Goal: Task Accomplishment & Management: Use online tool/utility

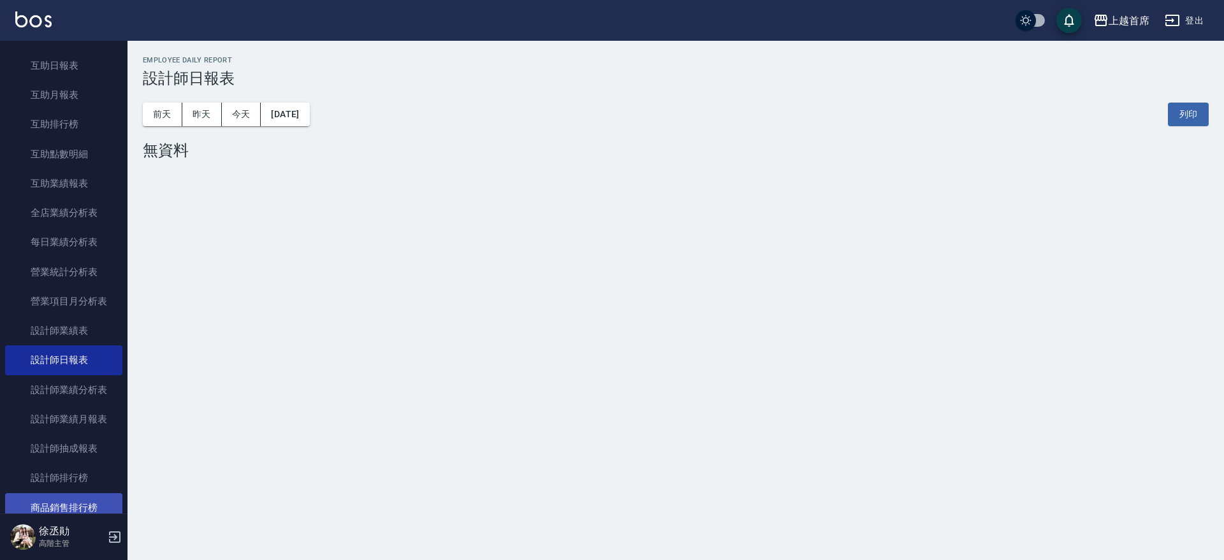
scroll to position [466, 0]
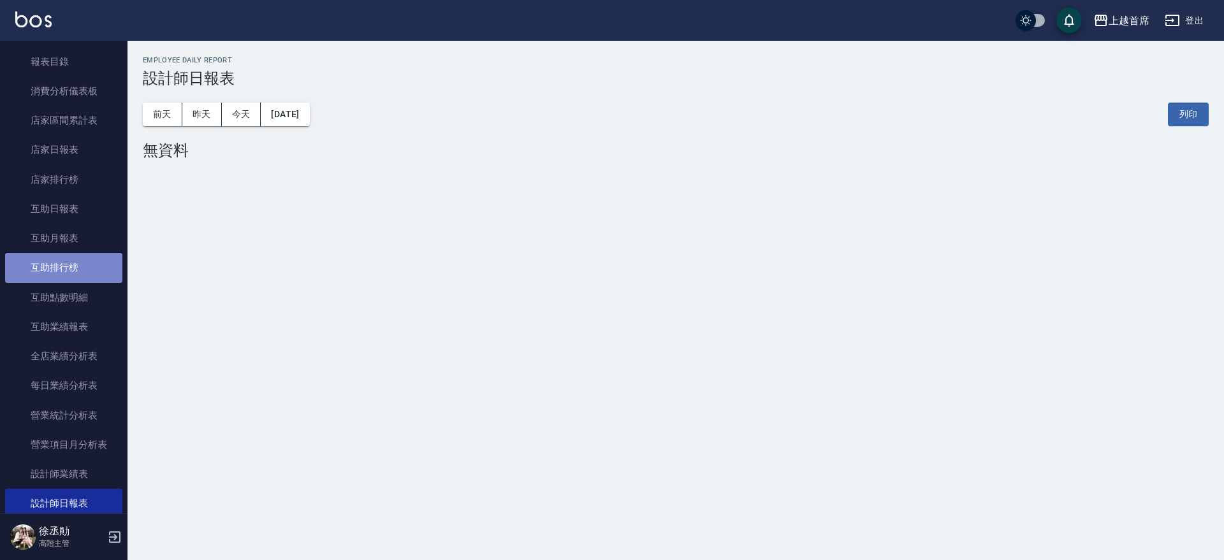
click at [92, 257] on link "互助排行榜" at bounding box center [63, 267] width 117 height 29
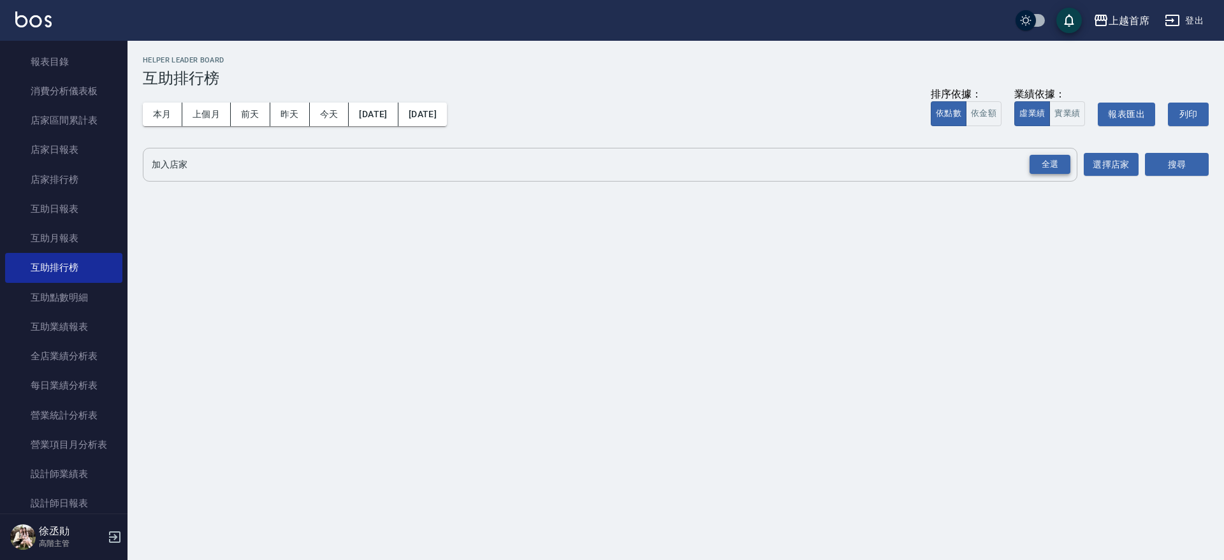
click at [1040, 168] on div "全選" at bounding box center [1049, 165] width 41 height 20
click at [1178, 161] on button "搜尋" at bounding box center [1177, 166] width 64 height 24
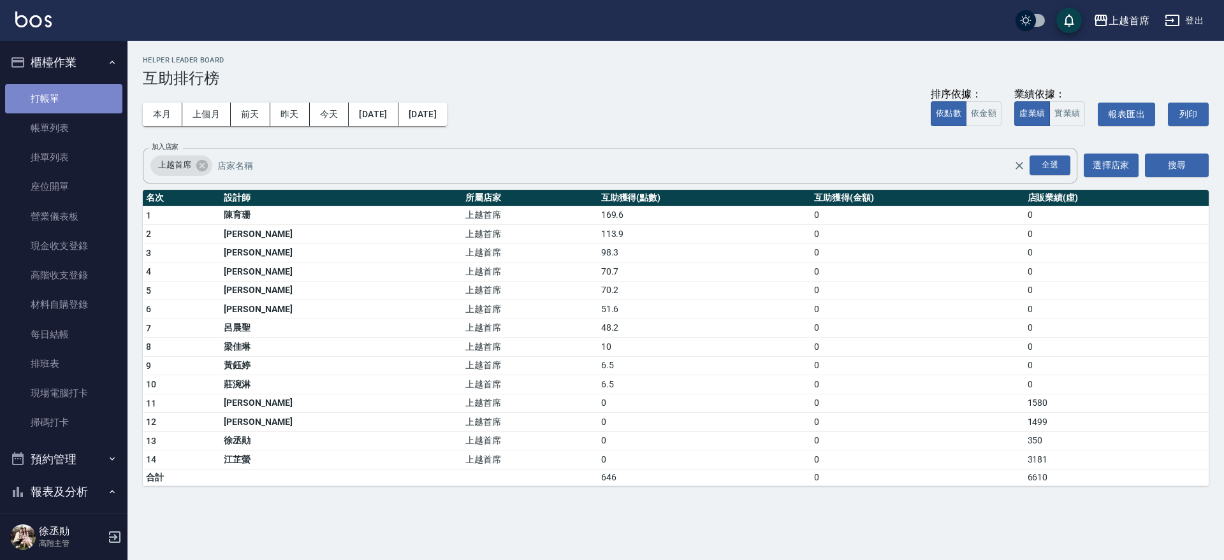
click at [67, 91] on link "打帳單" at bounding box center [63, 98] width 117 height 29
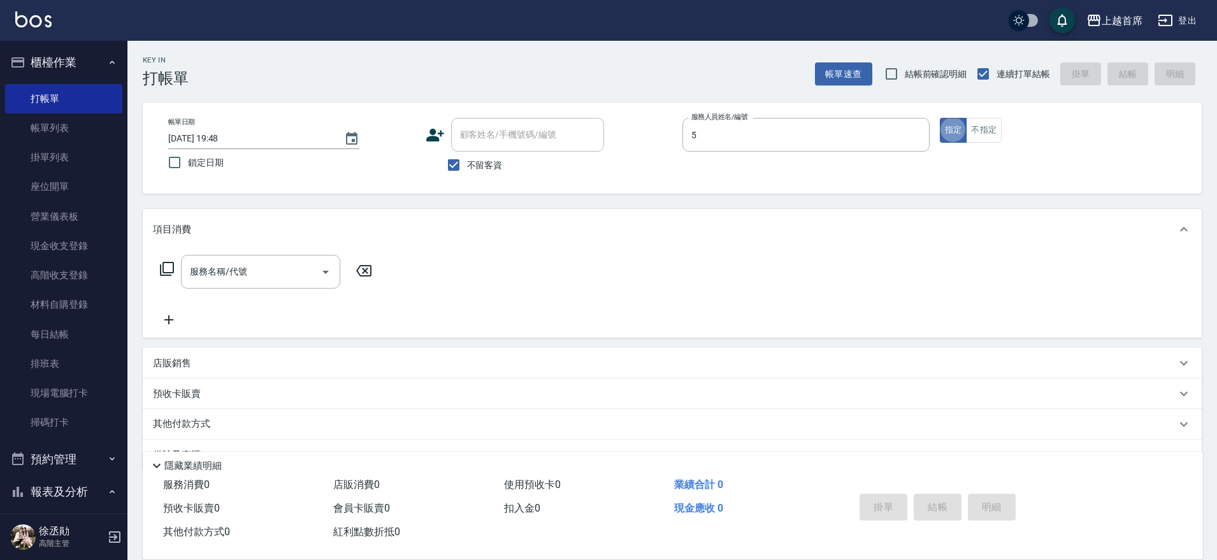
type input "[PERSON_NAME]-5"
type button "true"
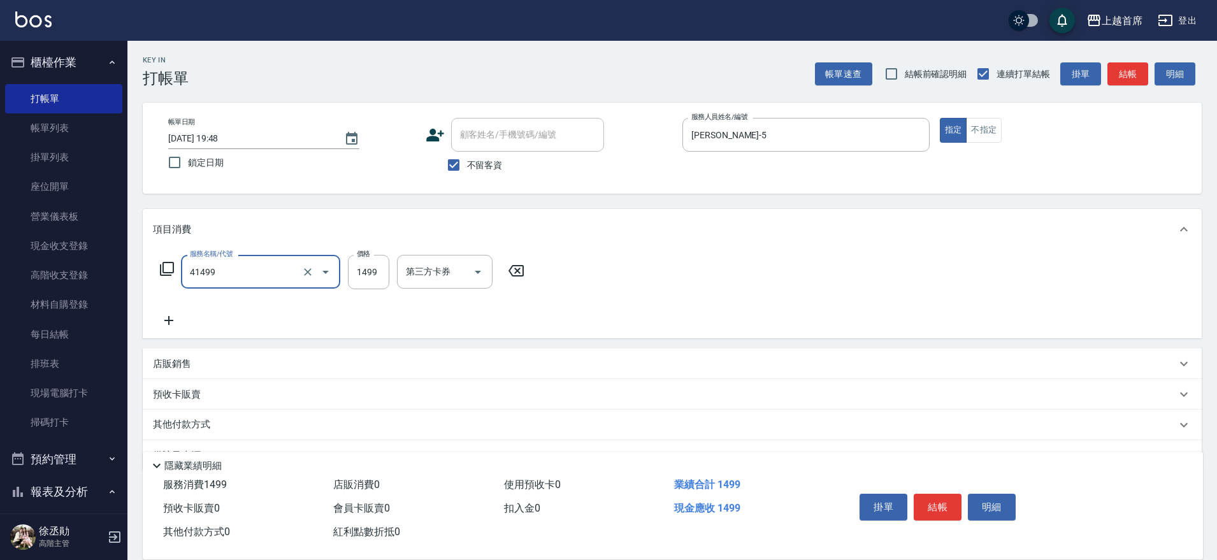
type input "染髮(41499)"
type input "1399"
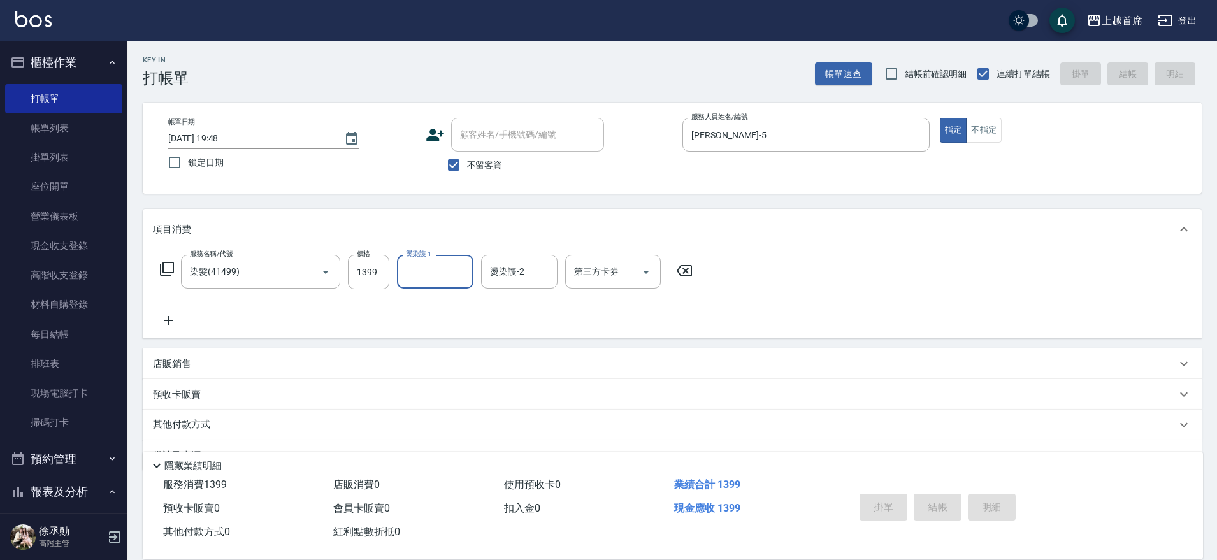
type input "[DATE] 19:57"
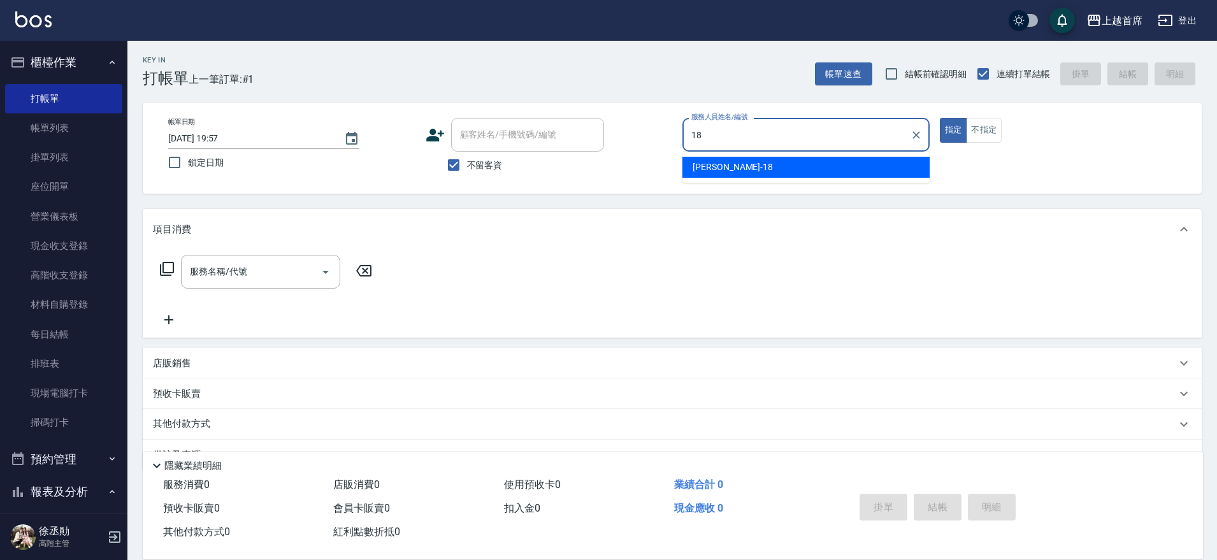
type input "Linda-18"
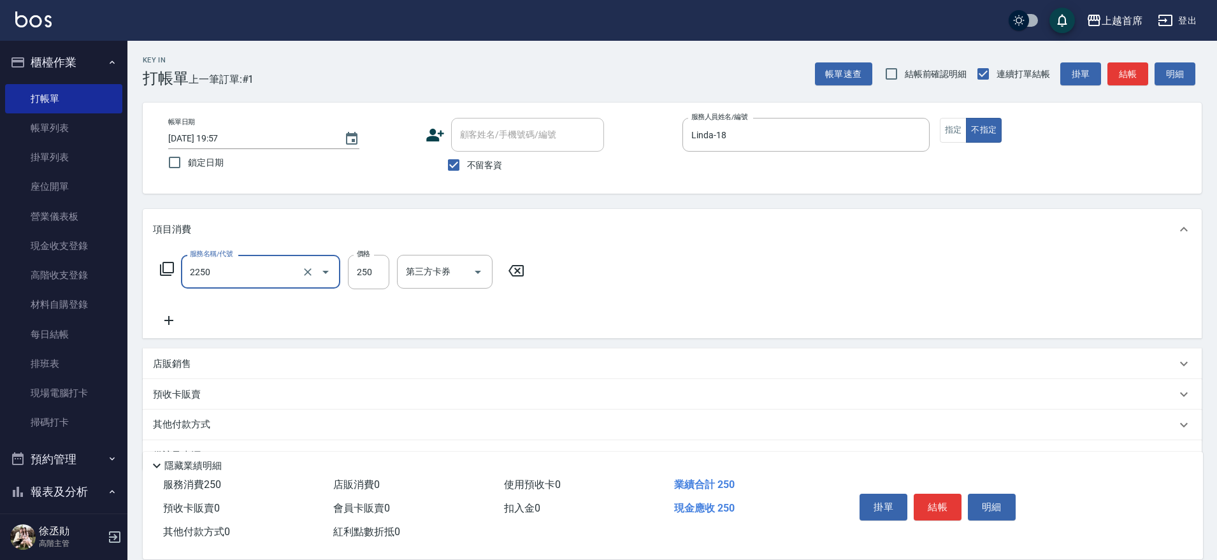
type input "單剪不指定250(2250)"
click at [955, 502] on button "結帳" at bounding box center [938, 507] width 48 height 27
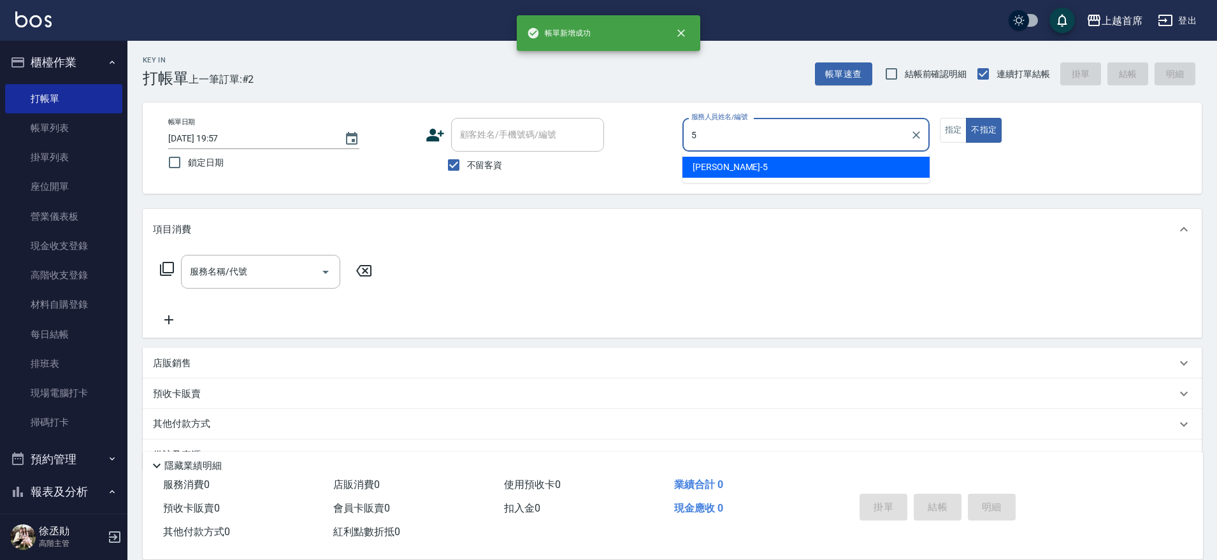
type input "[PERSON_NAME]-5"
type button "false"
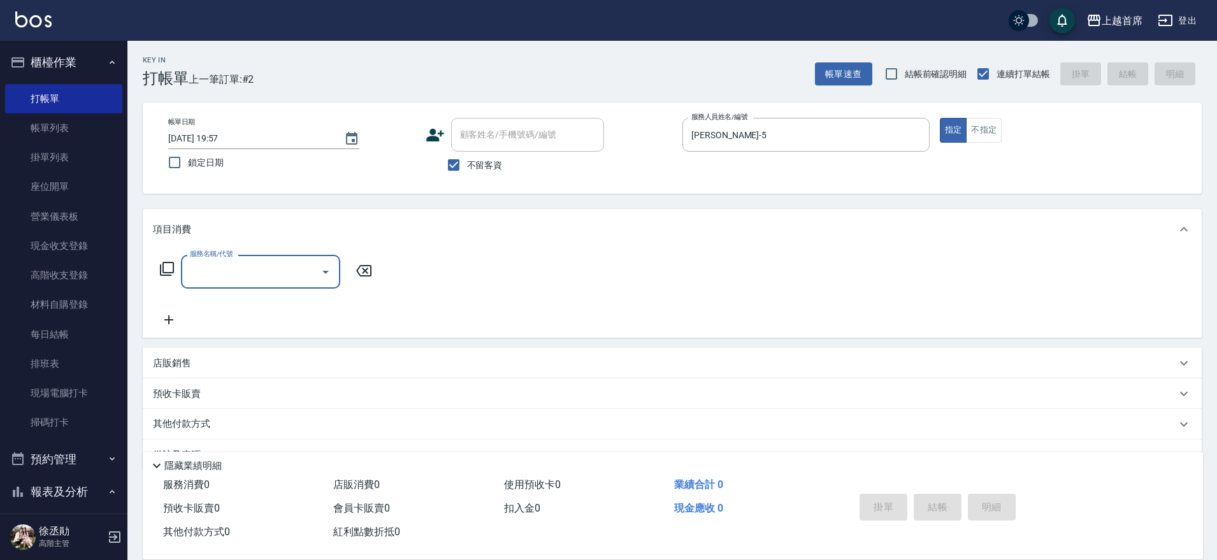
type input "5"
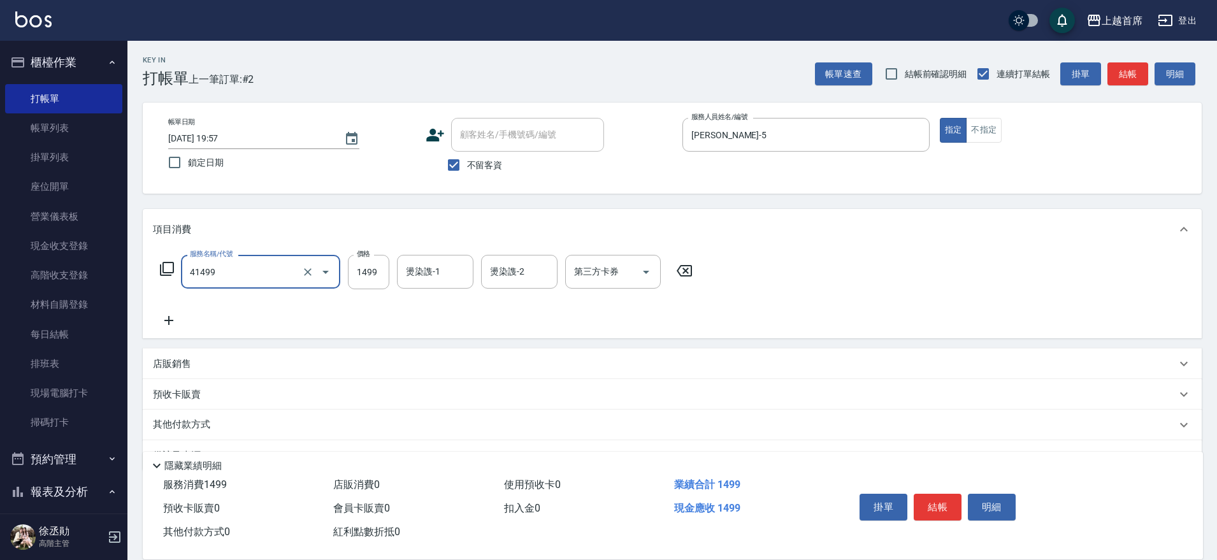
type input "染髮(41499)"
type input "1399"
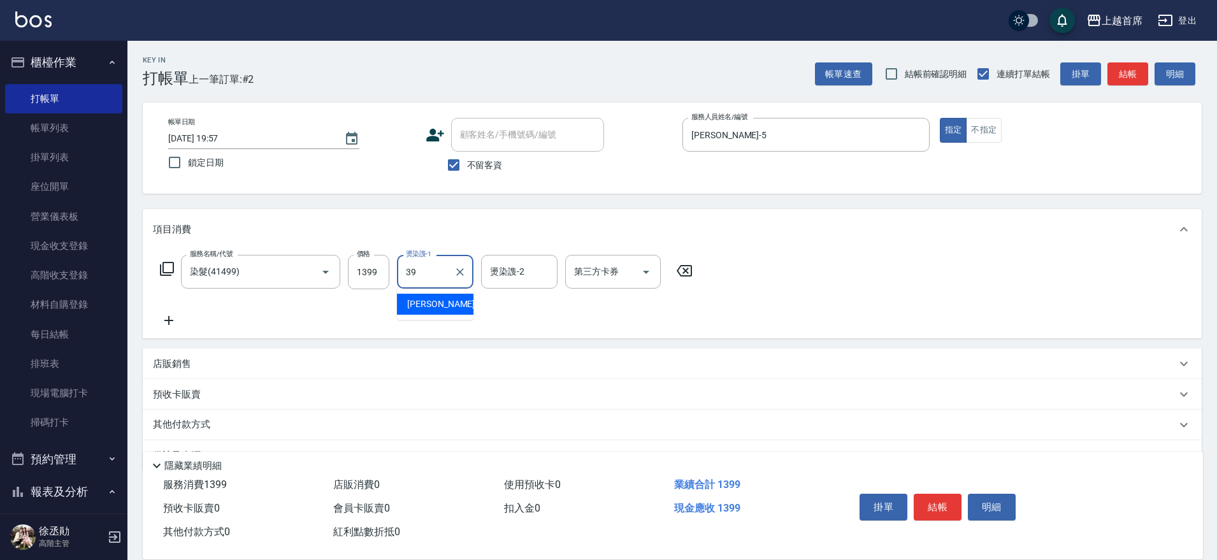
type input "[PERSON_NAME]-39"
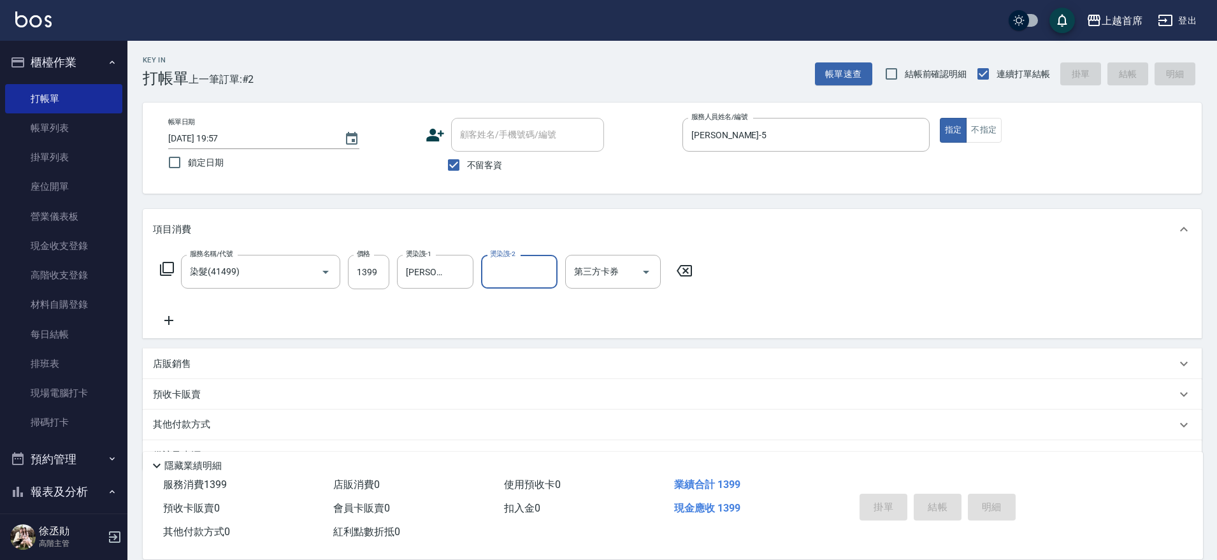
type input "[DATE] 19:58"
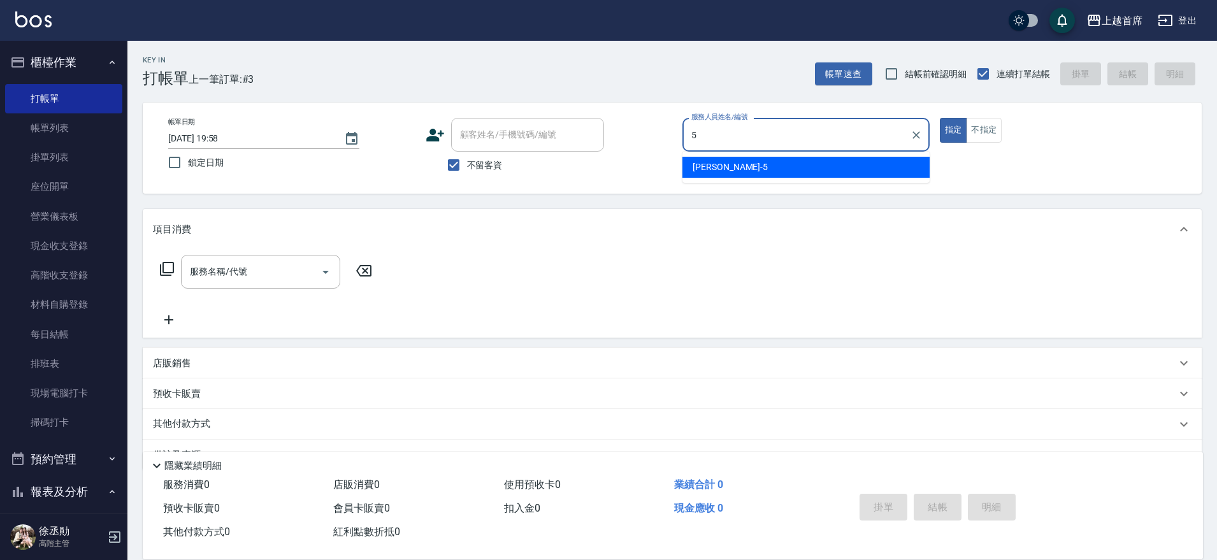
type input "[PERSON_NAME]-5"
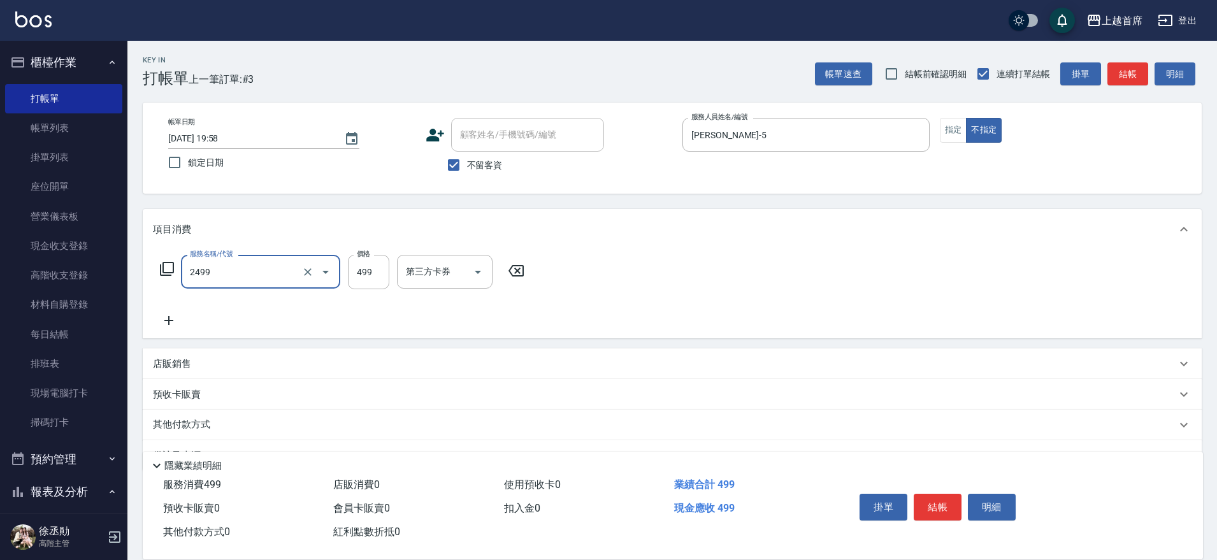
type input "499海鹽洗剪套餐(2499)"
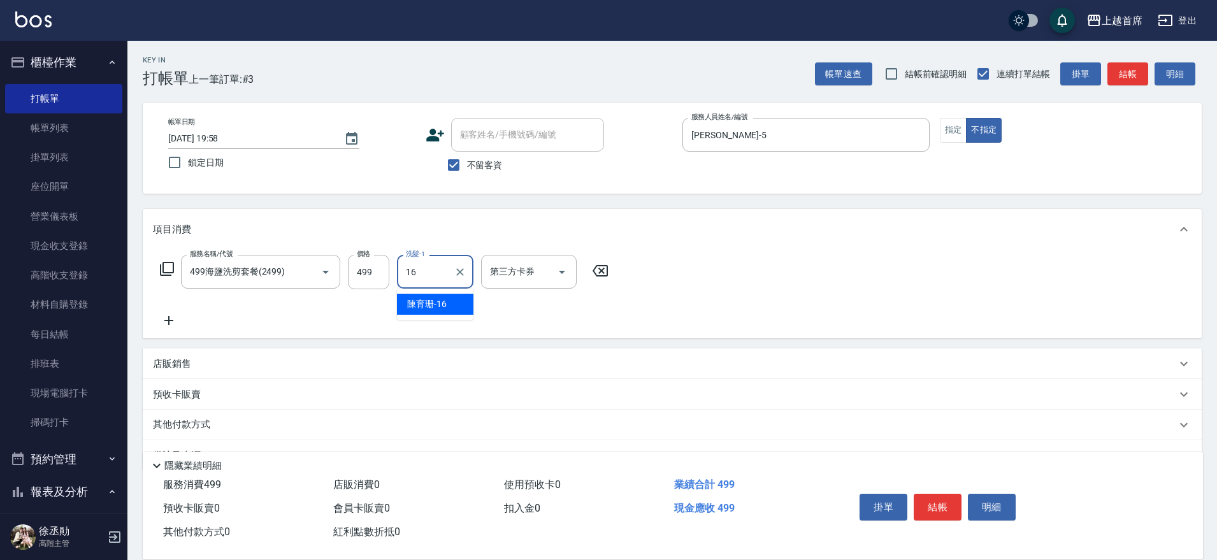
type input "[PERSON_NAME]-16"
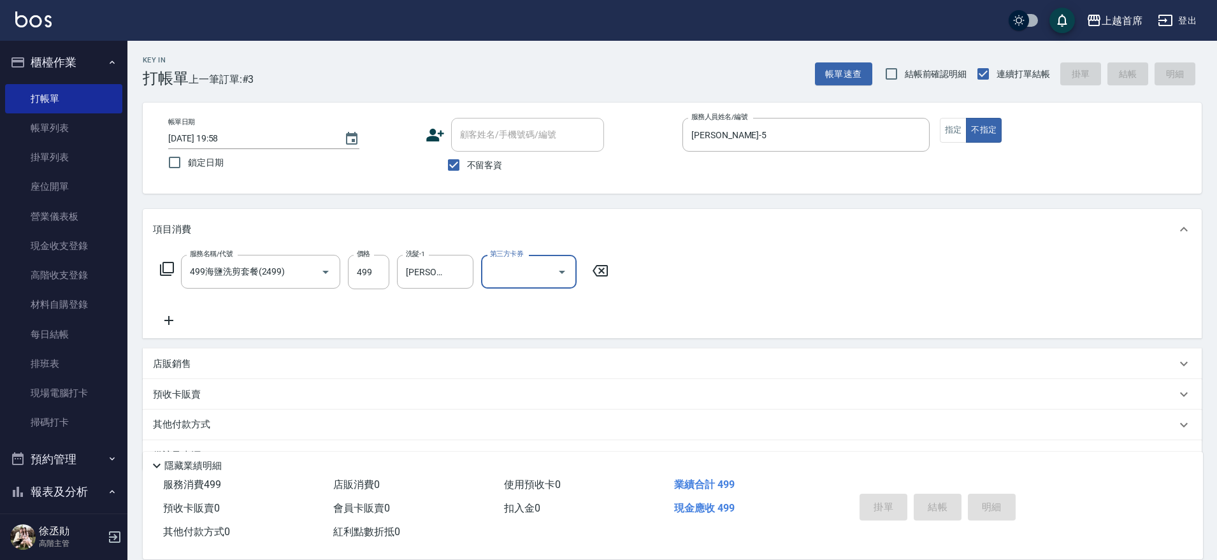
type input "[DATE] 19:59"
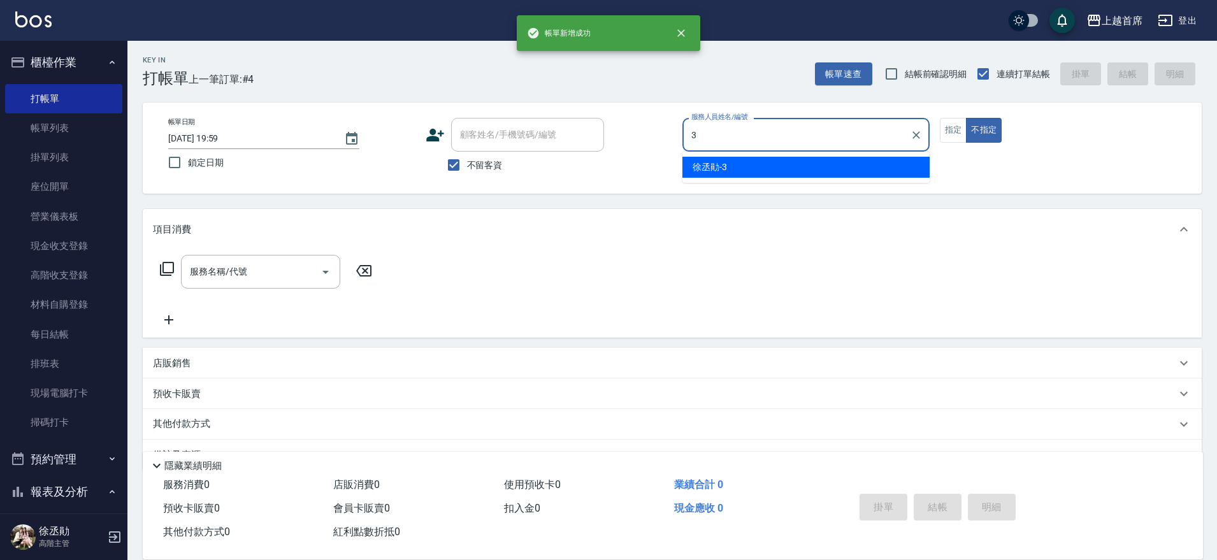
type input "[PERSON_NAME]-3"
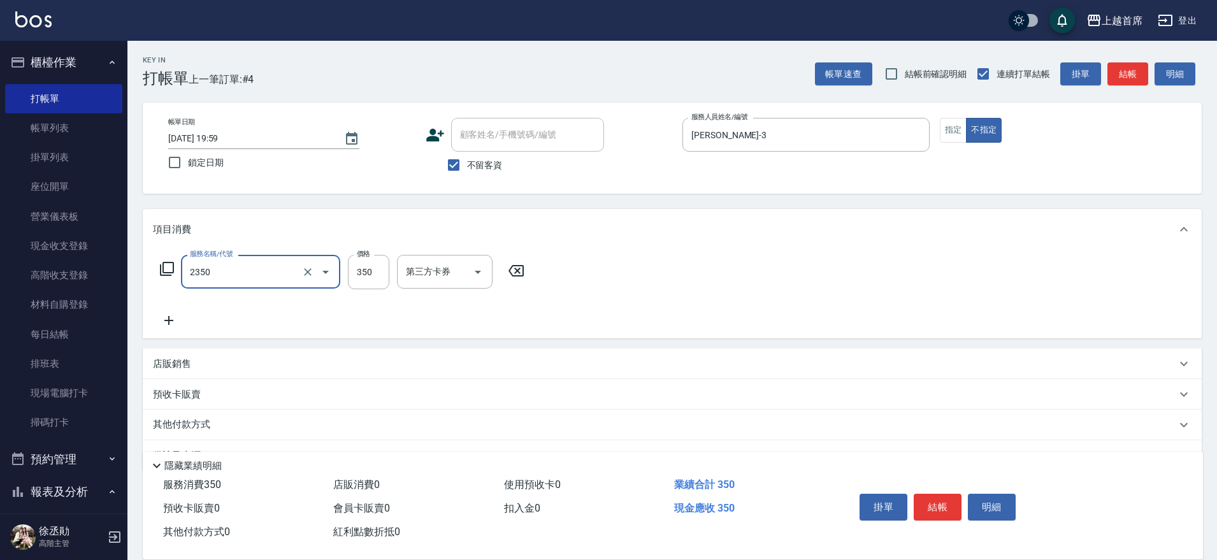
type input "不指定洗剪350(2350)"
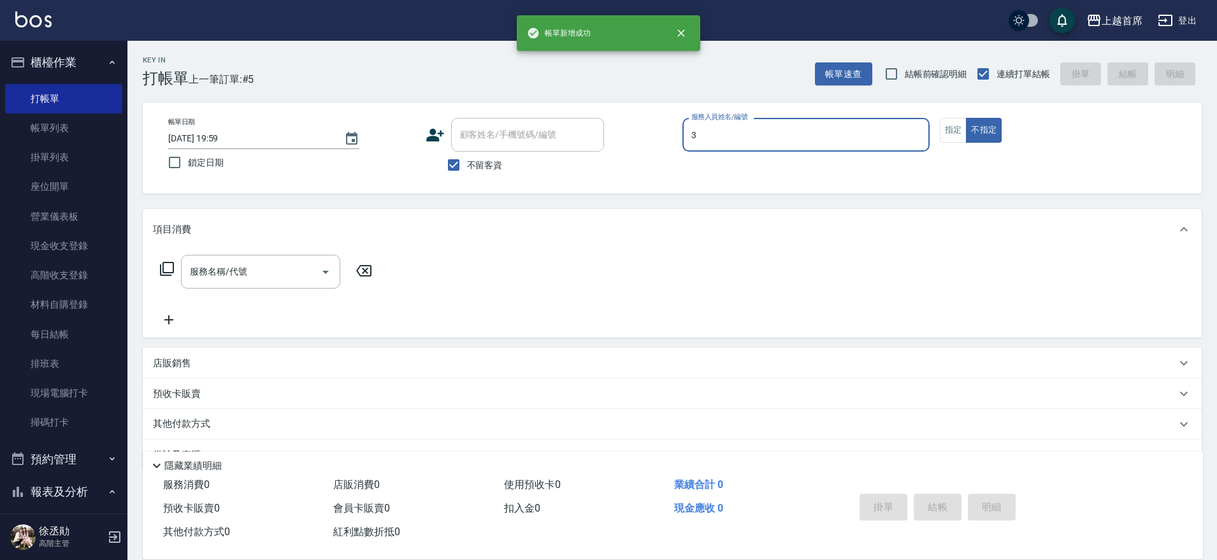
type input "[PERSON_NAME]-3"
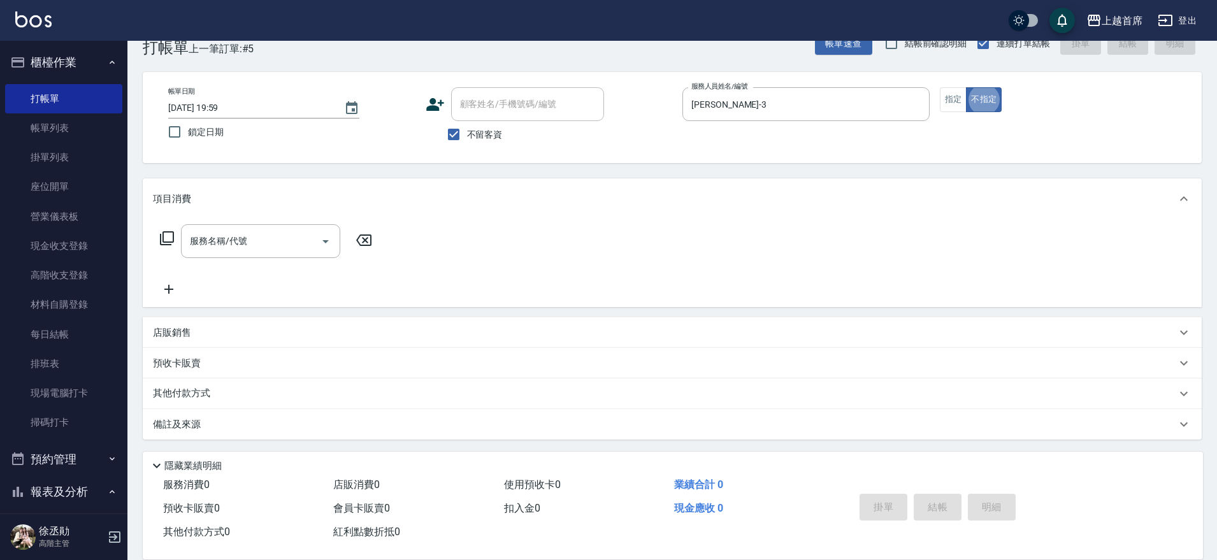
scroll to position [32, 0]
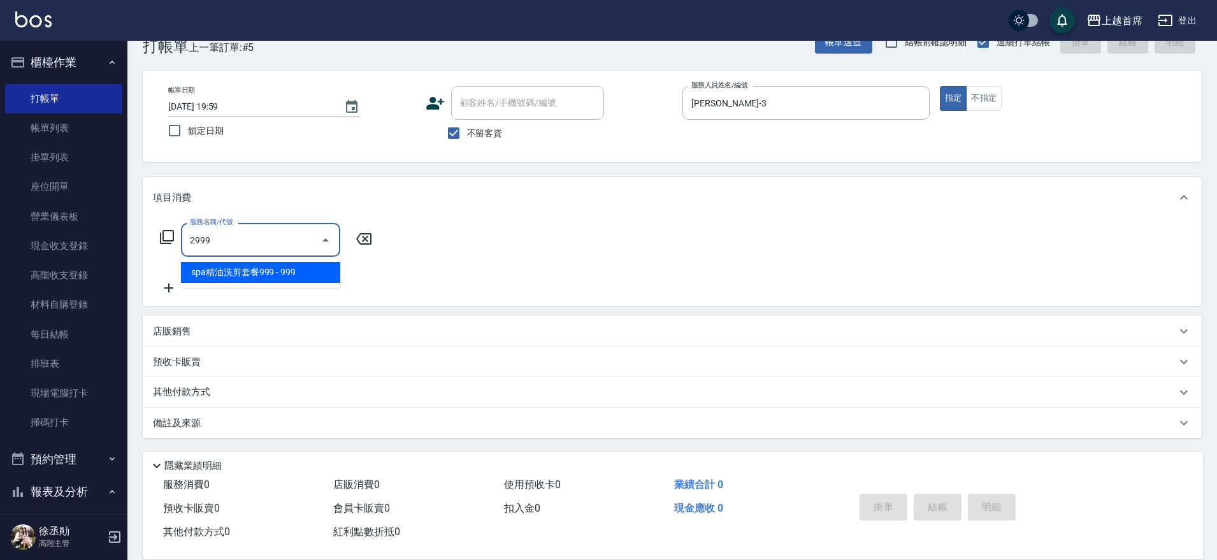
type input "spa精油洗剪套餐999(2999)"
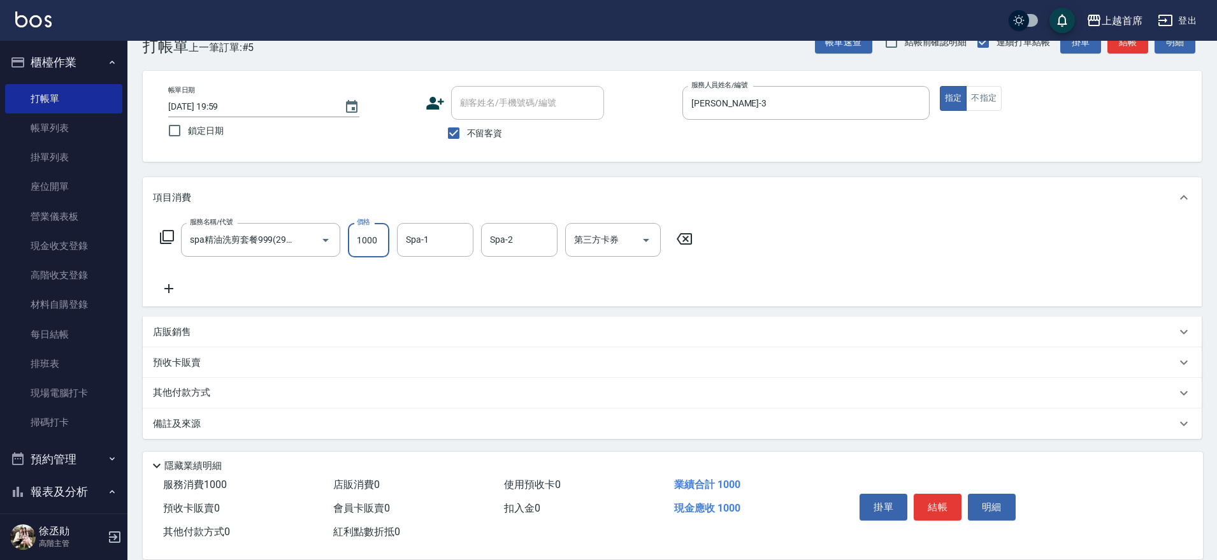
type input "1000"
type input "[PERSON_NAME]-27"
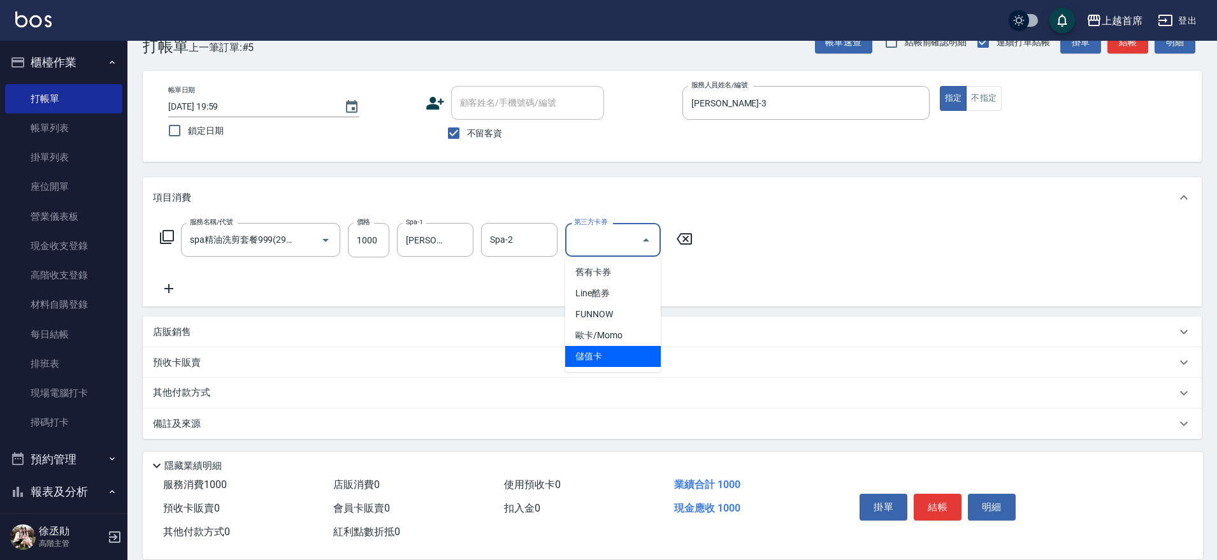
type input "儲值卡"
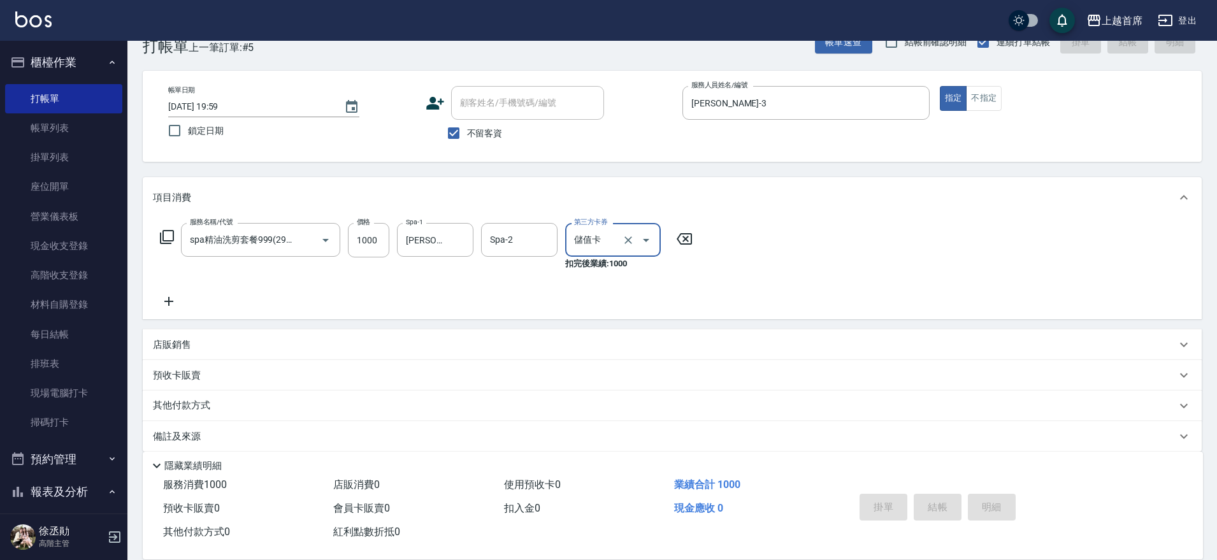
type input "[DATE] 20:00"
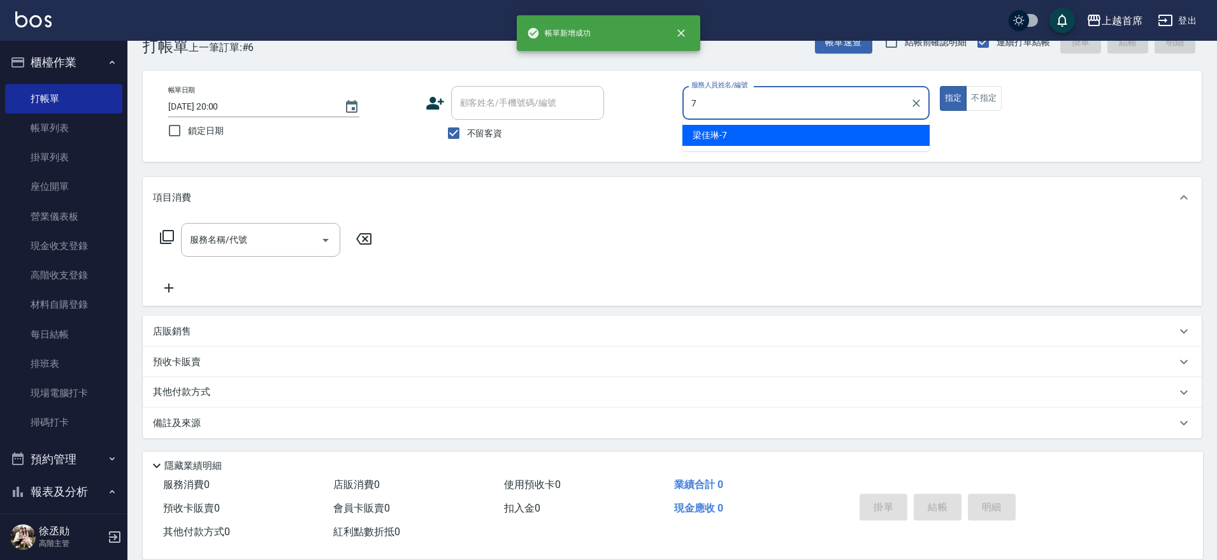
type input "[PERSON_NAME]-7"
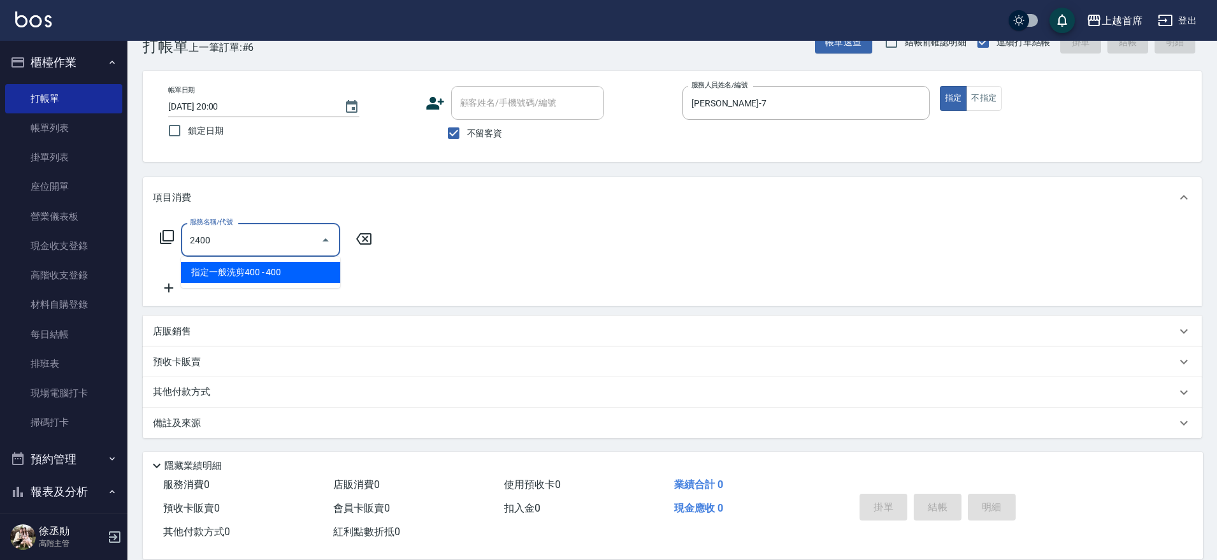
type input "指定一般洗剪400(2400)"
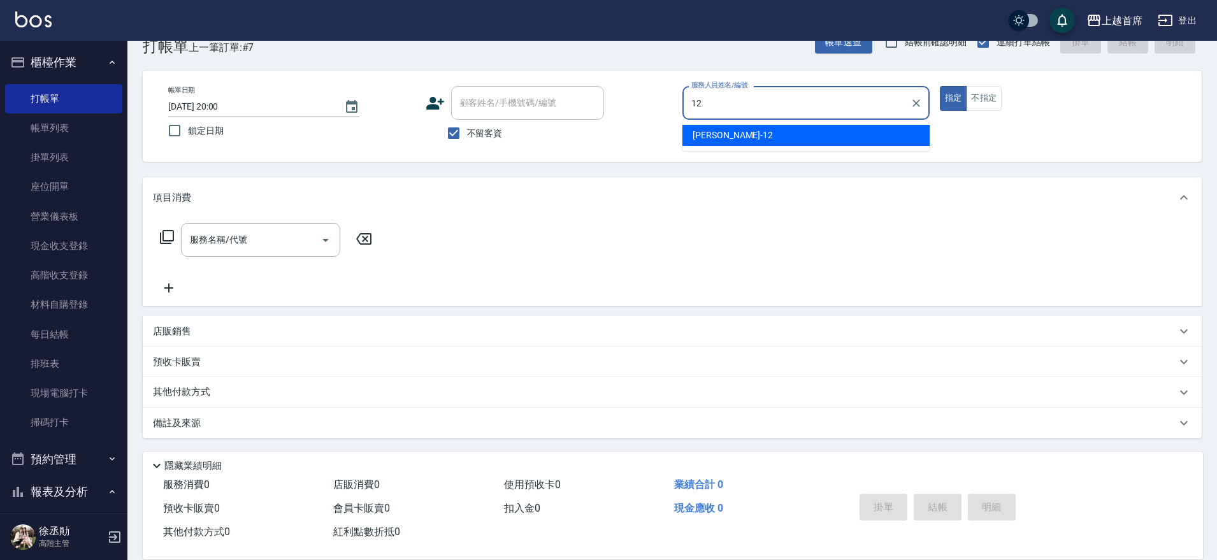
type input "[PERSON_NAME]-12"
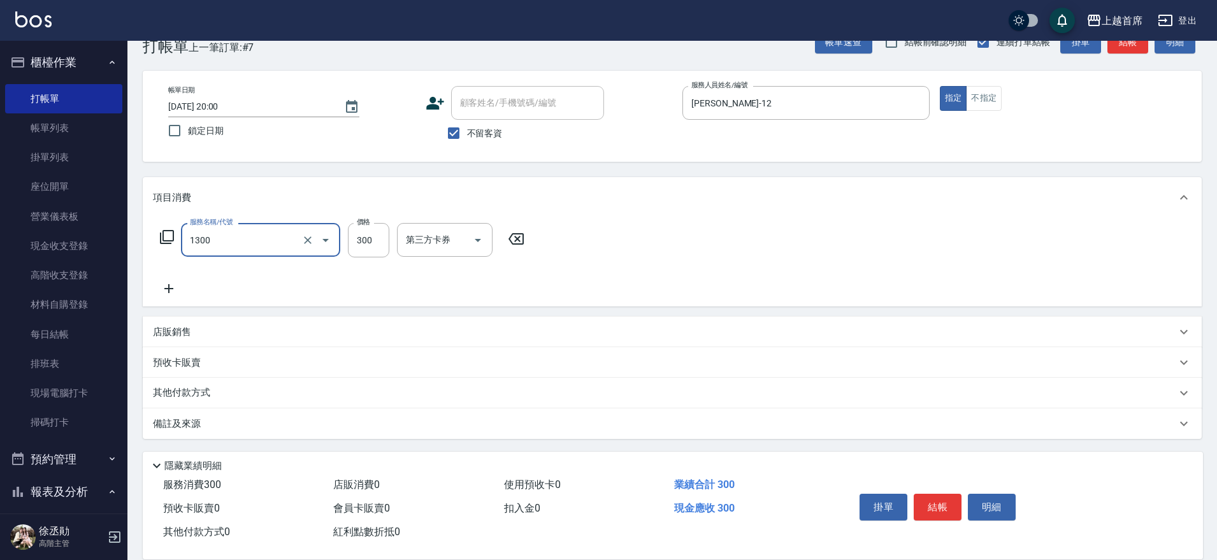
type input "洗髮(1300)"
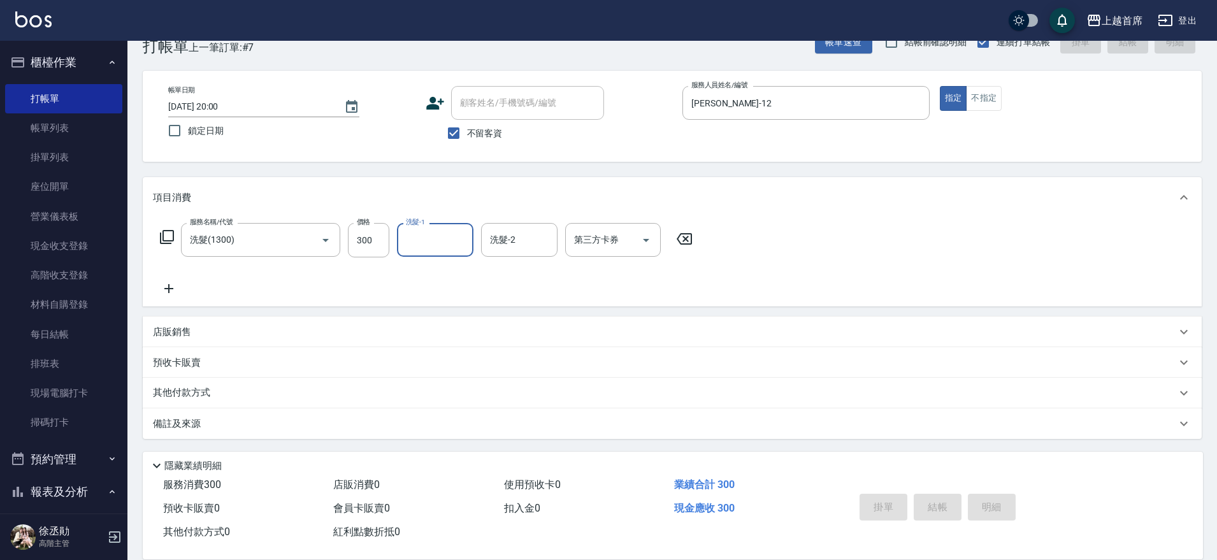
type input "[DATE] 20:01"
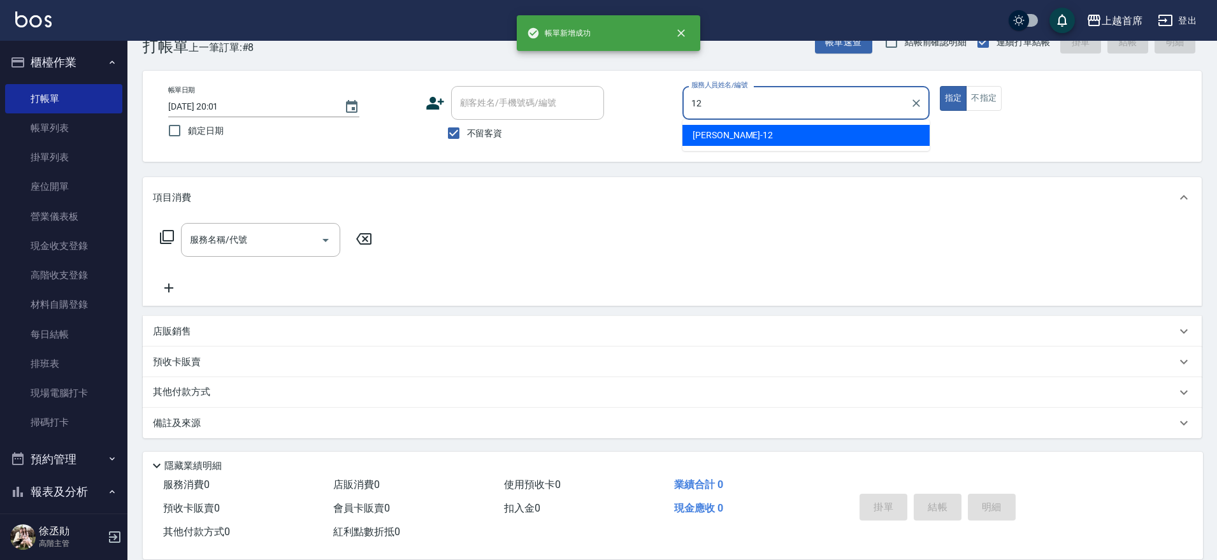
type input "[PERSON_NAME]-12"
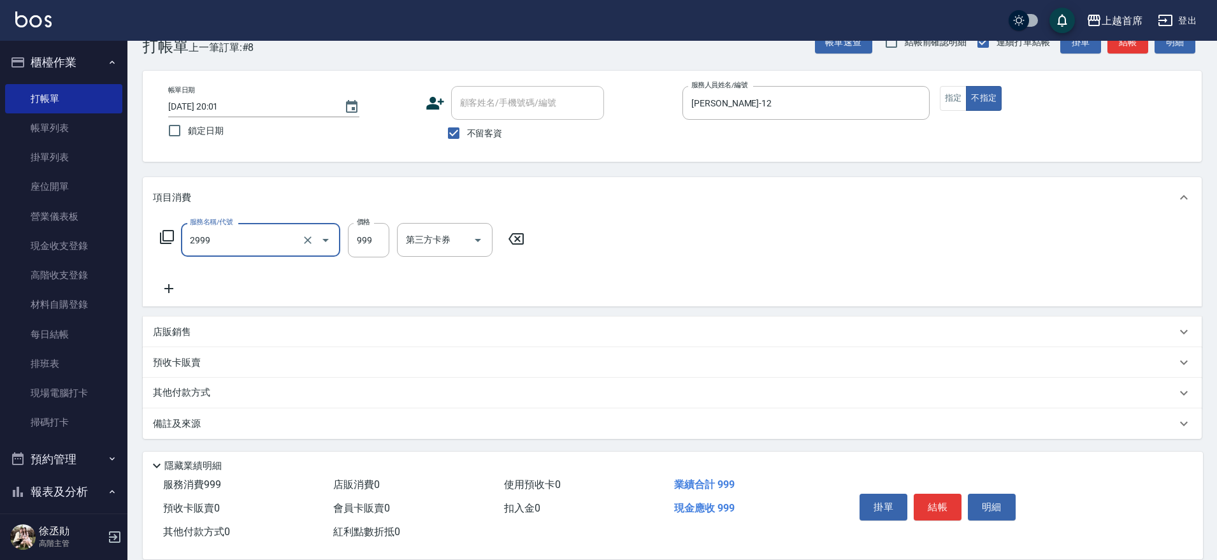
type input "spa精油洗剪套餐999(2999)"
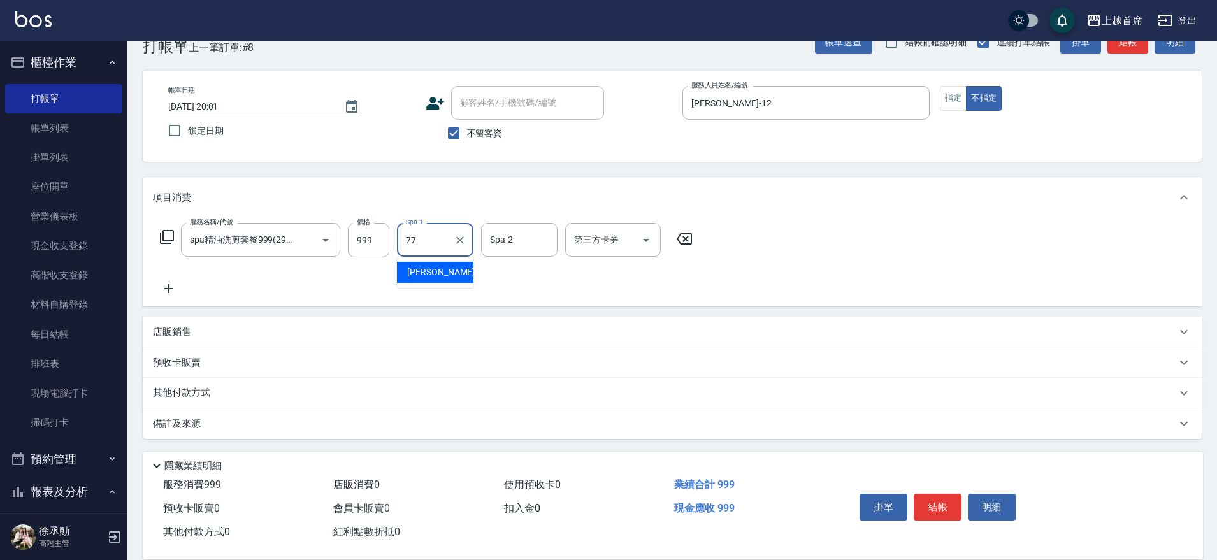
type input "[PERSON_NAME]-77"
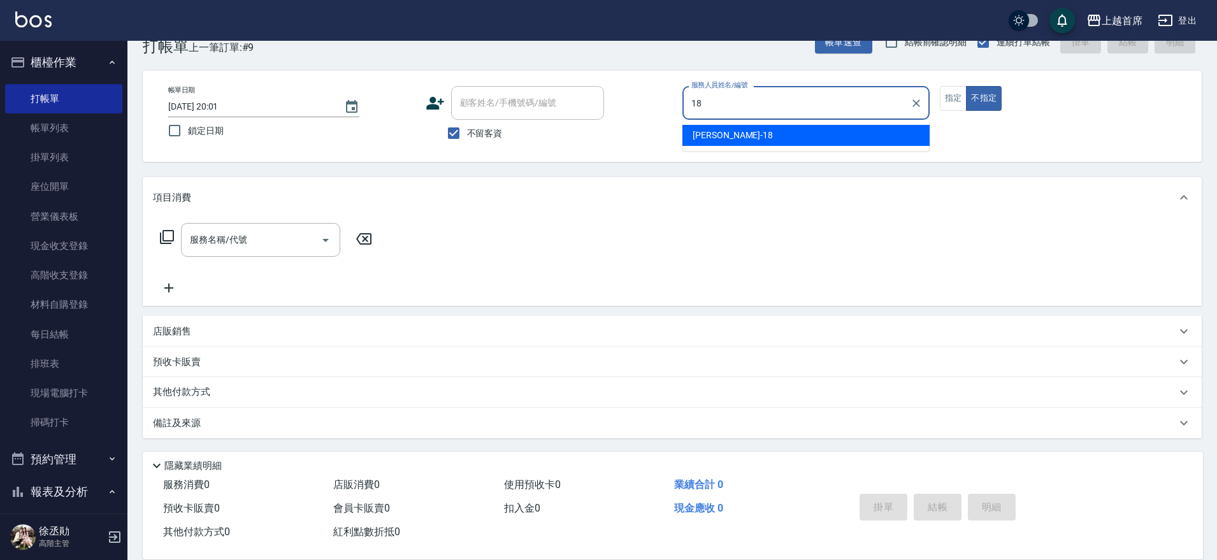
type input "Linda-18"
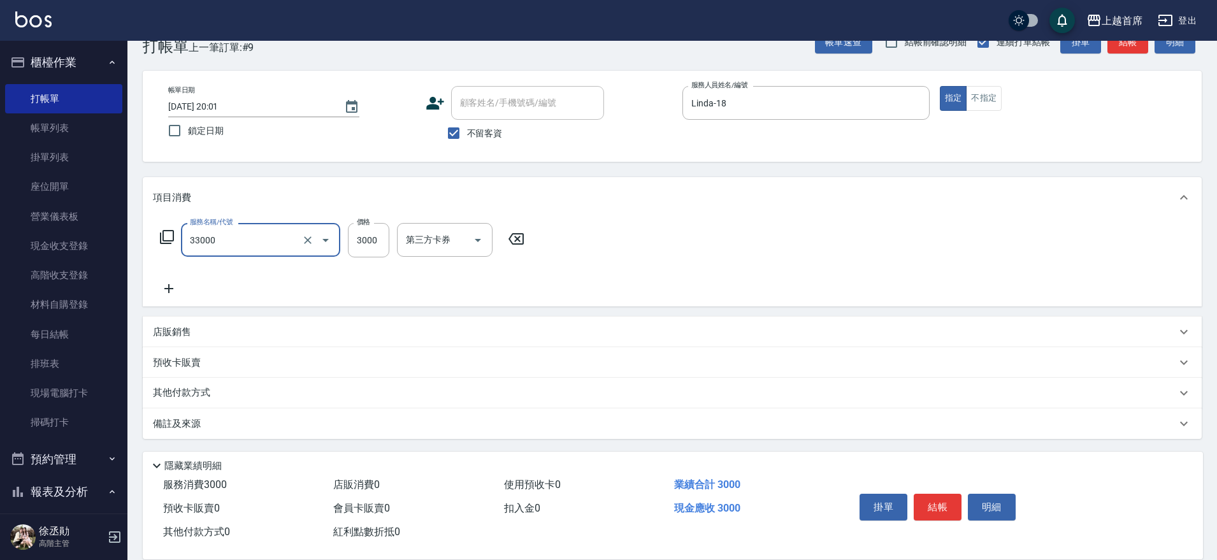
type input "燙髮3000(33000)"
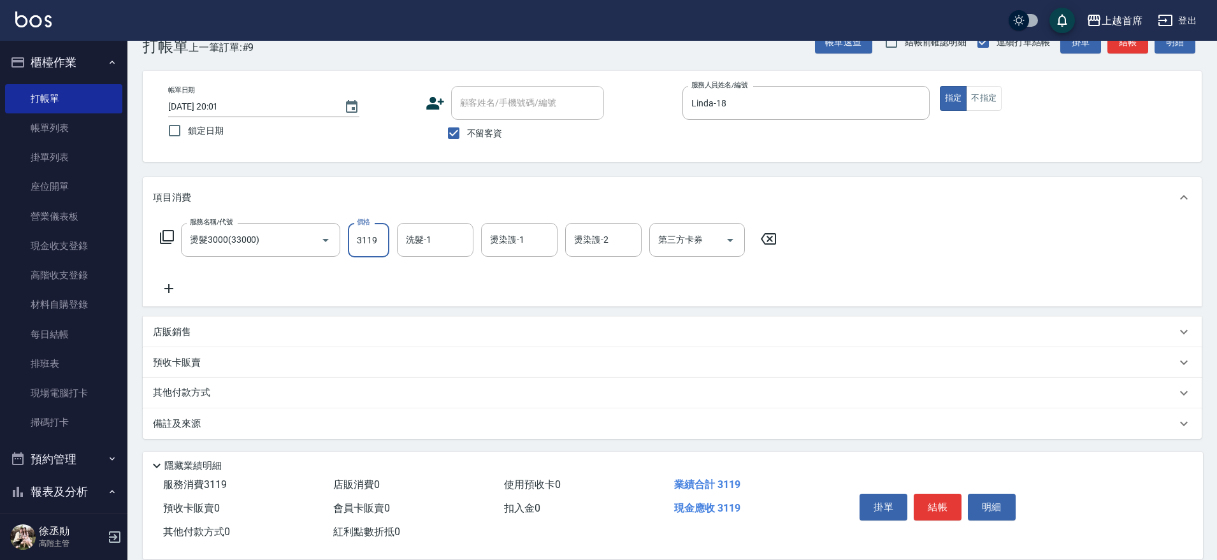
type input "3119"
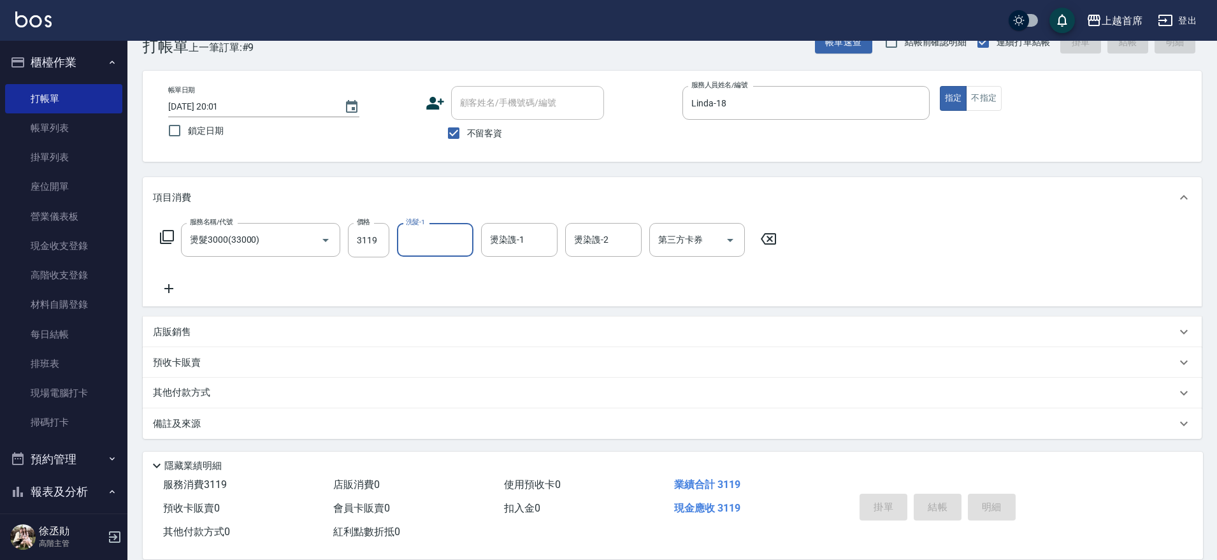
type input "[DATE] 20:03"
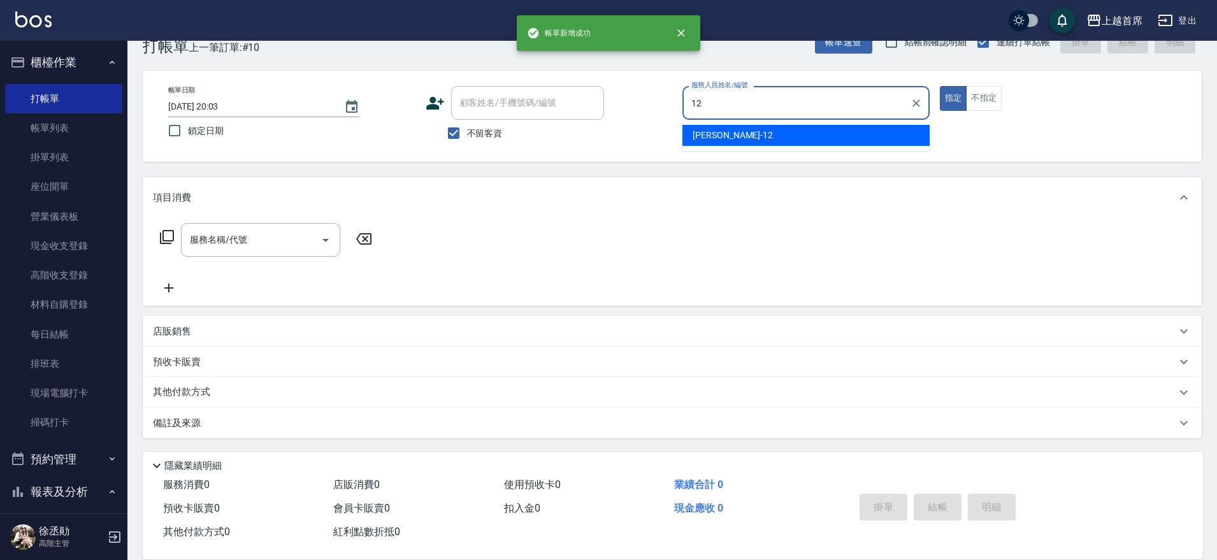
type input "[PERSON_NAME]-12"
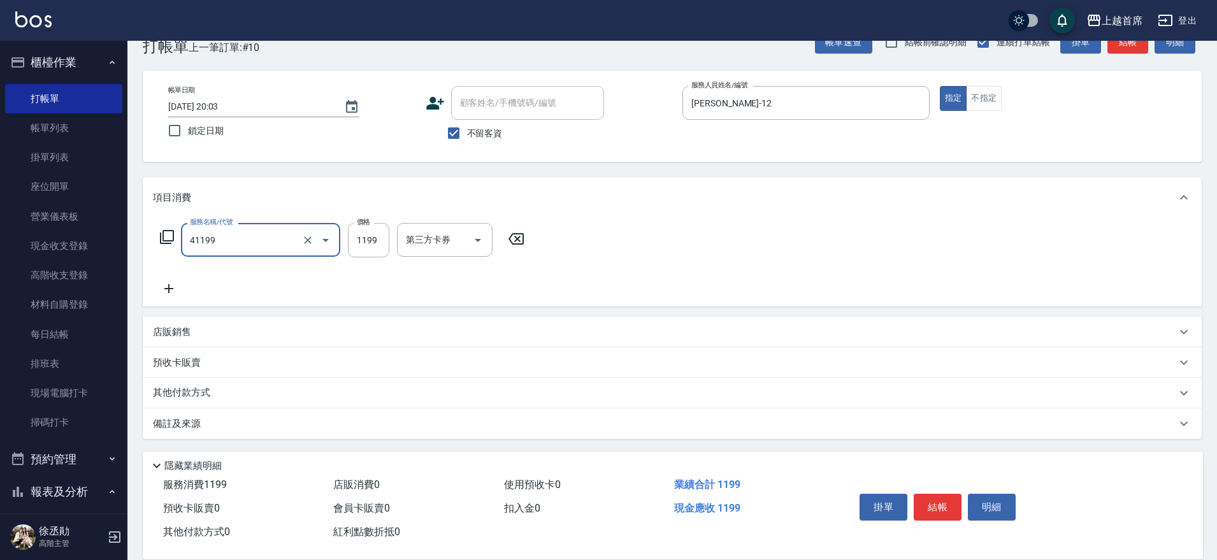
type input "長髮染髮(41199)"
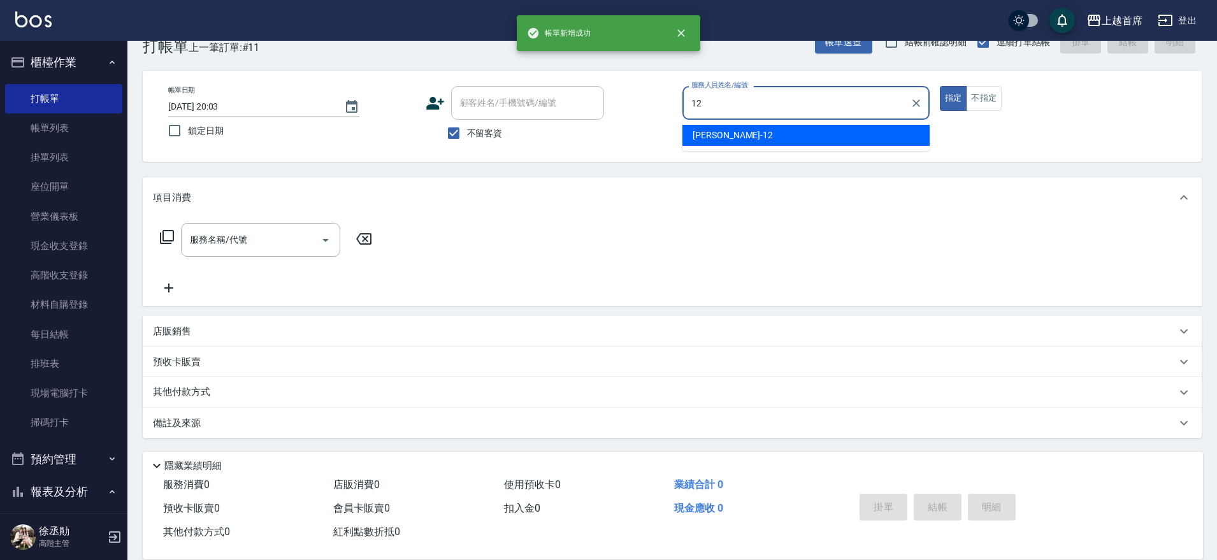
type input "[PERSON_NAME]-12"
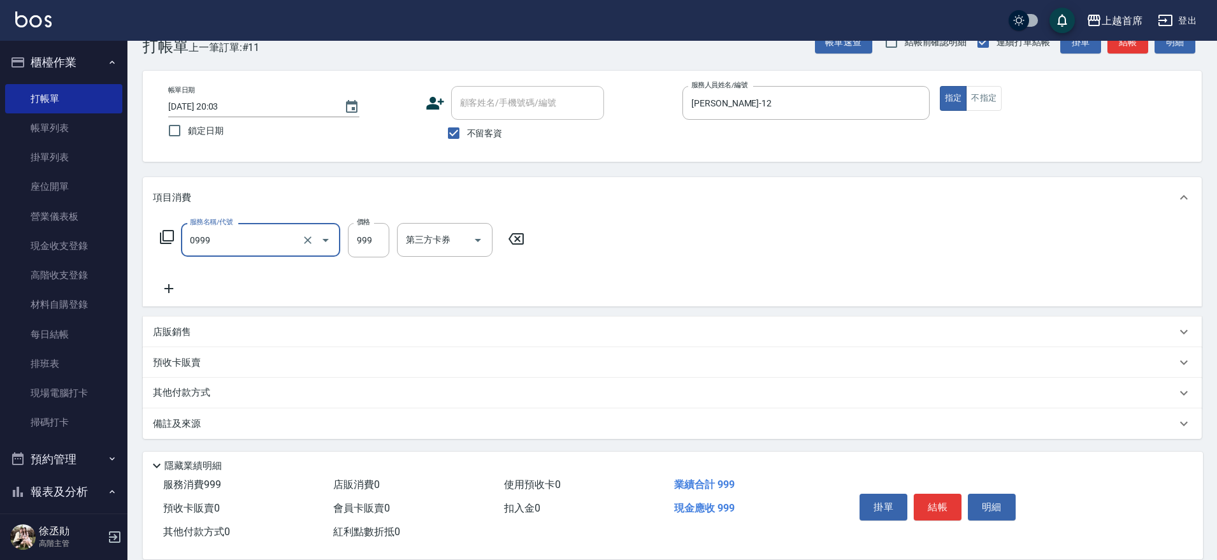
type input "REVIVRE(0999)"
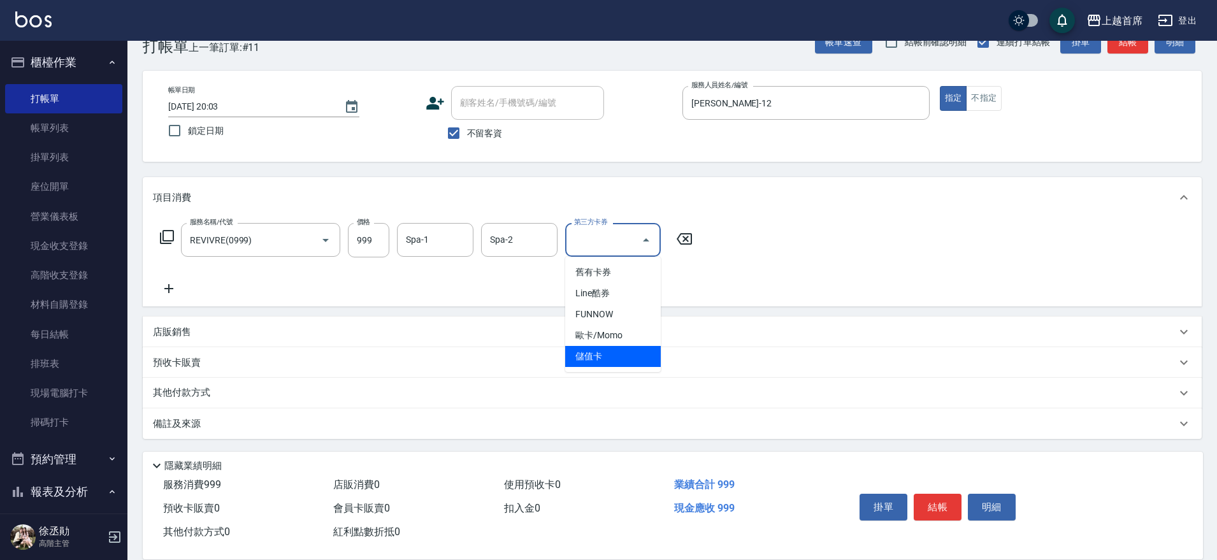
type input "儲值卡"
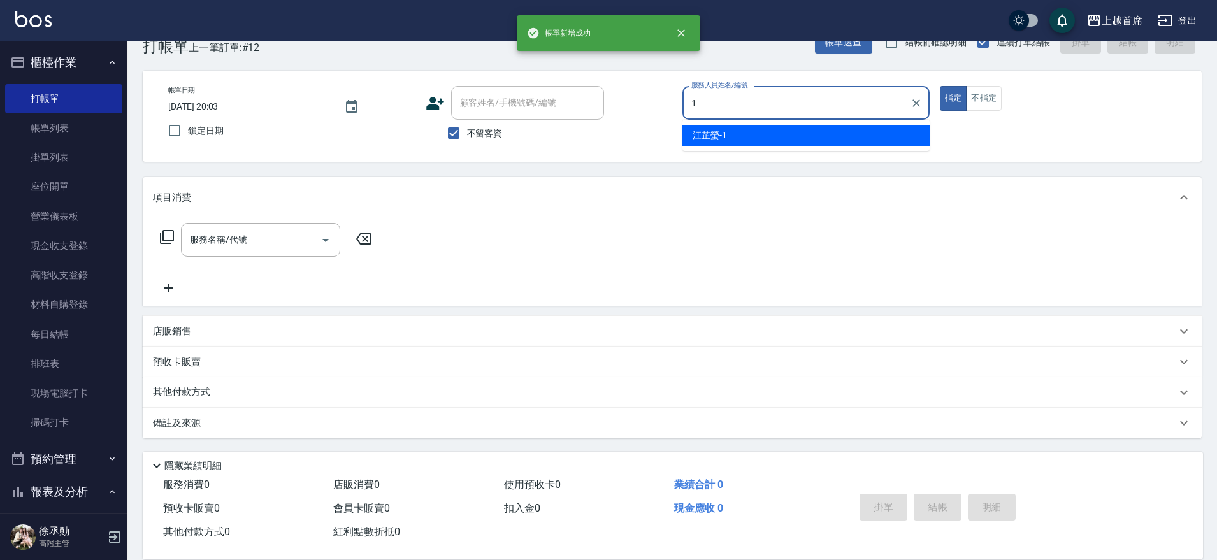
type input "[PERSON_NAME]-1"
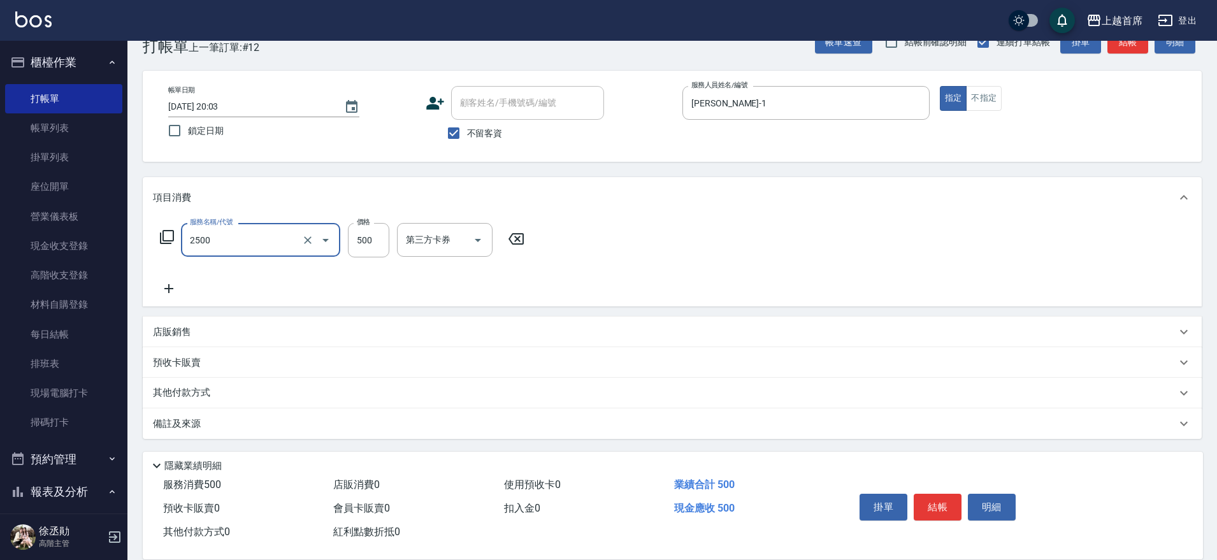
type input "海鹽洗剪500(2500)"
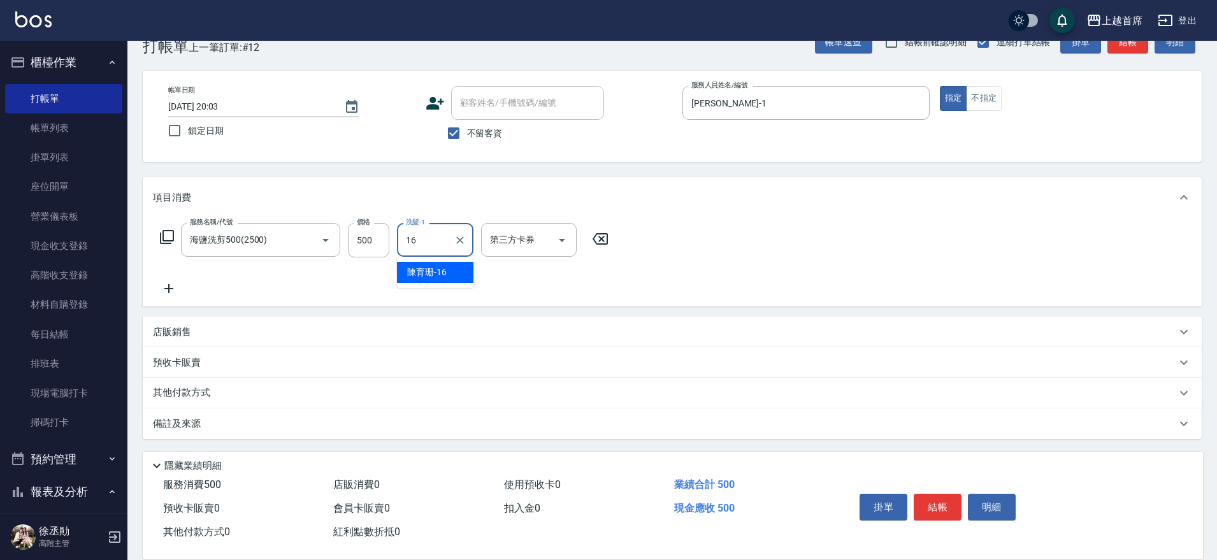
type input "[PERSON_NAME]-16"
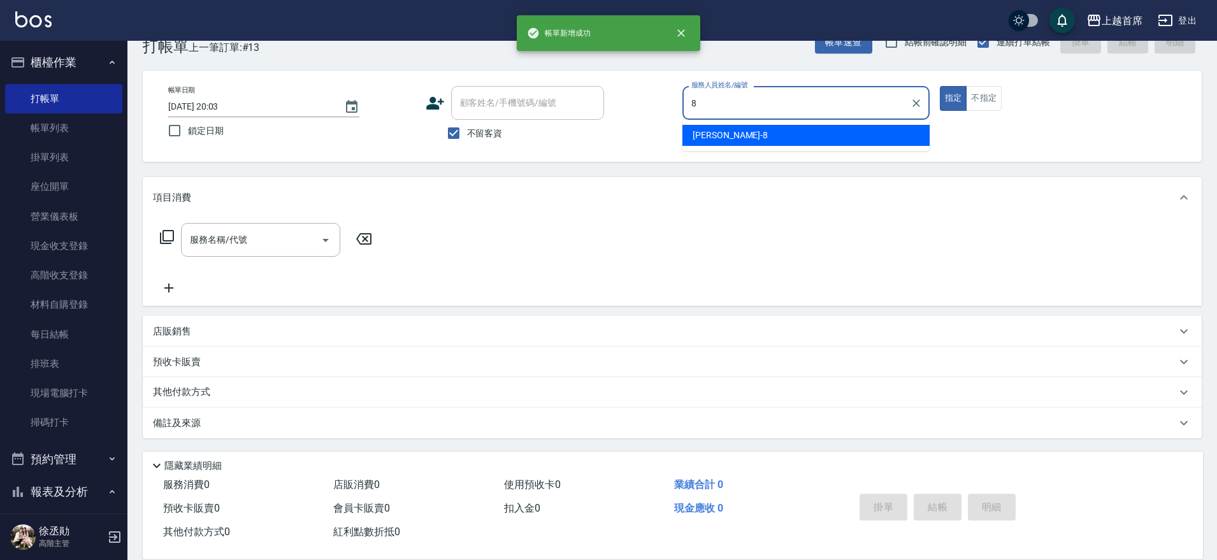
type input "[PERSON_NAME]好-8"
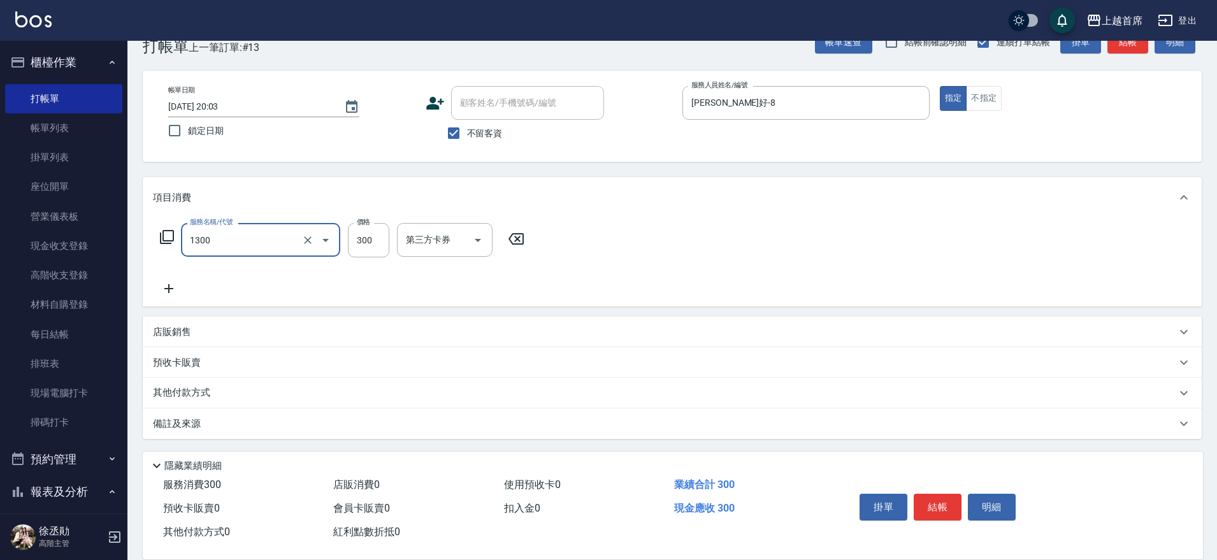
type input "洗髮(1300)"
type input "280"
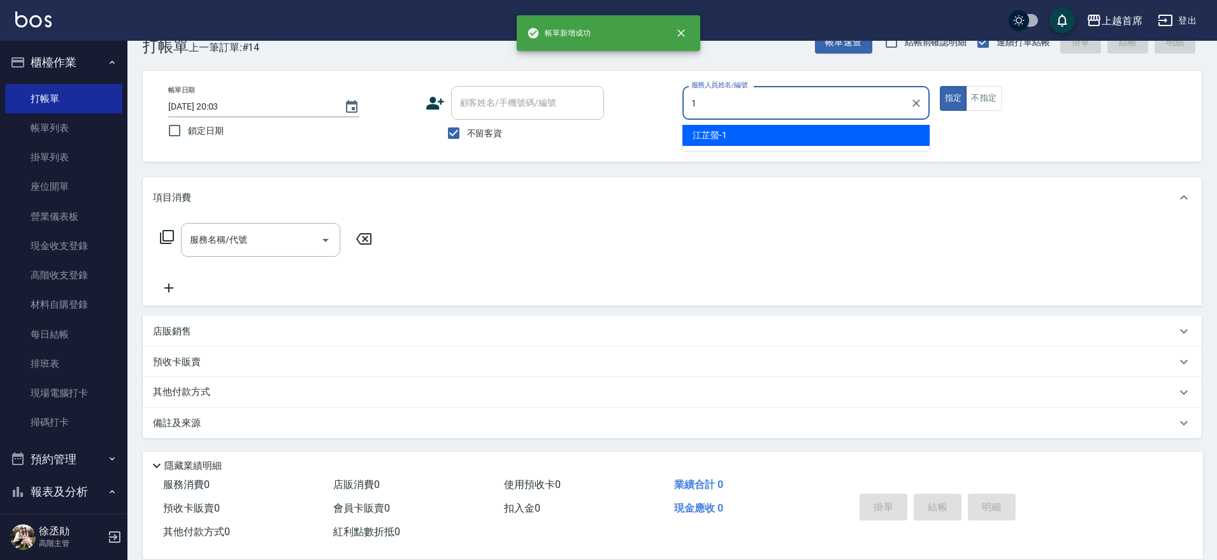
type input "[PERSON_NAME]-1"
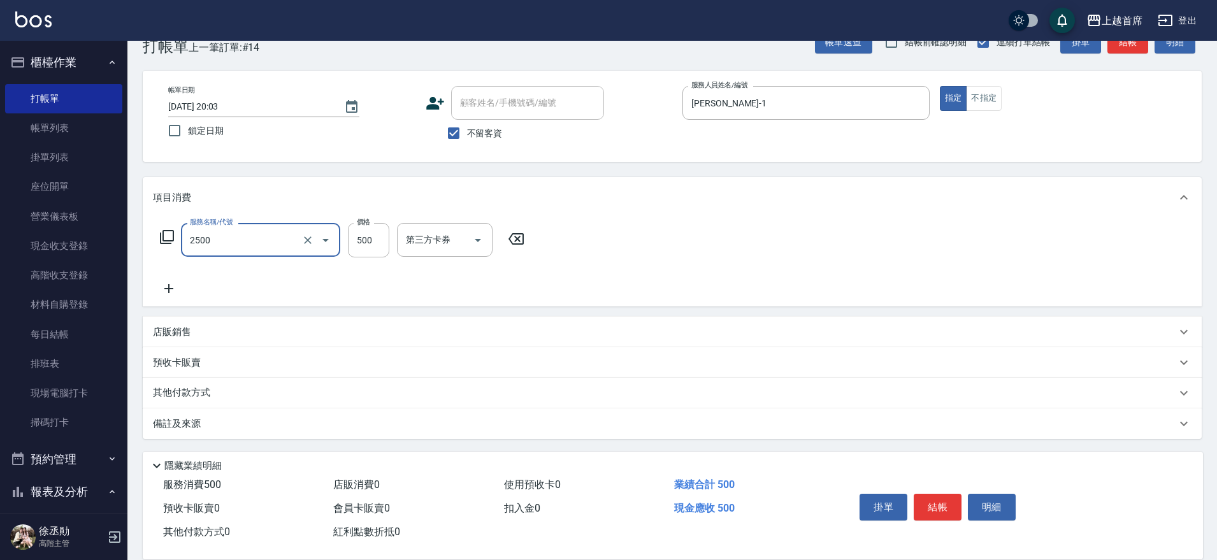
type input "海鹽洗剪500(2500)"
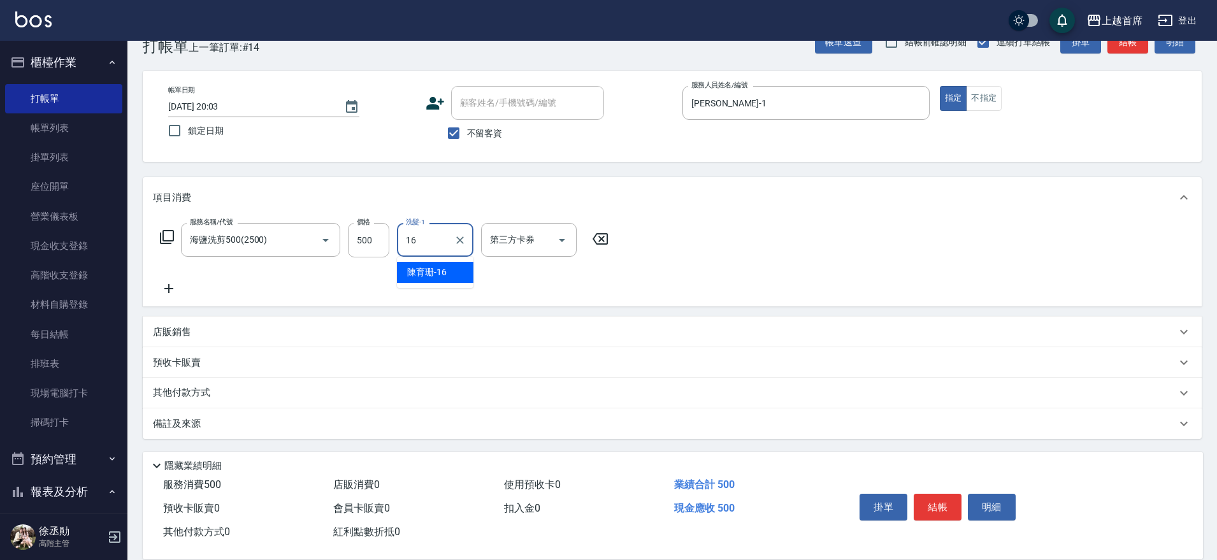
type input "[PERSON_NAME]-16"
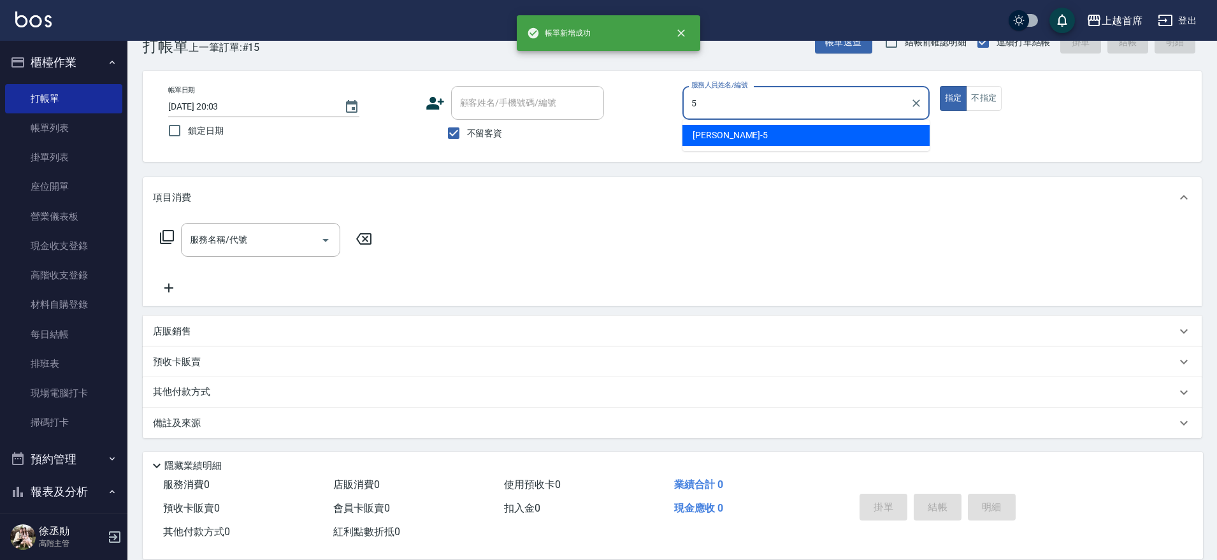
type input "[PERSON_NAME]-5"
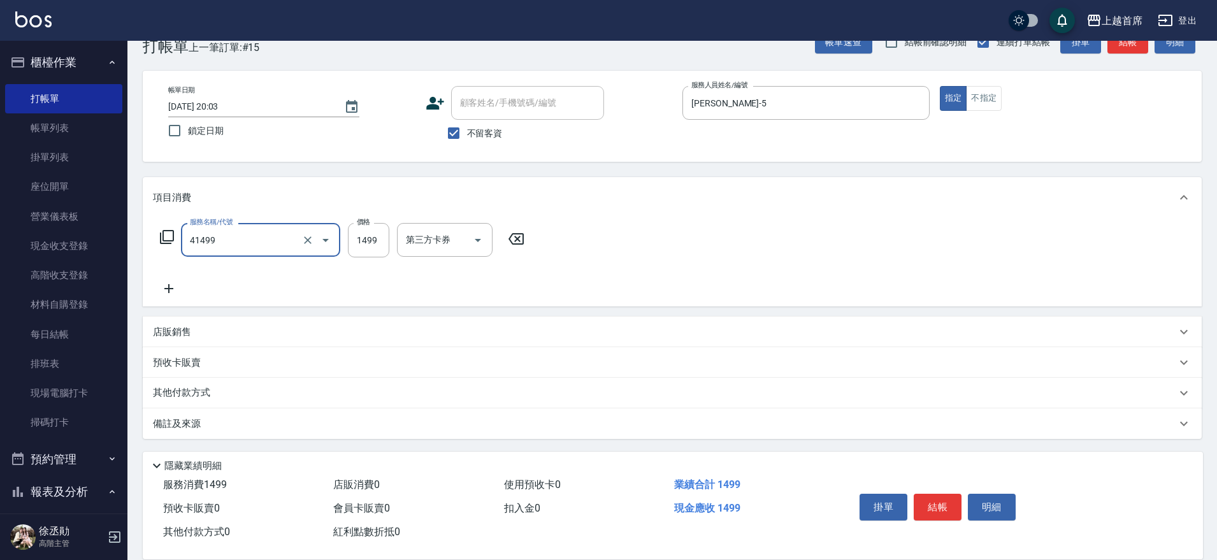
type input "染髮(41499)"
type input "1399"
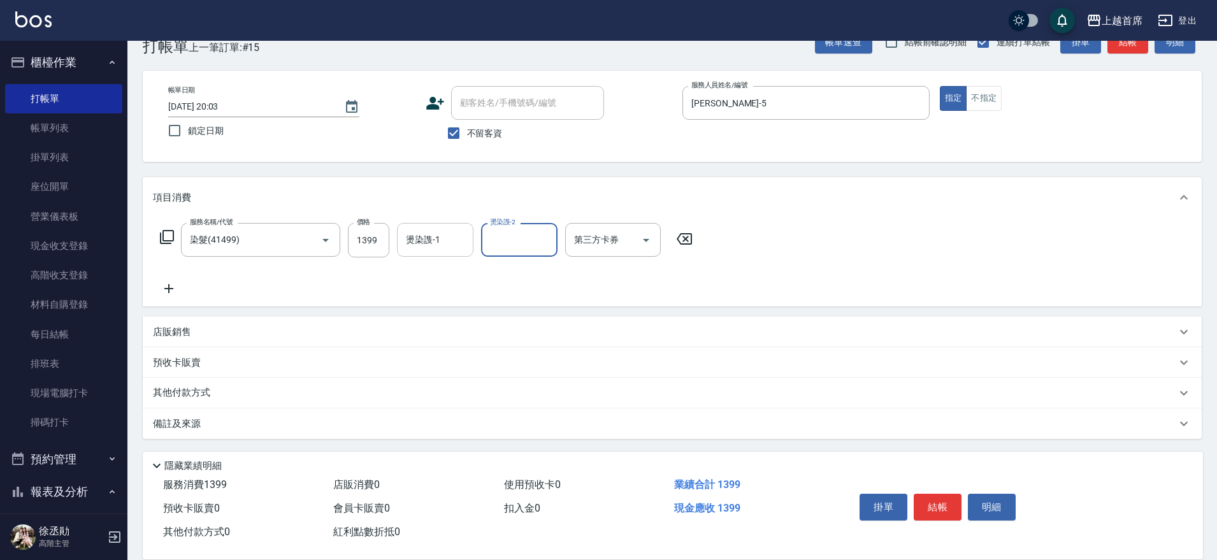
click at [436, 233] on div "燙染謢-1 燙染謢-1" at bounding box center [435, 240] width 76 height 34
type input "[PERSON_NAME]-20"
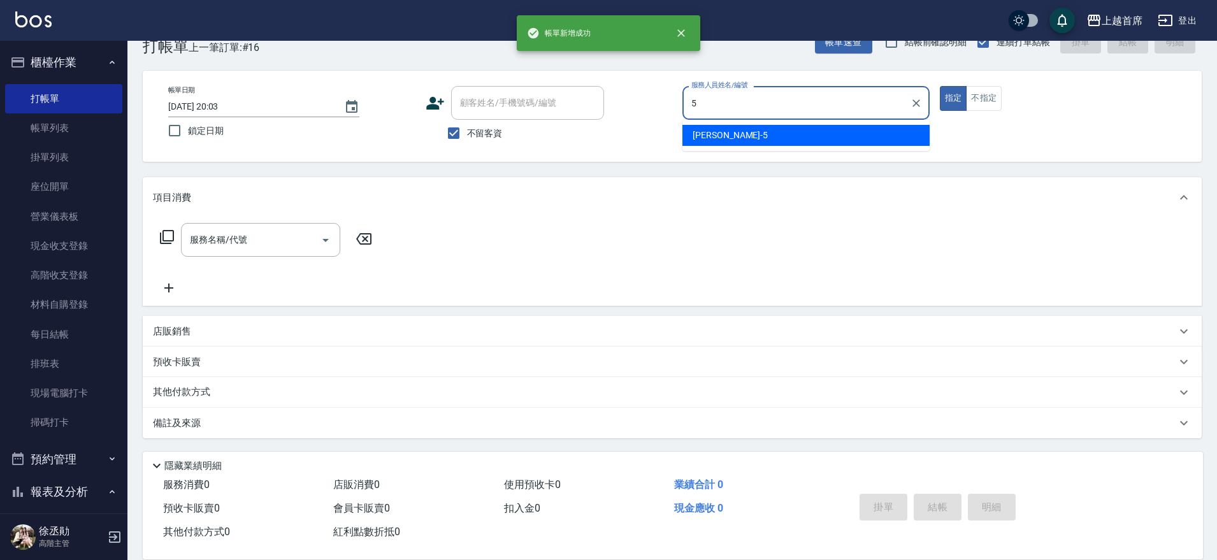
type input "[PERSON_NAME]-5"
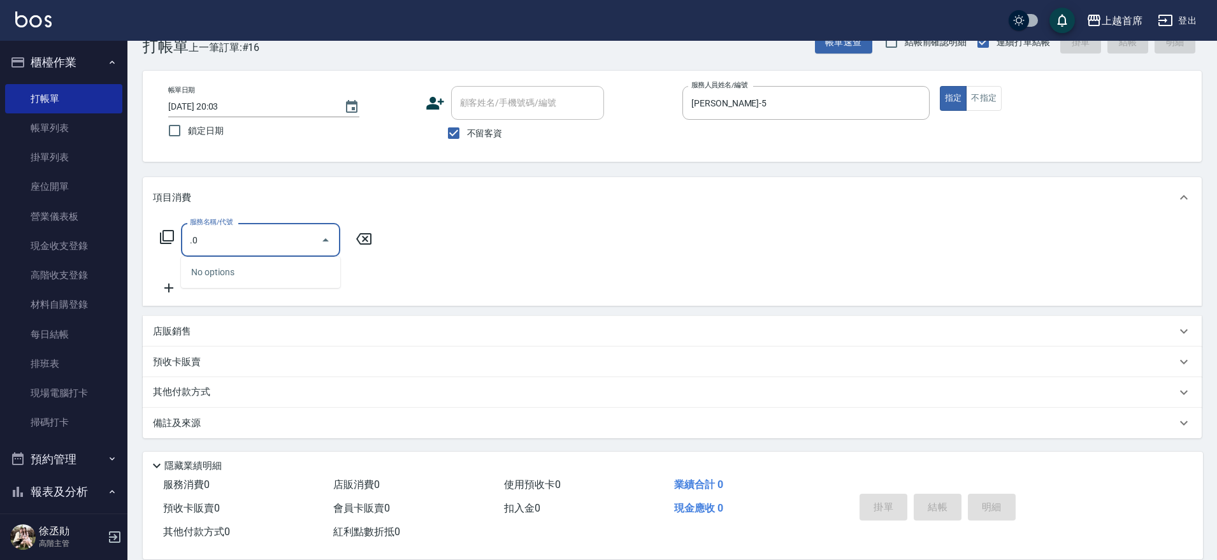
type input "."
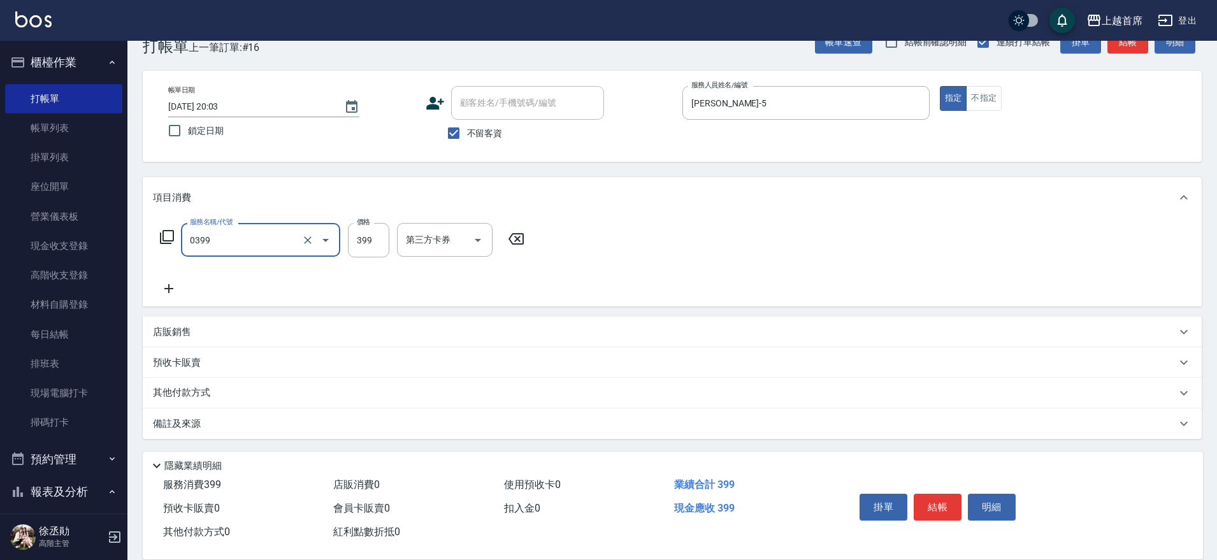
type input "海鹽洗髮(0399)"
type input "3"
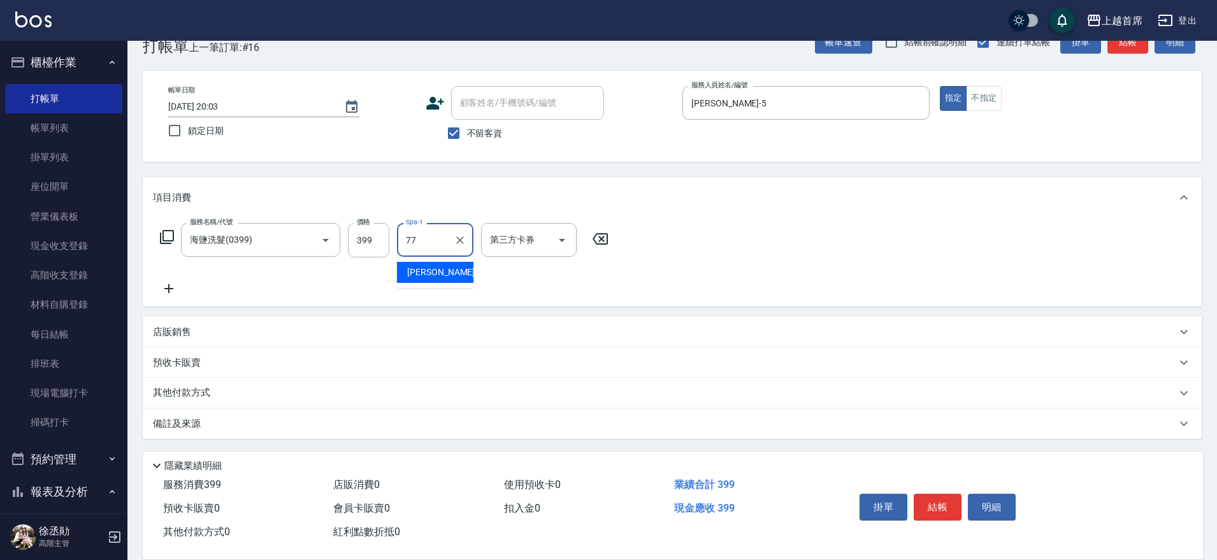
type input "[PERSON_NAME]-77"
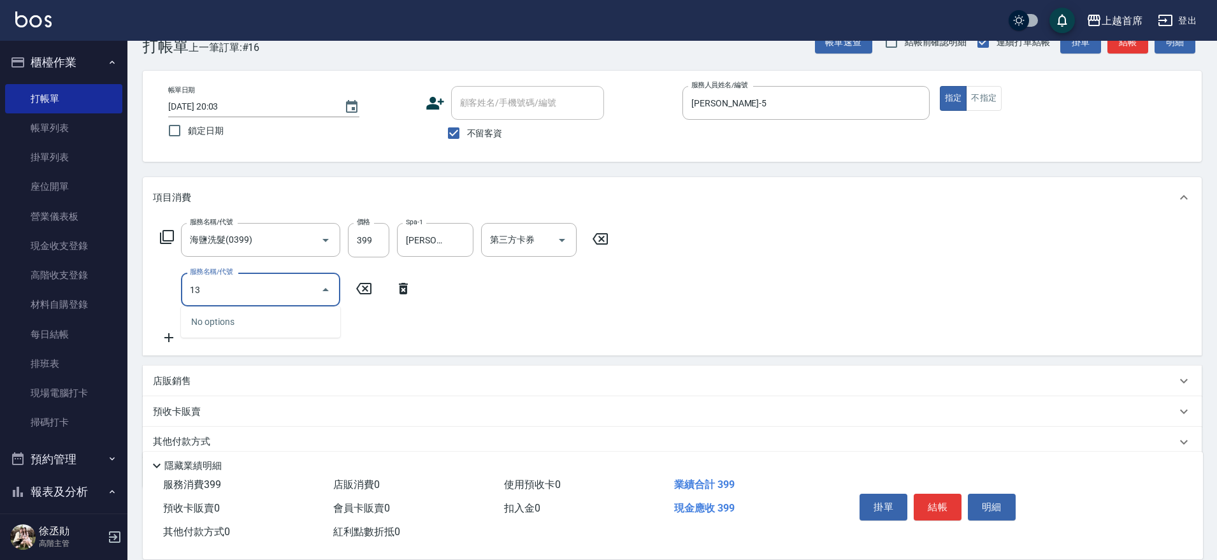
type input "1"
type input "精油799(0799)"
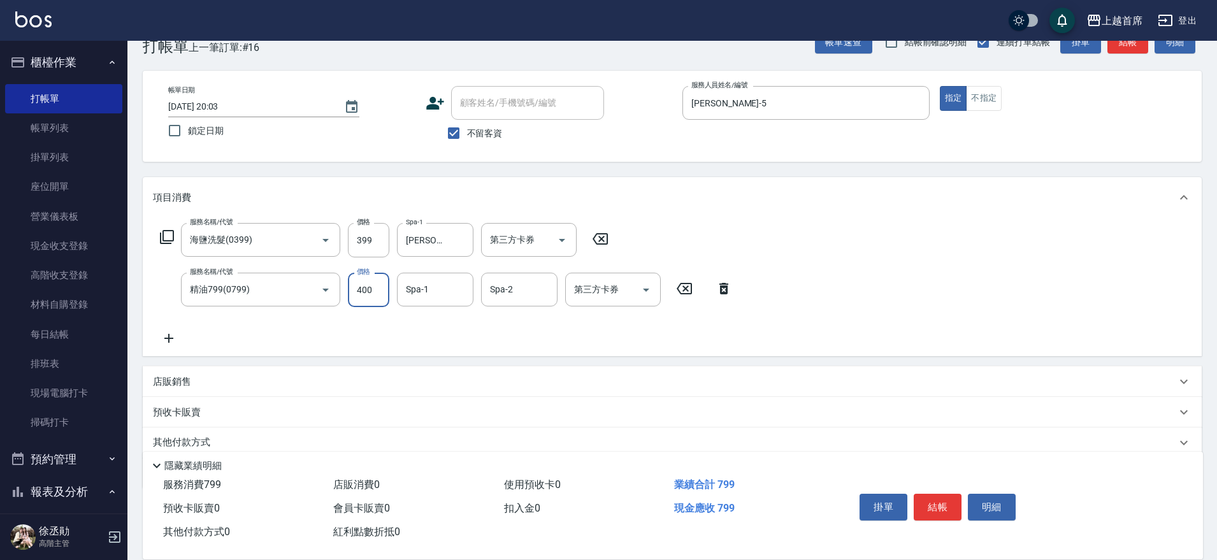
type input "400"
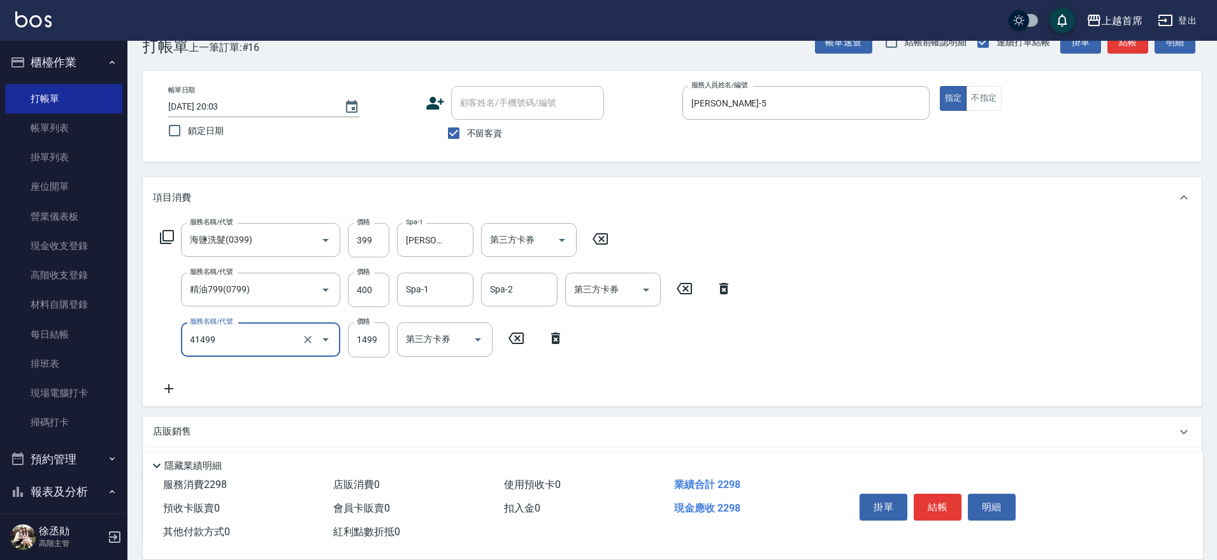
type input "染髮(41499)"
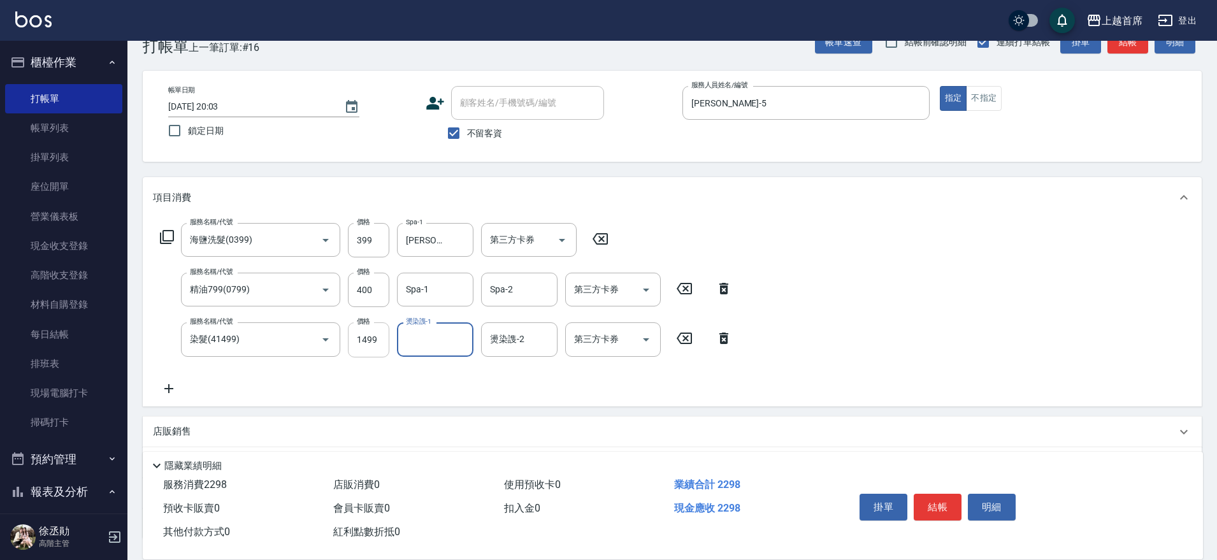
click at [366, 345] on input "1499" at bounding box center [368, 339] width 41 height 34
type input "1399"
click at [365, 284] on input "400" at bounding box center [368, 290] width 41 height 34
click at [379, 279] on input "400" at bounding box center [368, 290] width 41 height 34
click at [386, 291] on input "400" at bounding box center [368, 290] width 41 height 34
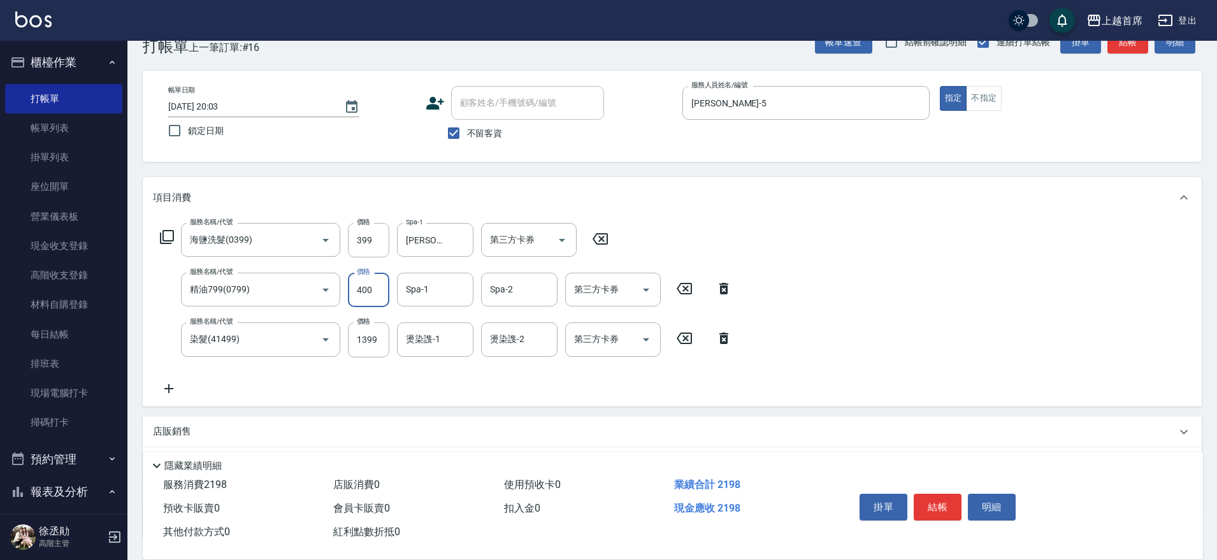
click at [380, 292] on input "400" at bounding box center [368, 290] width 41 height 34
type input "300"
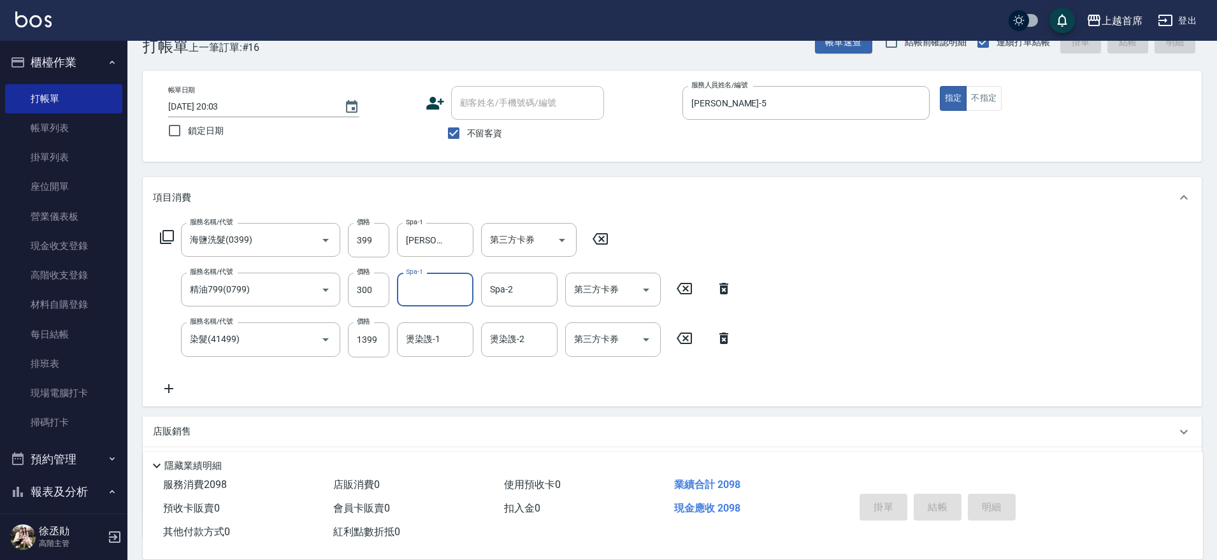
type input "[DATE] 20:04"
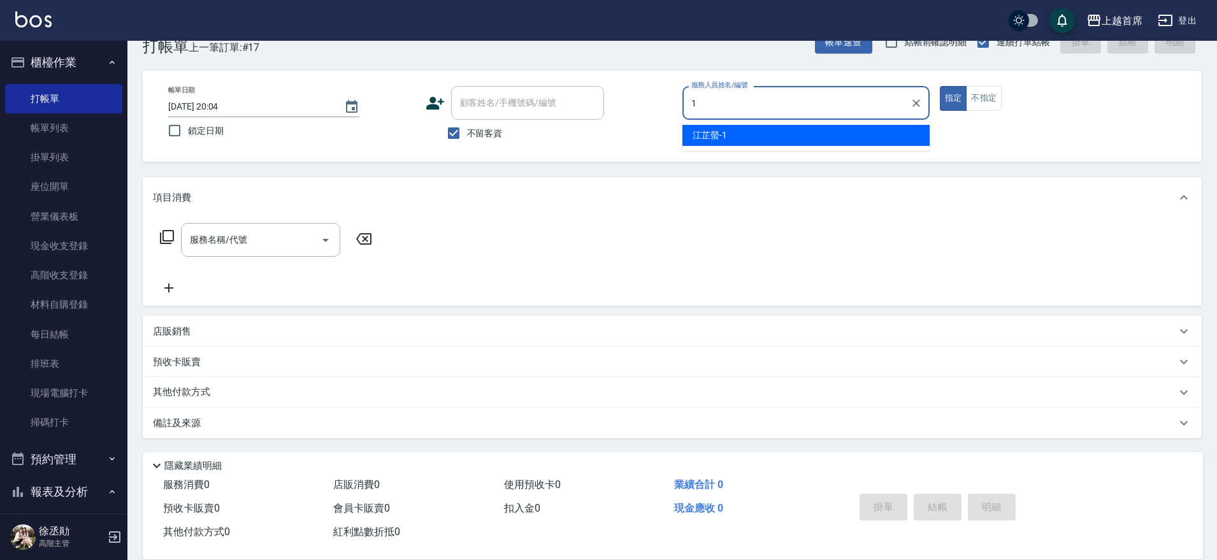
type input "[PERSON_NAME]-1"
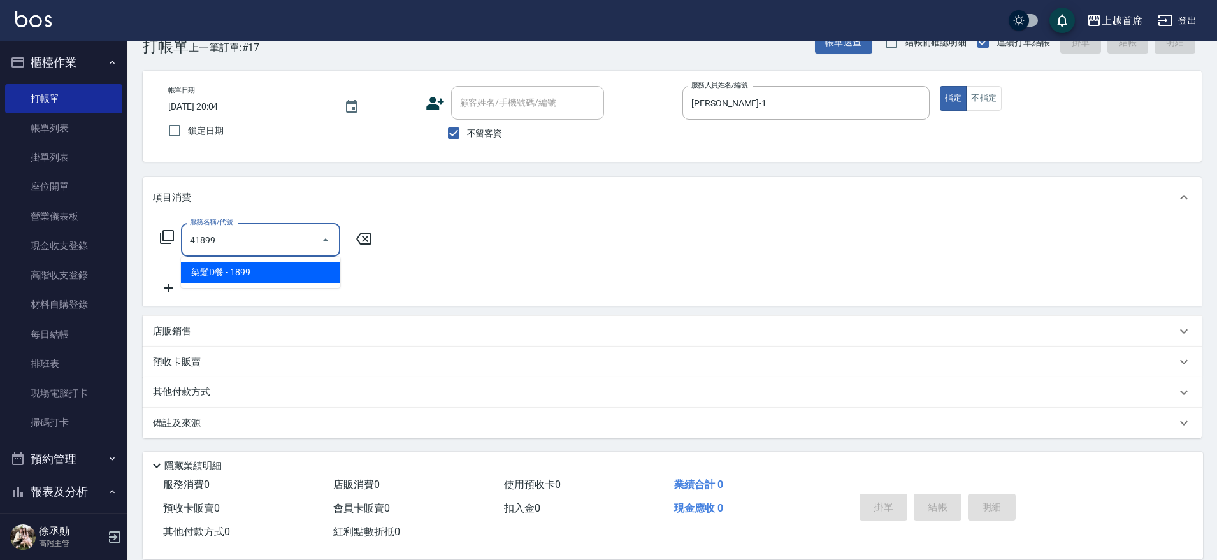
type input "染髮D餐(41899)"
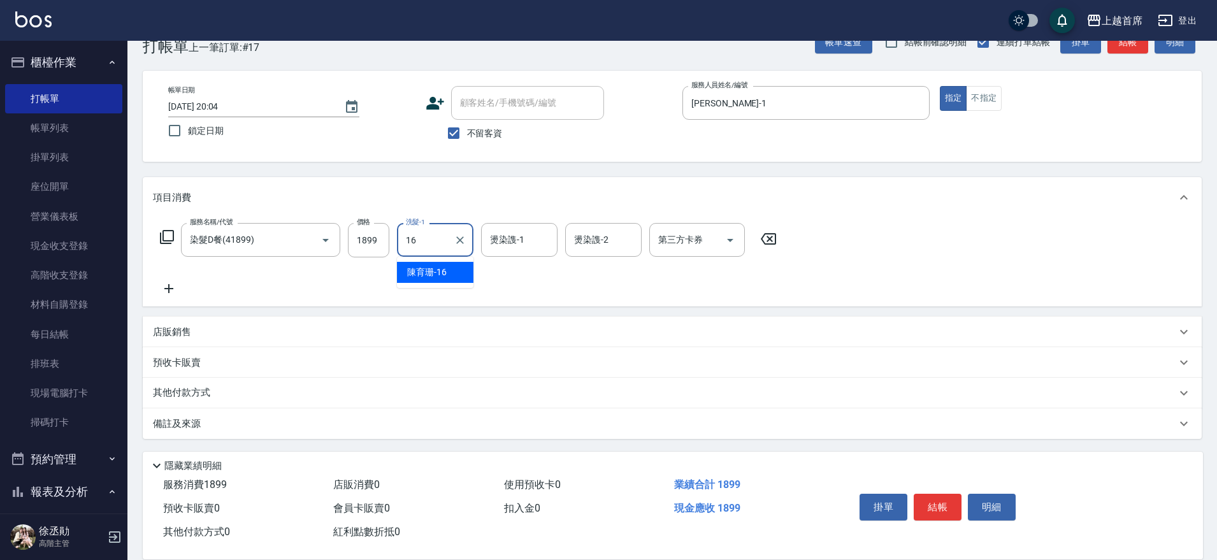
type input "[PERSON_NAME]-16"
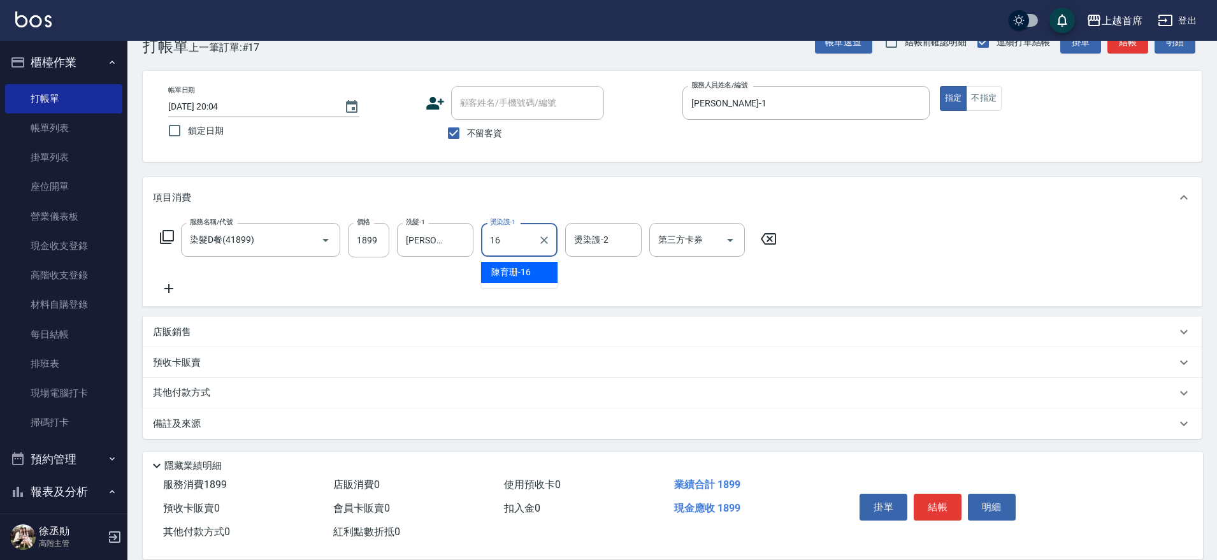
type input "[PERSON_NAME]-16"
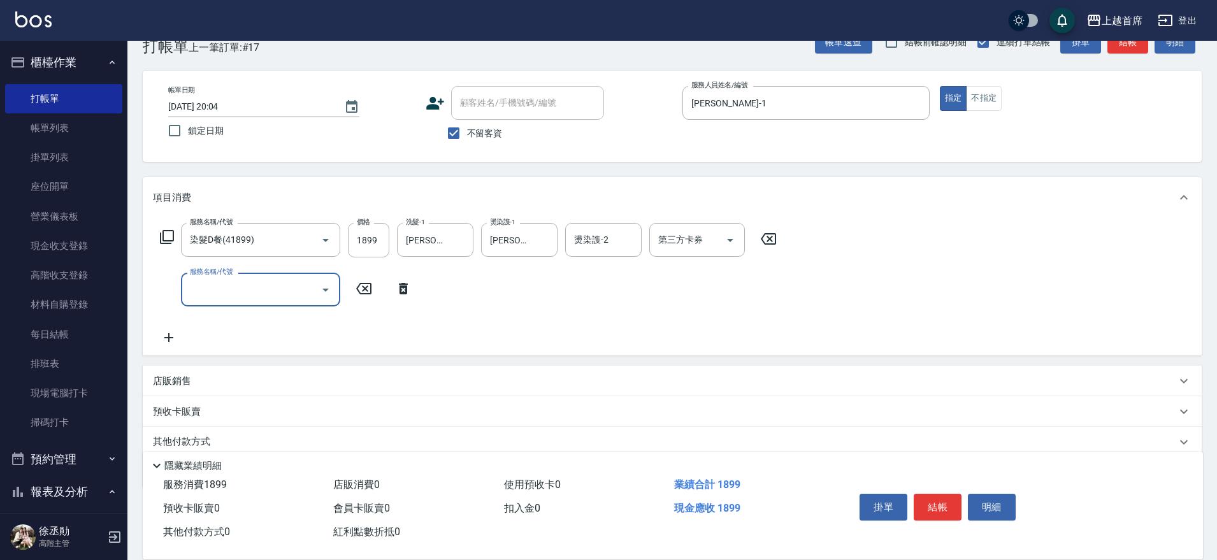
click at [196, 377] on div "店販銷售" at bounding box center [664, 381] width 1023 height 13
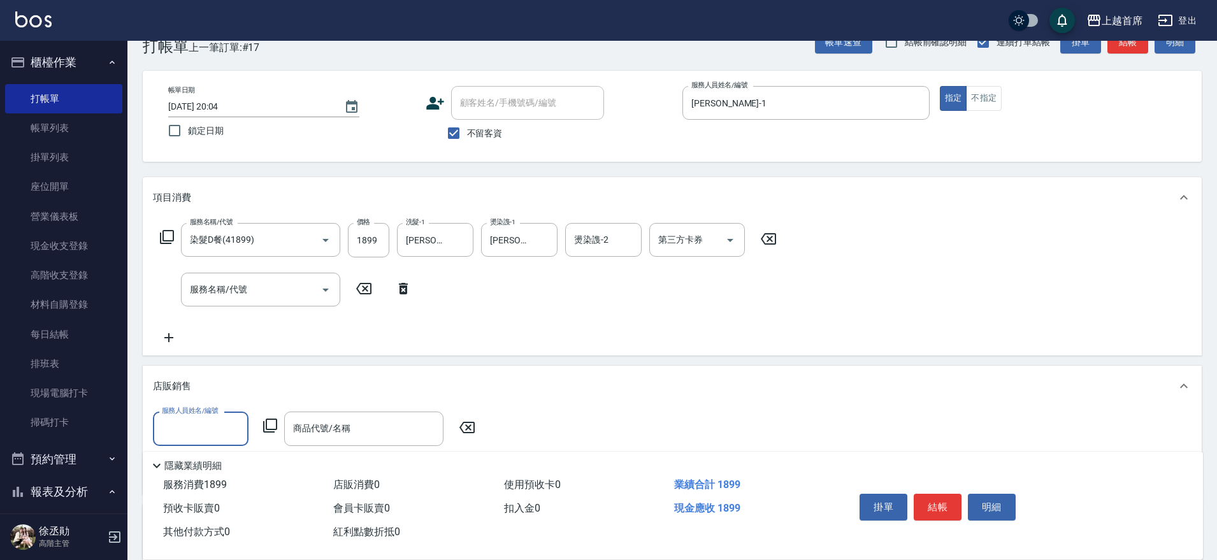
scroll to position [0, 0]
type input "[PERSON_NAME]-1"
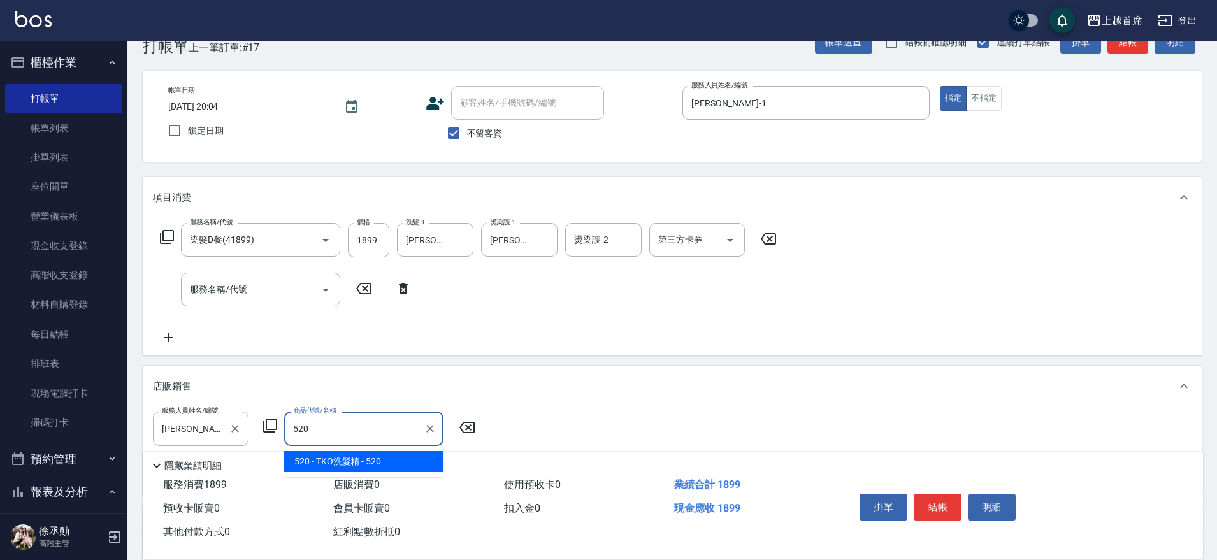
type input "TKO洗髮精"
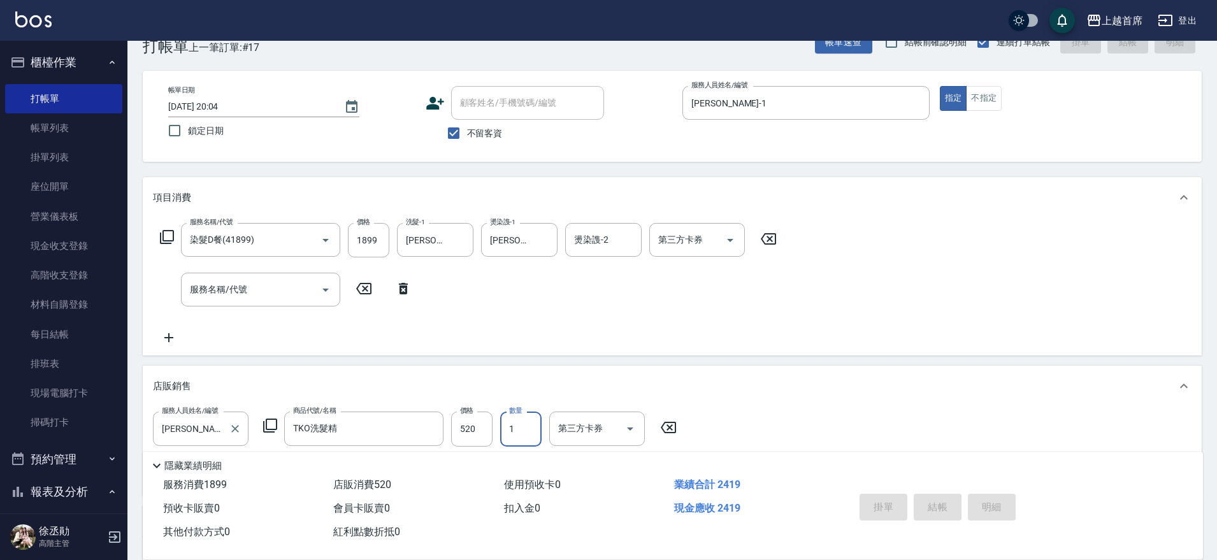
type input "[DATE] 20:05"
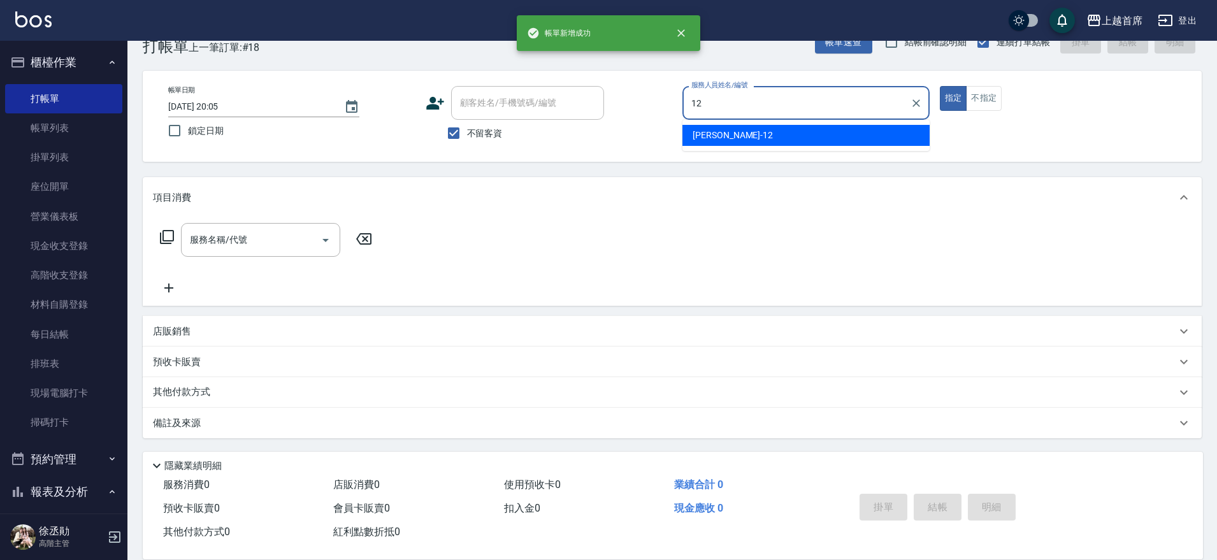
type input "[PERSON_NAME]-12"
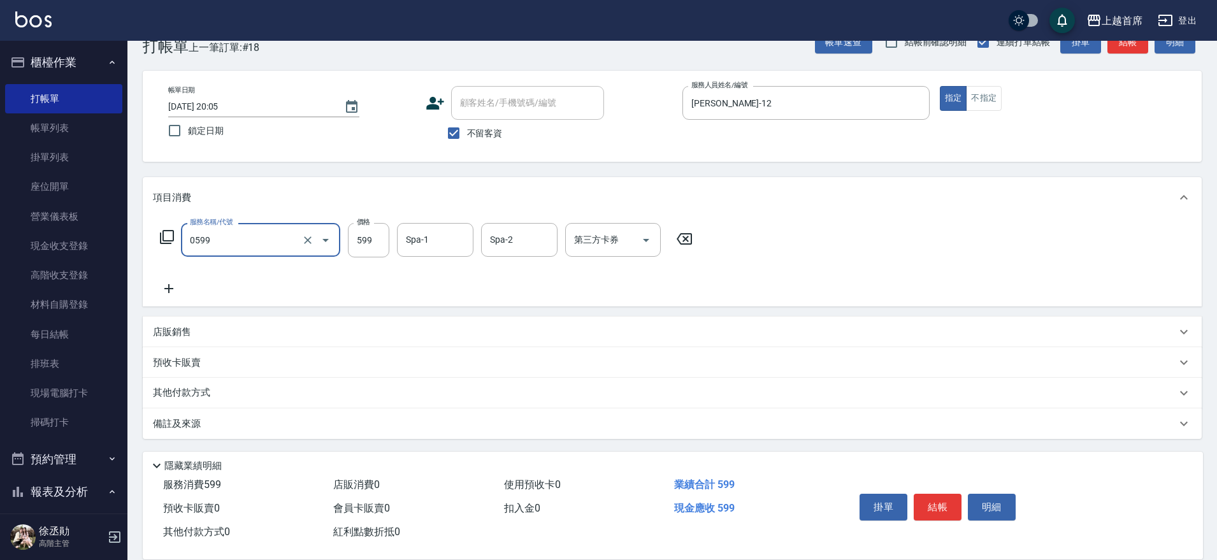
type input "[PERSON_NAME]spa(0599)"
click at [378, 246] on input "59" at bounding box center [368, 240] width 41 height 34
type input "599"
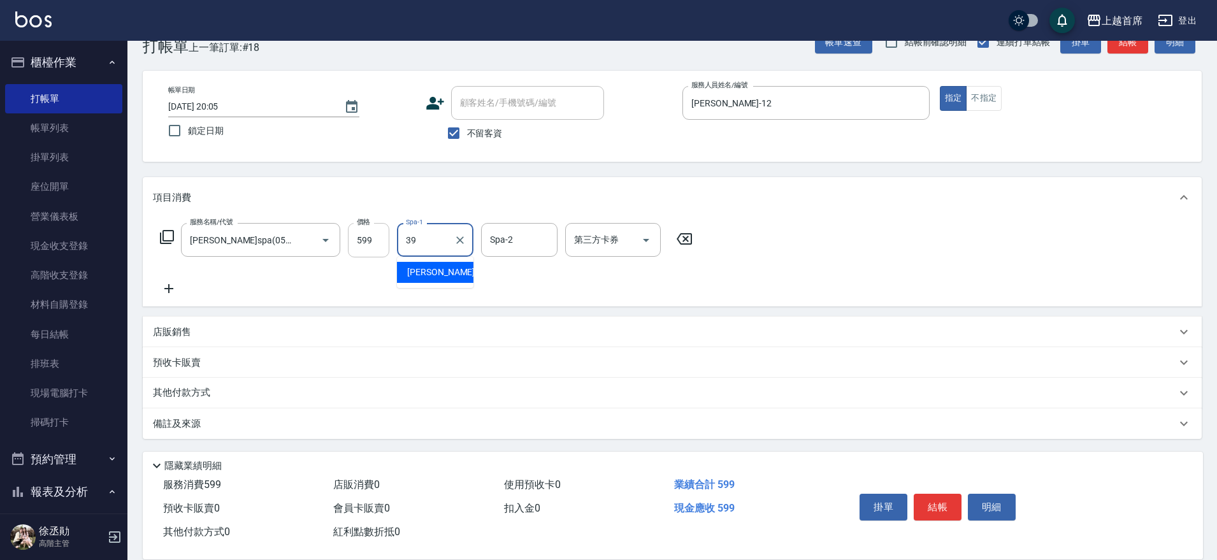
type input "[PERSON_NAME]-39"
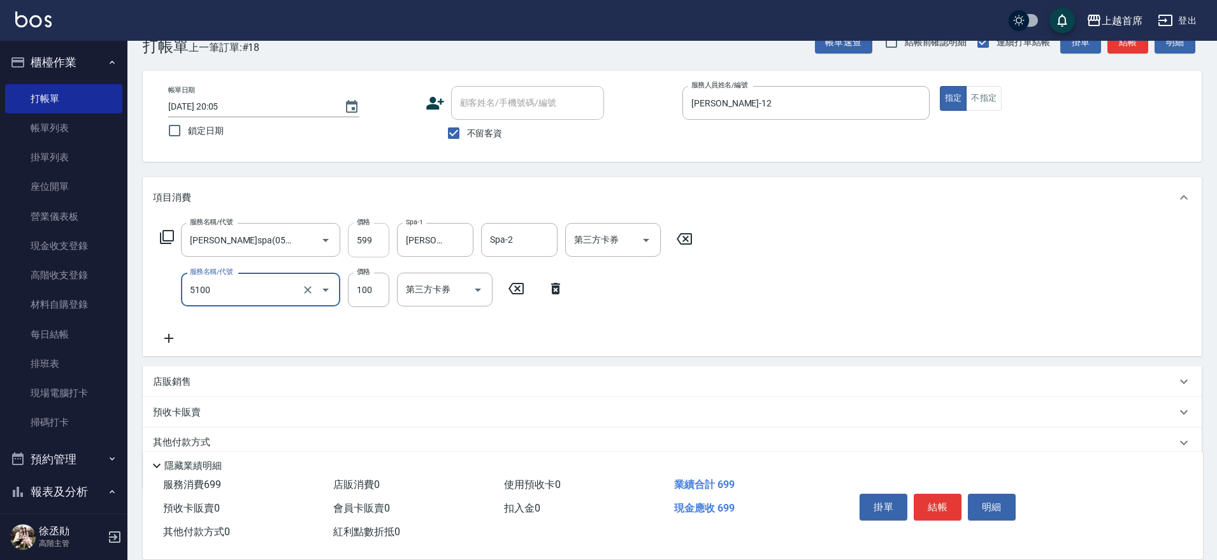
type input "精油(長)(5100)"
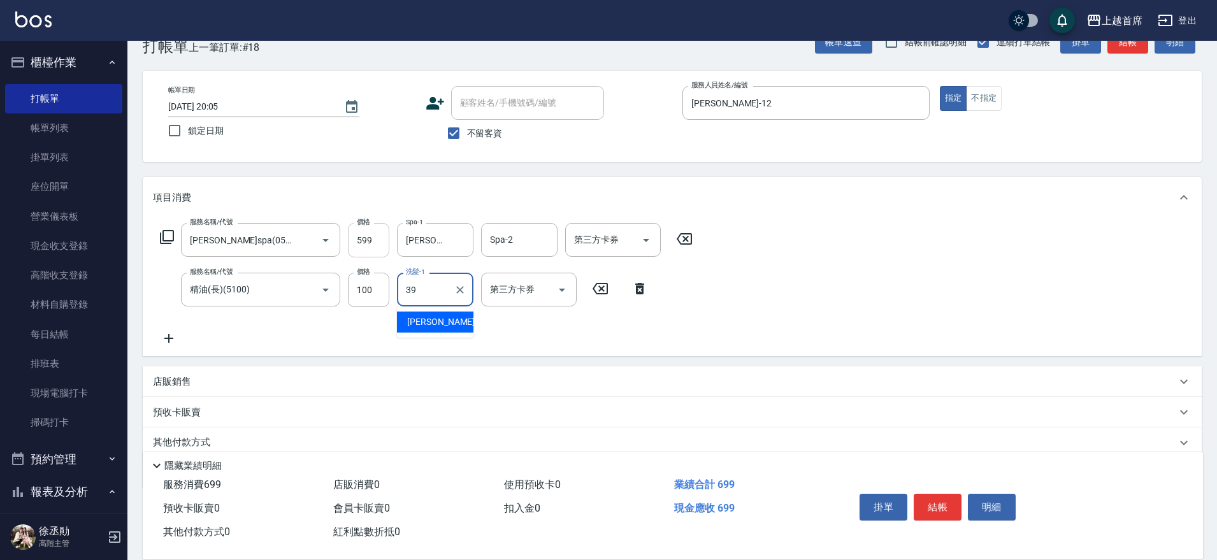
type input "[PERSON_NAME]-39"
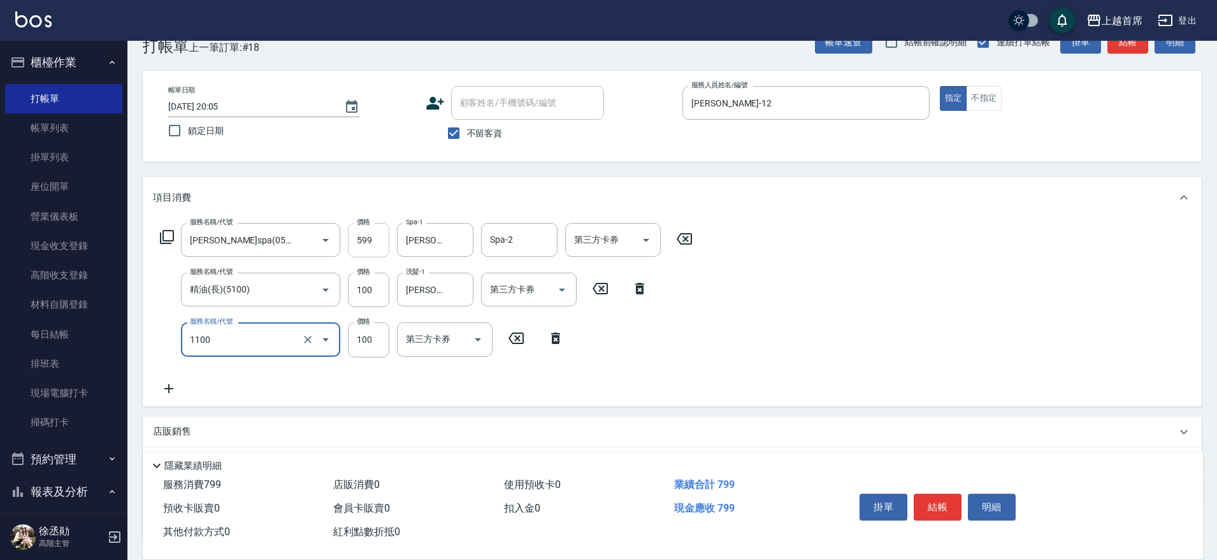
type input "造型(1100)"
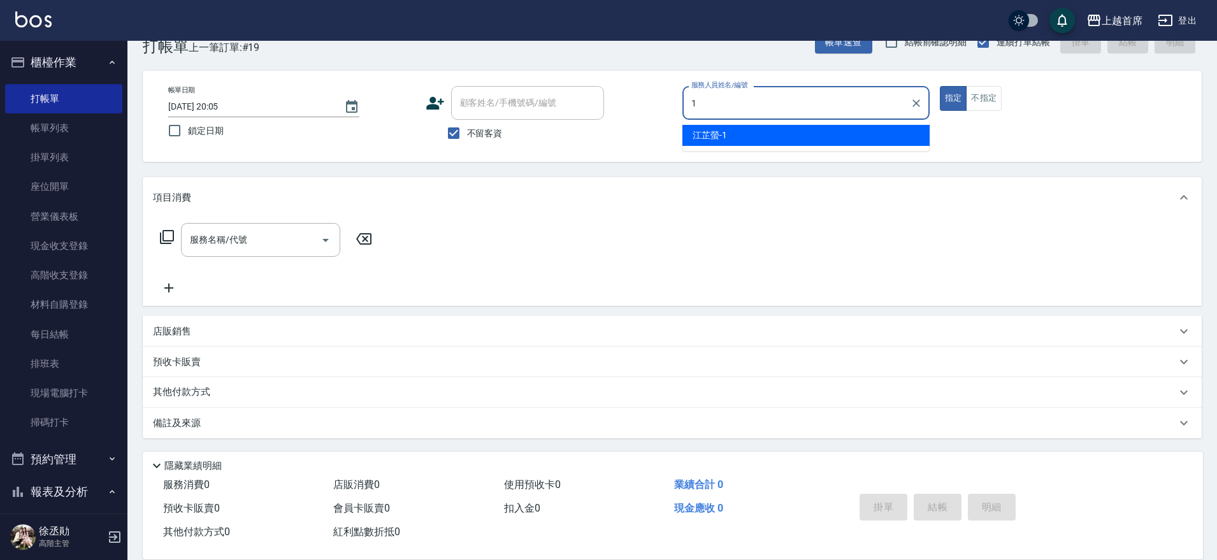
type input "[PERSON_NAME]-1"
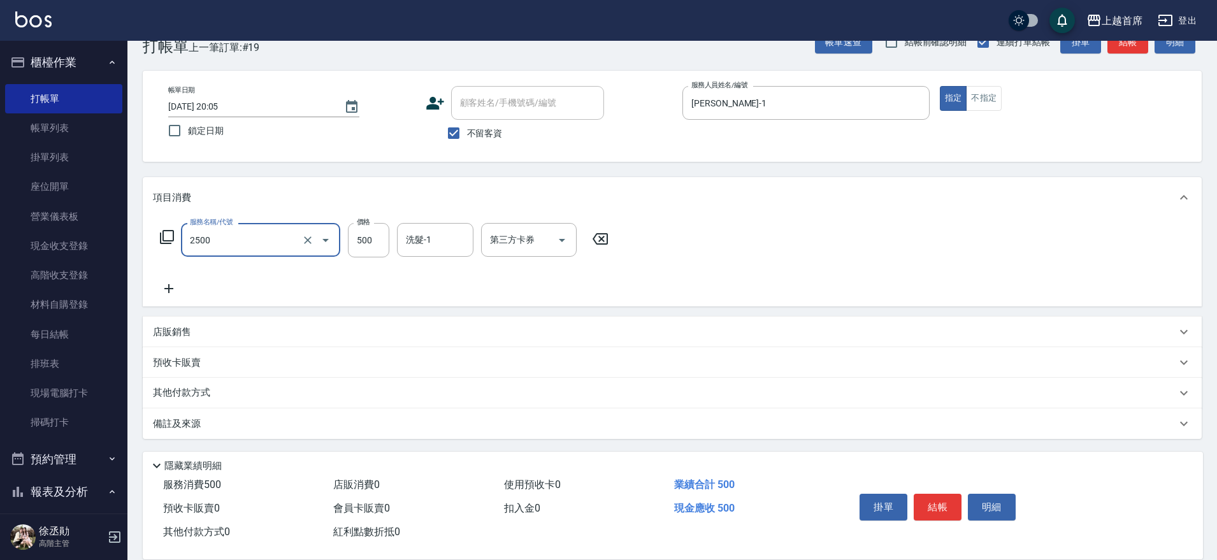
type input "海鹽洗剪500(2500)"
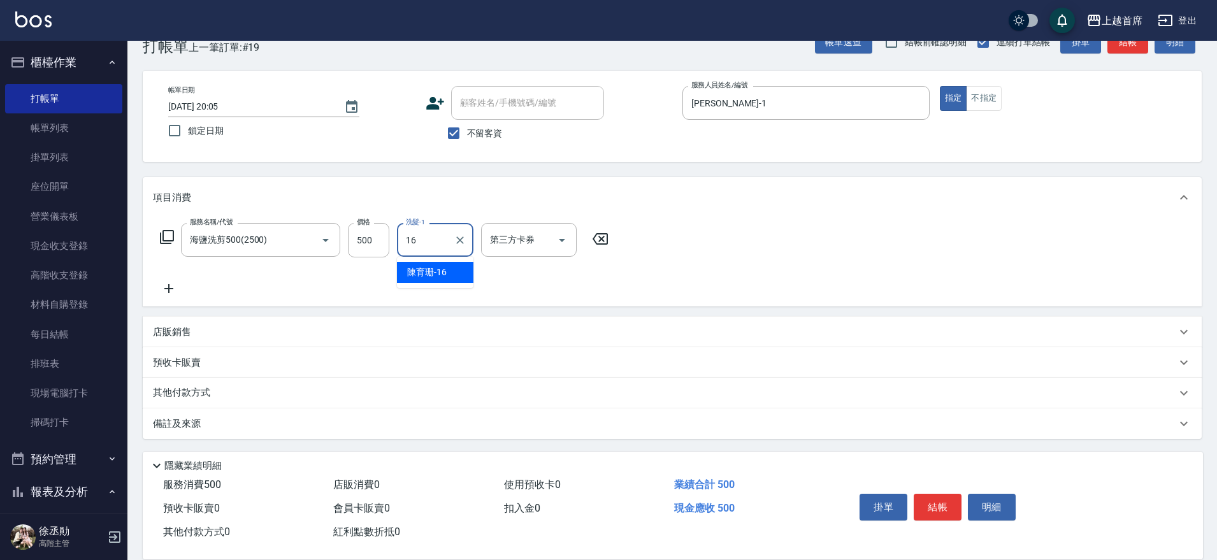
type input "[PERSON_NAME]-16"
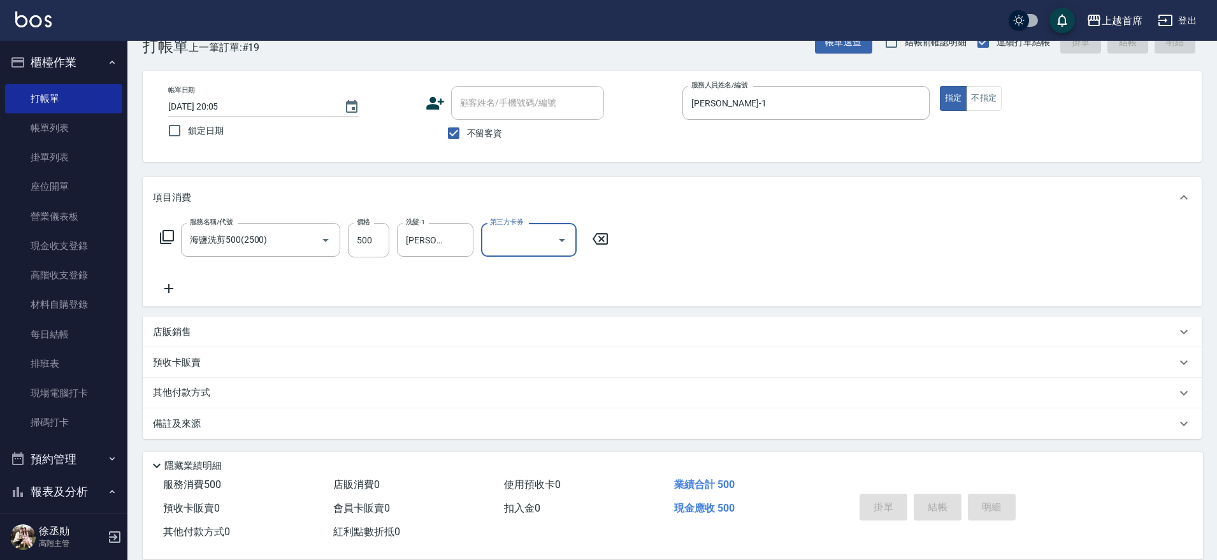
type input "[DATE] 20:06"
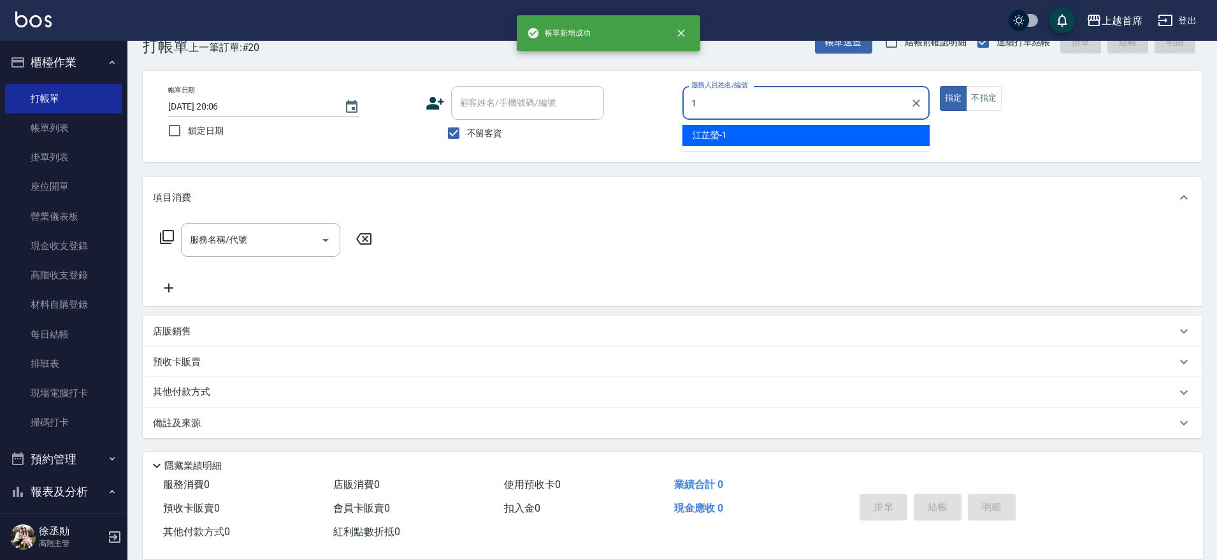
type input "[PERSON_NAME]-1"
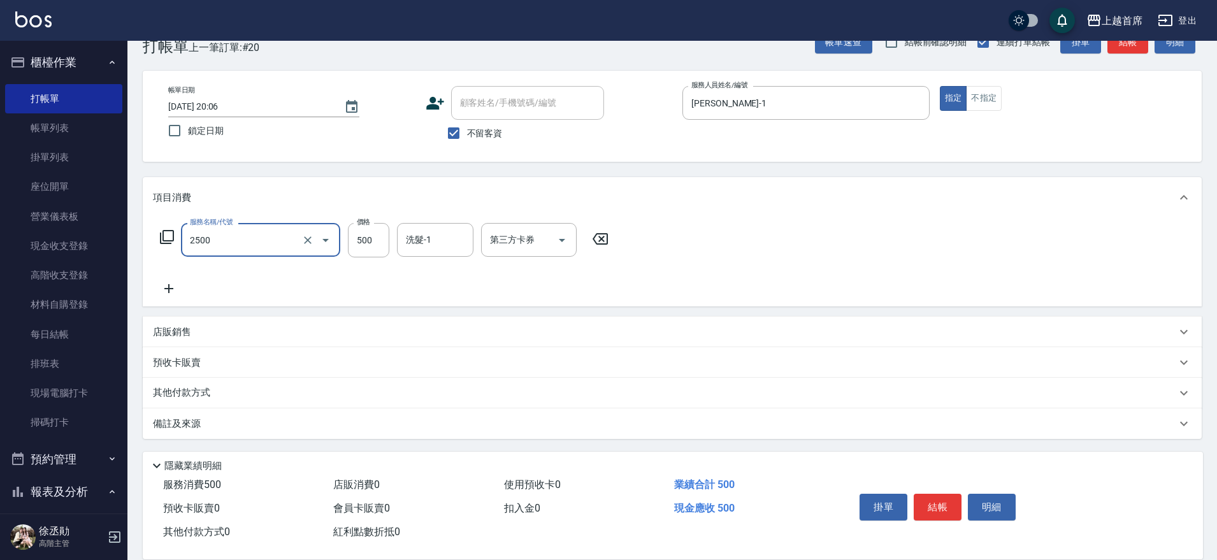
type input "海鹽洗剪500(2500)"
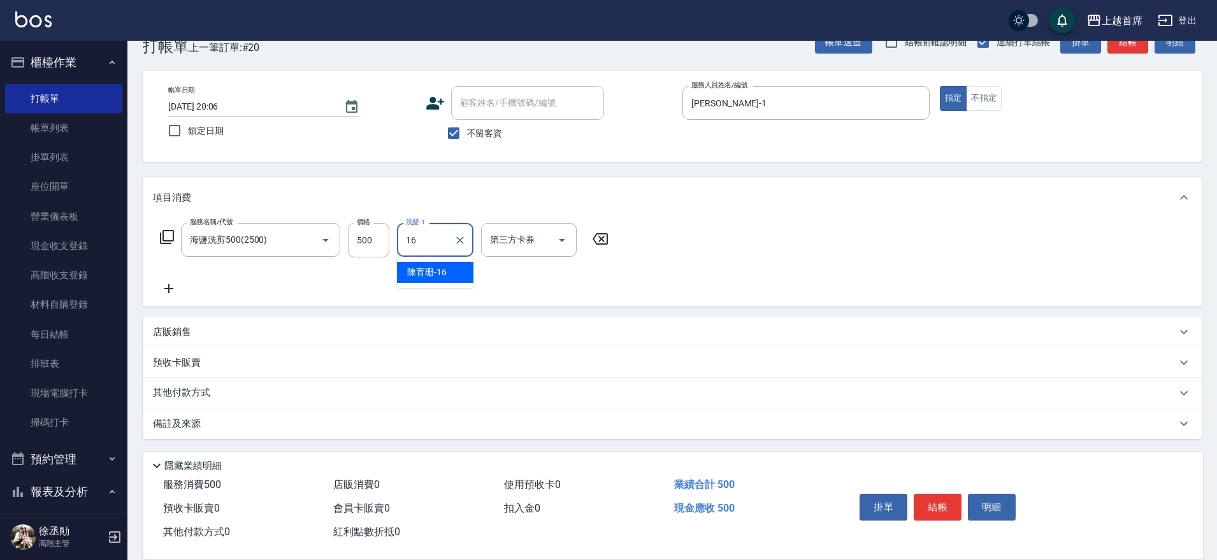
type input "[PERSON_NAME]-16"
click at [922, 500] on button "結帳" at bounding box center [938, 507] width 48 height 27
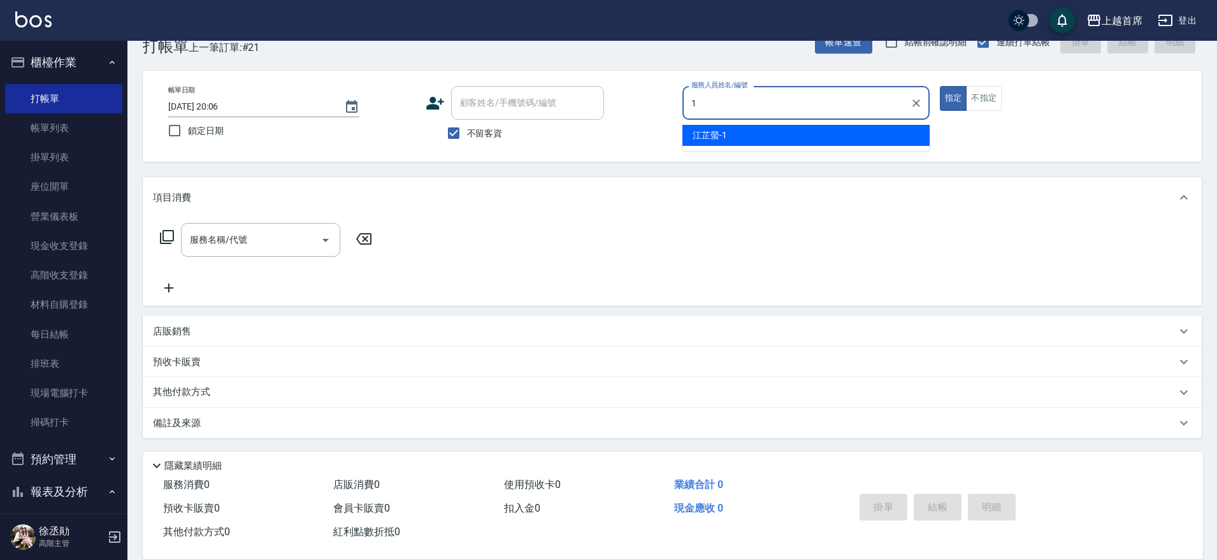
type input "[PERSON_NAME]-1"
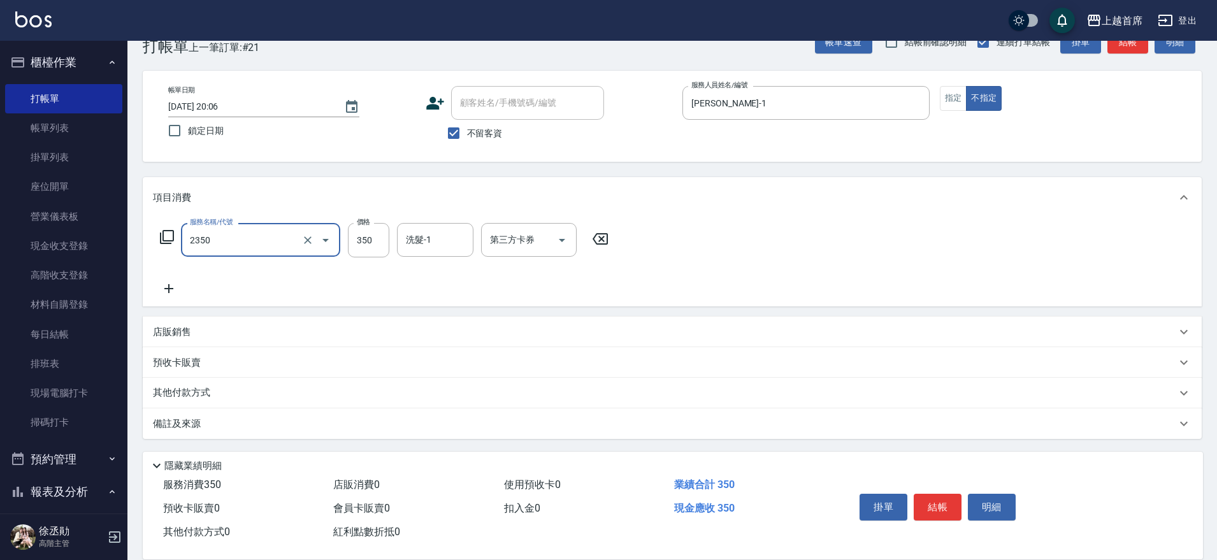
type input "不指定洗剪350(2350)"
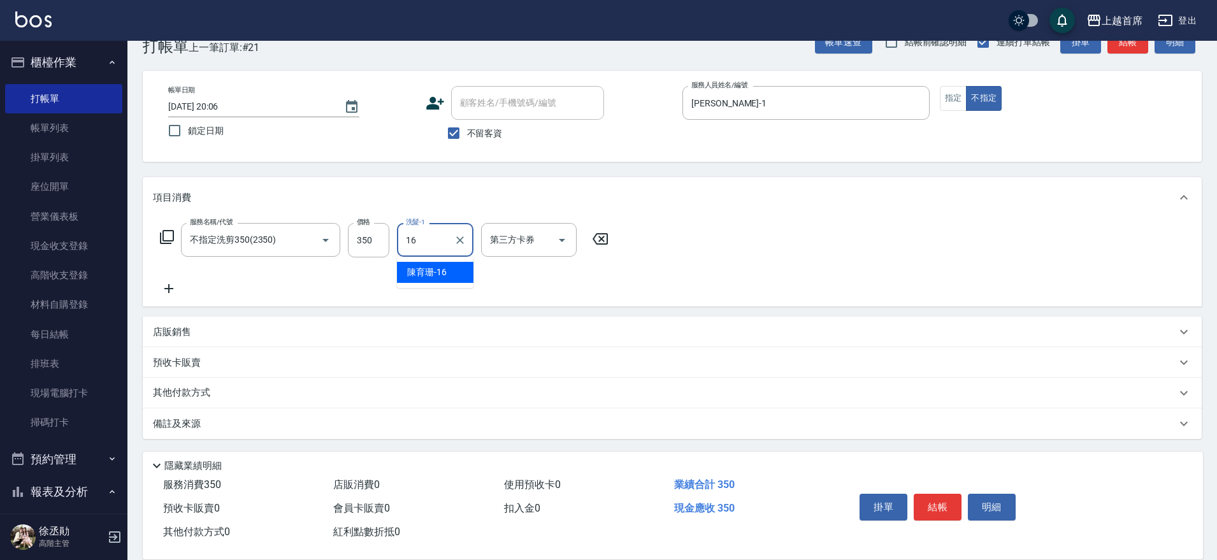
type input "[PERSON_NAME]-16"
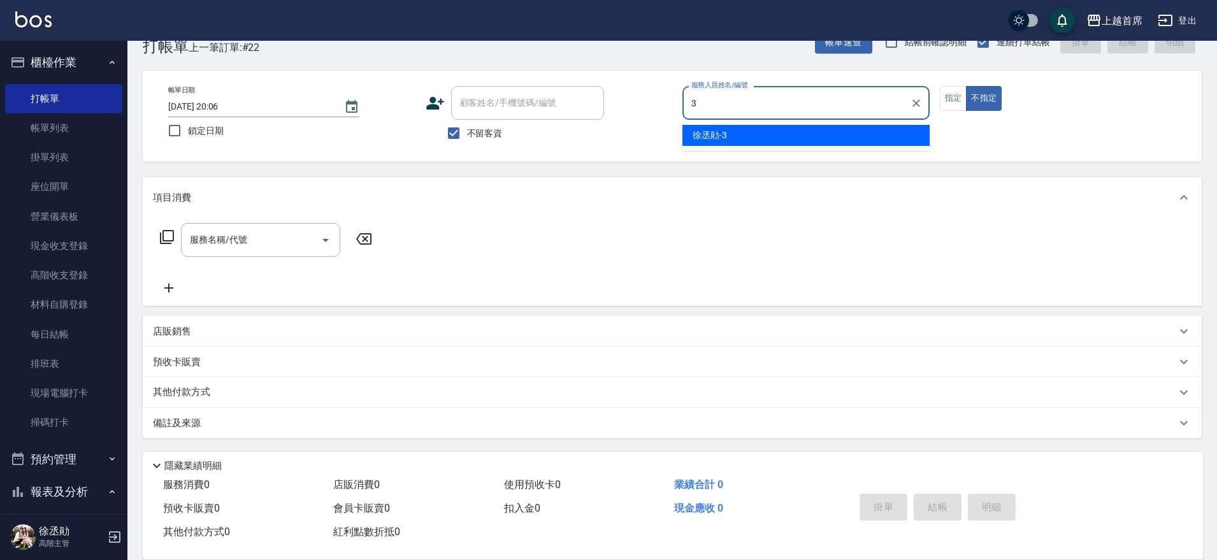
type input "[PERSON_NAME]-3"
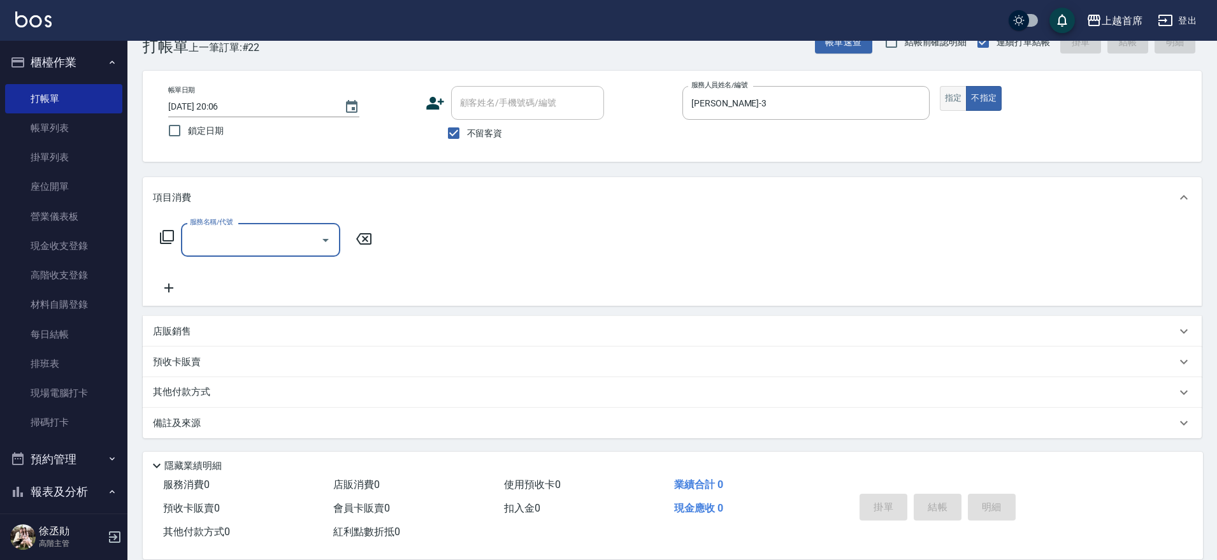
click at [962, 104] on button "指定" at bounding box center [953, 98] width 27 height 25
click at [221, 236] on div "服務名稱/代號 服務名稱/代號" at bounding box center [260, 240] width 159 height 34
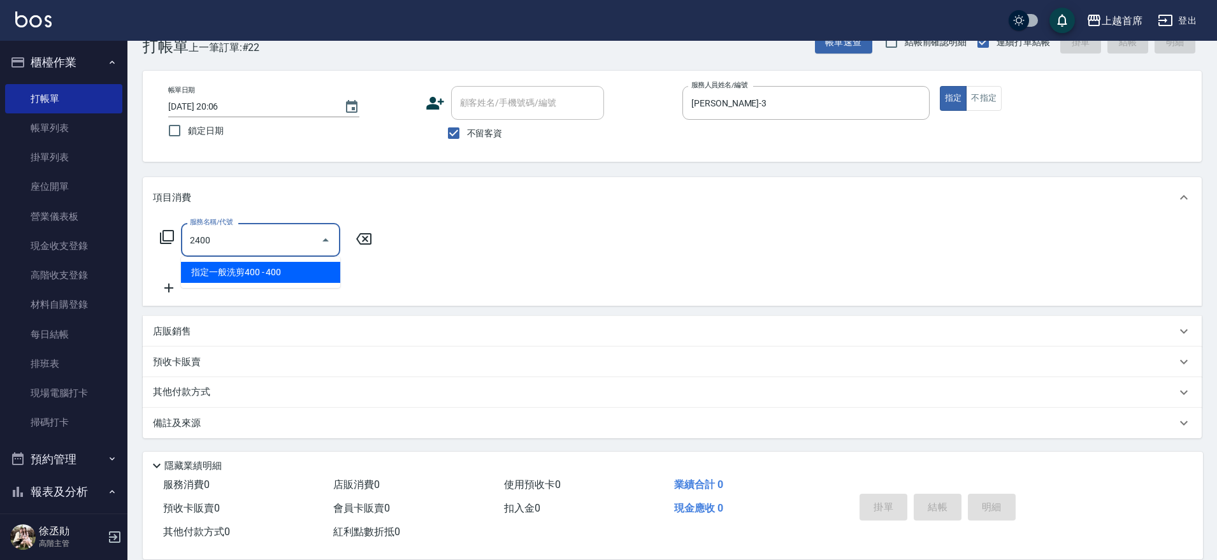
type input "指定一般洗剪400(2400)"
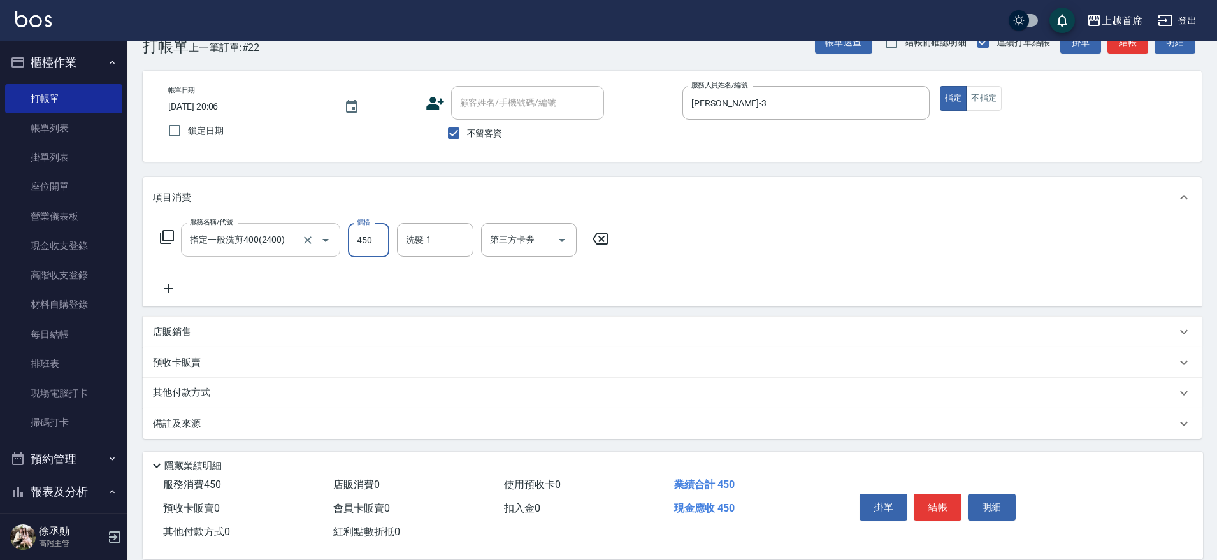
type input "450"
type input "[PERSON_NAME]-20"
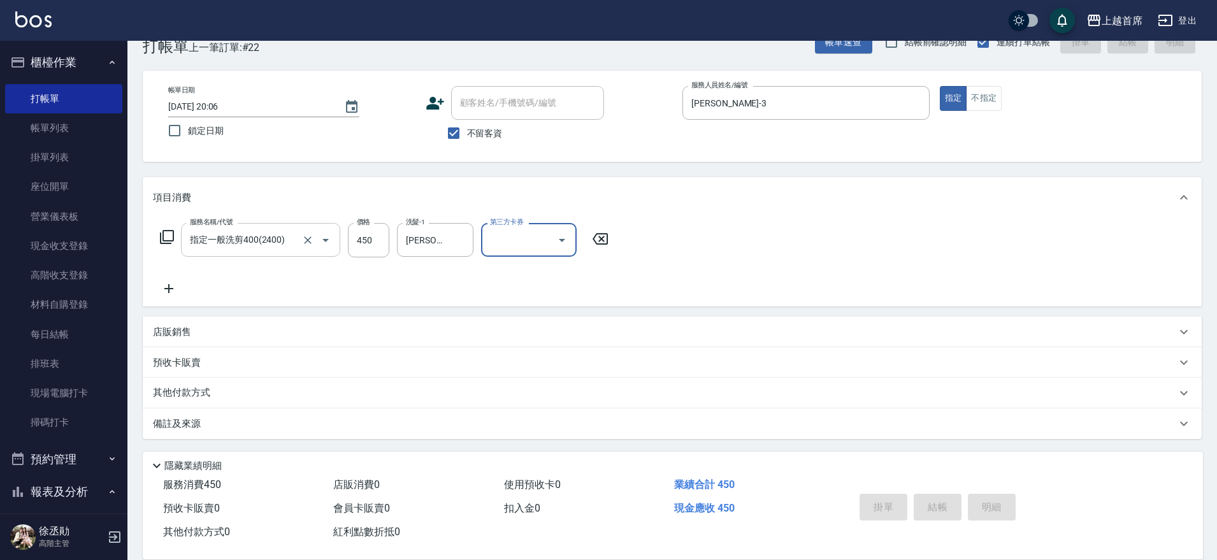
type input "[DATE] 20:07"
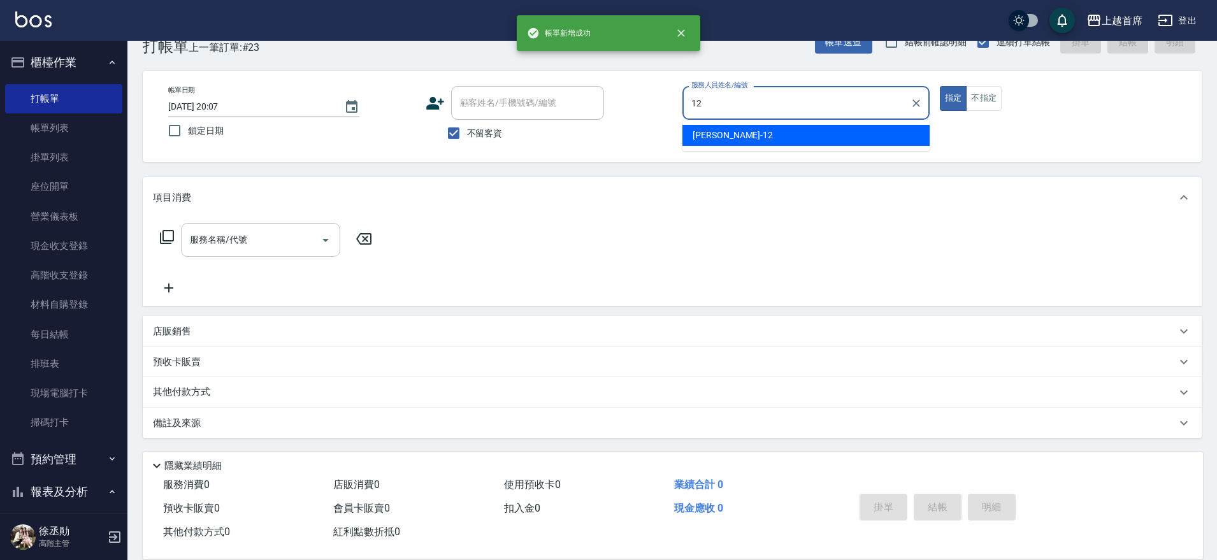
type input "[PERSON_NAME]-12"
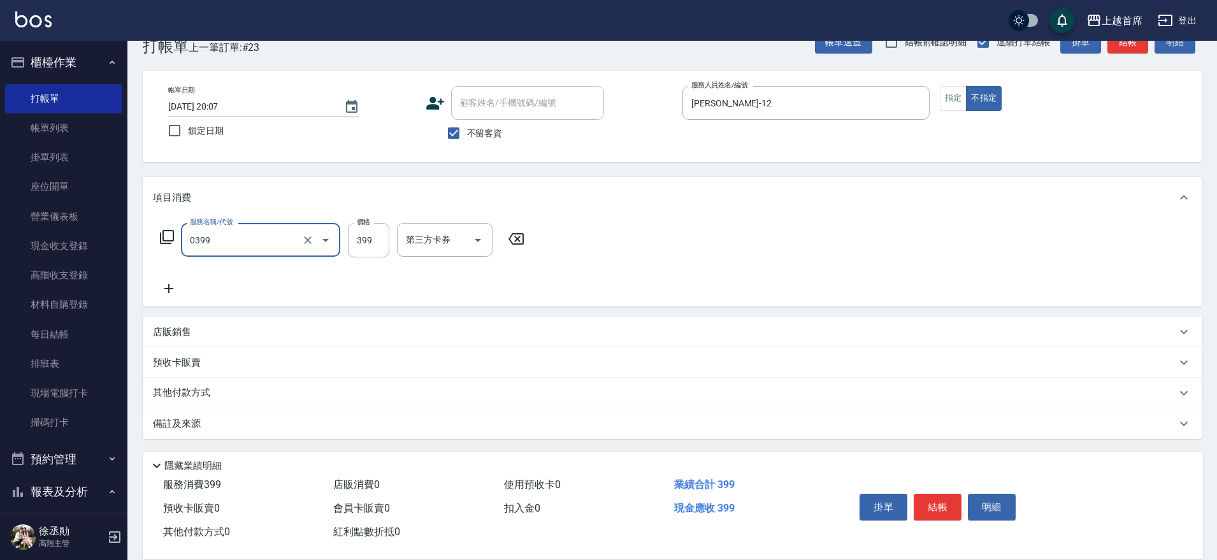
type input "海鹽洗髮(0399)"
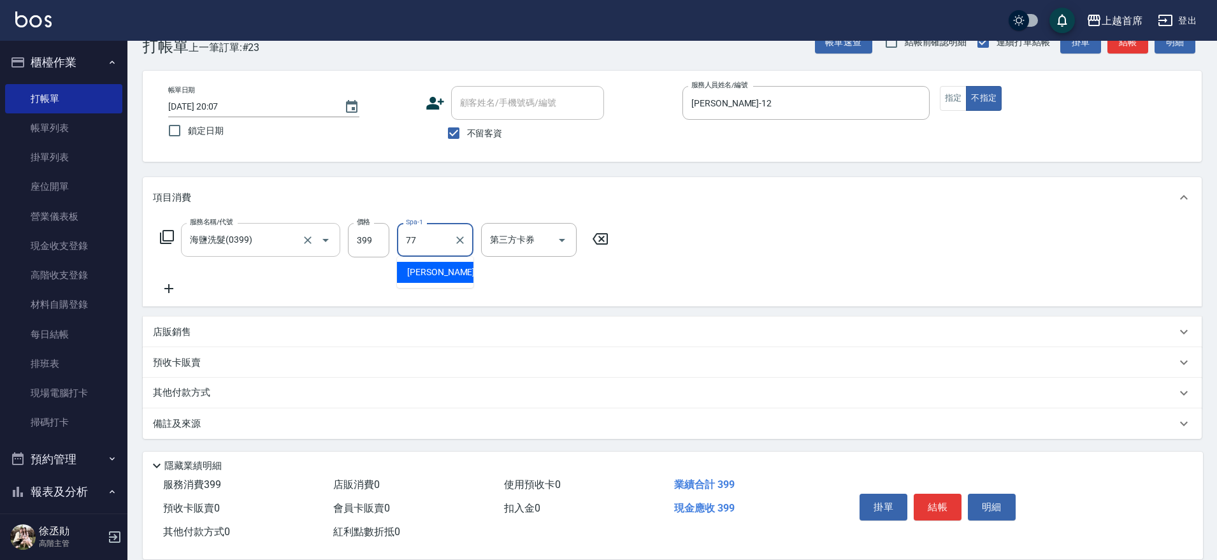
type input "[PERSON_NAME]-77"
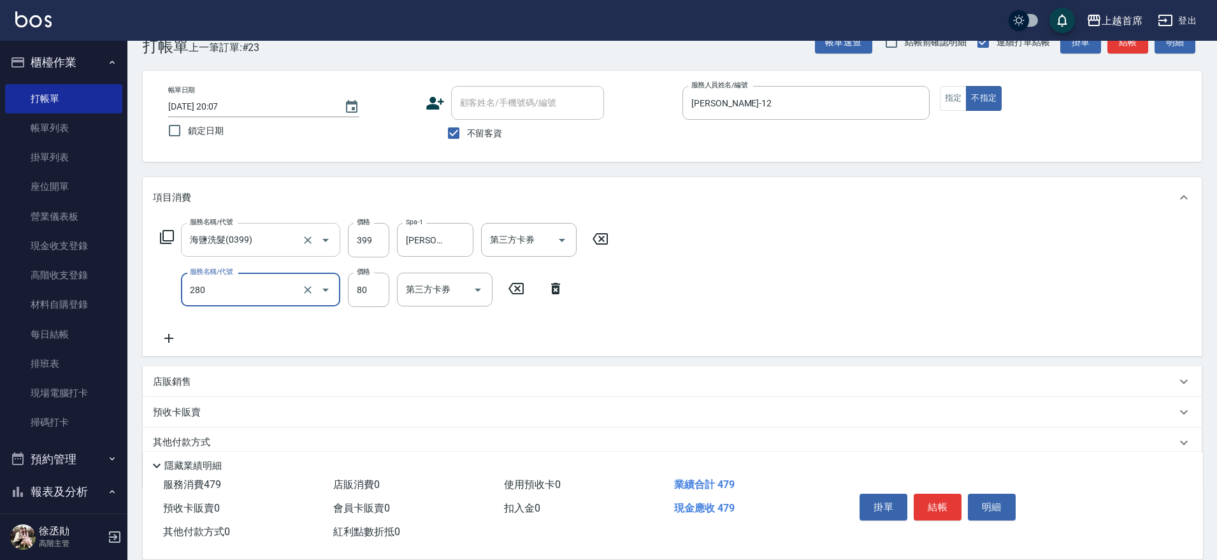
type input "剪瀏海(280)"
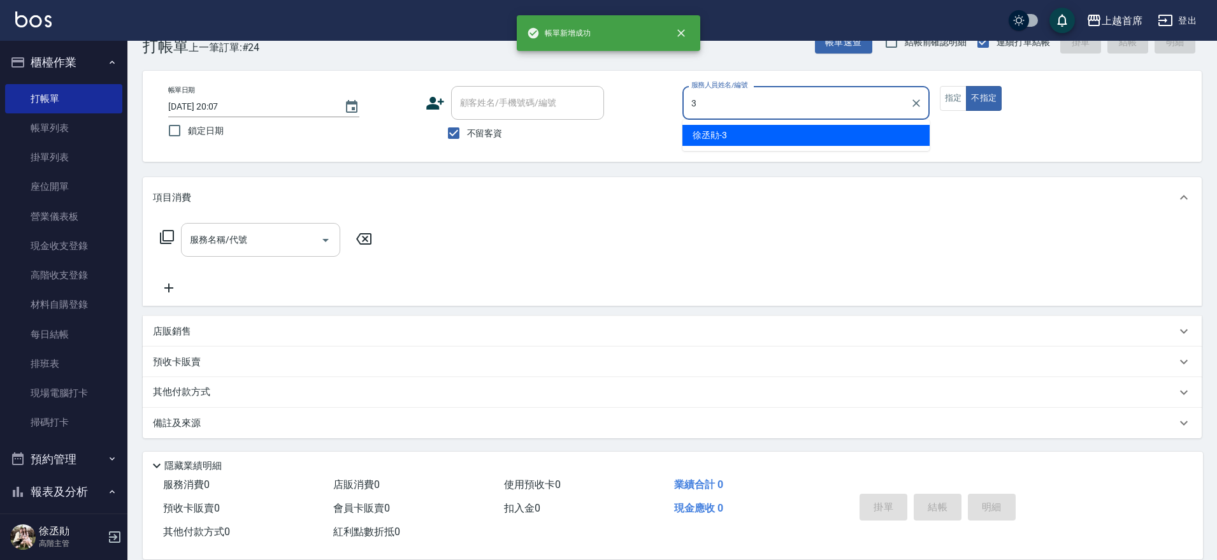
type input "[PERSON_NAME]-3"
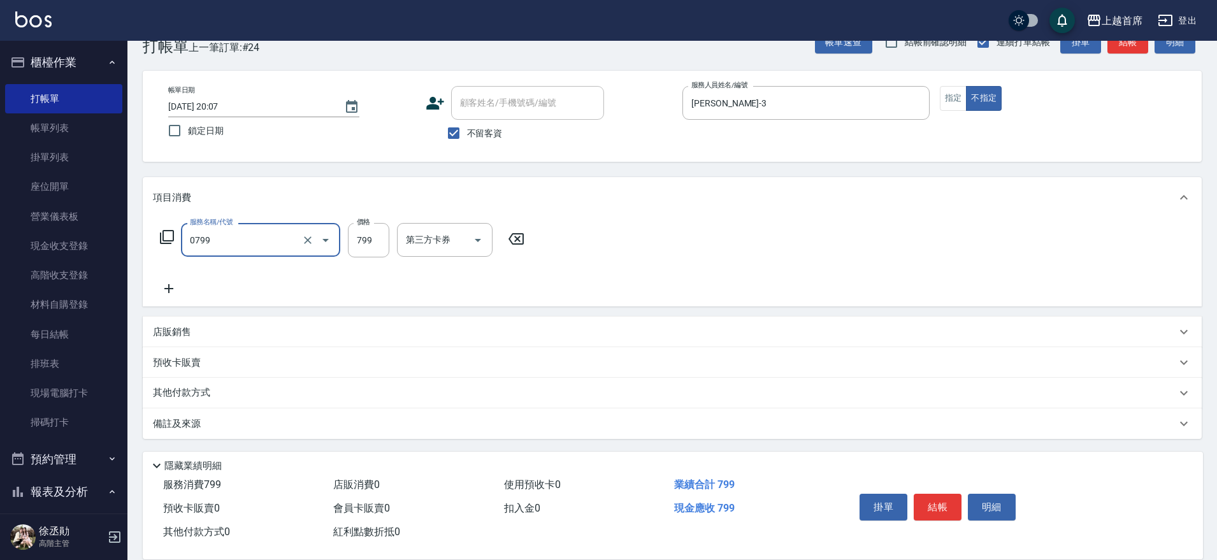
type input "精油799(0799)"
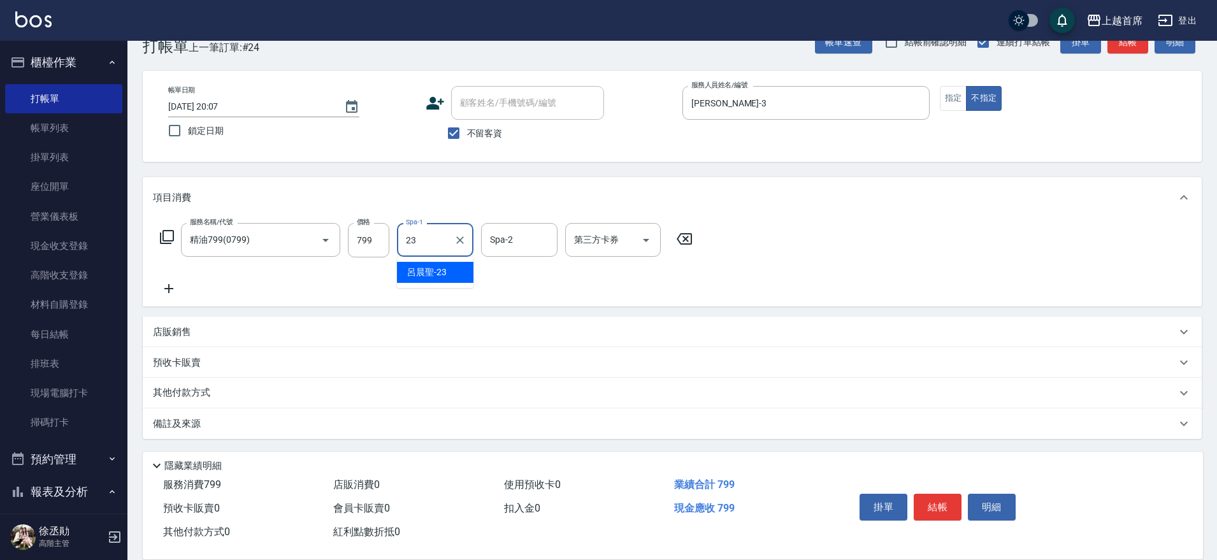
type input "[PERSON_NAME]-23"
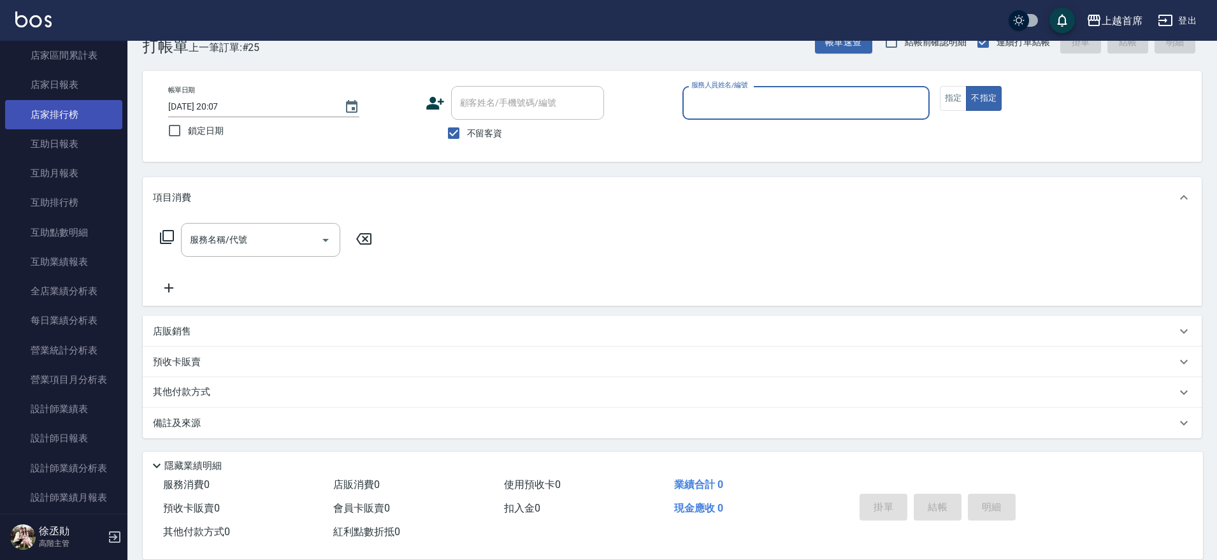
scroll to position [717, 0]
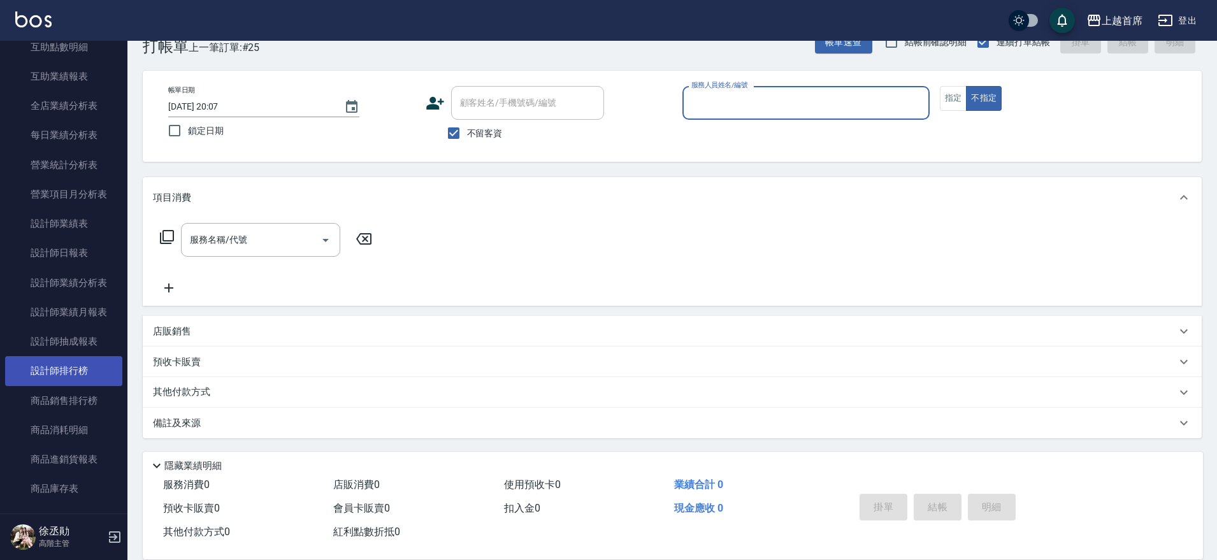
click at [76, 362] on link "設計師排行榜" at bounding box center [63, 370] width 117 height 29
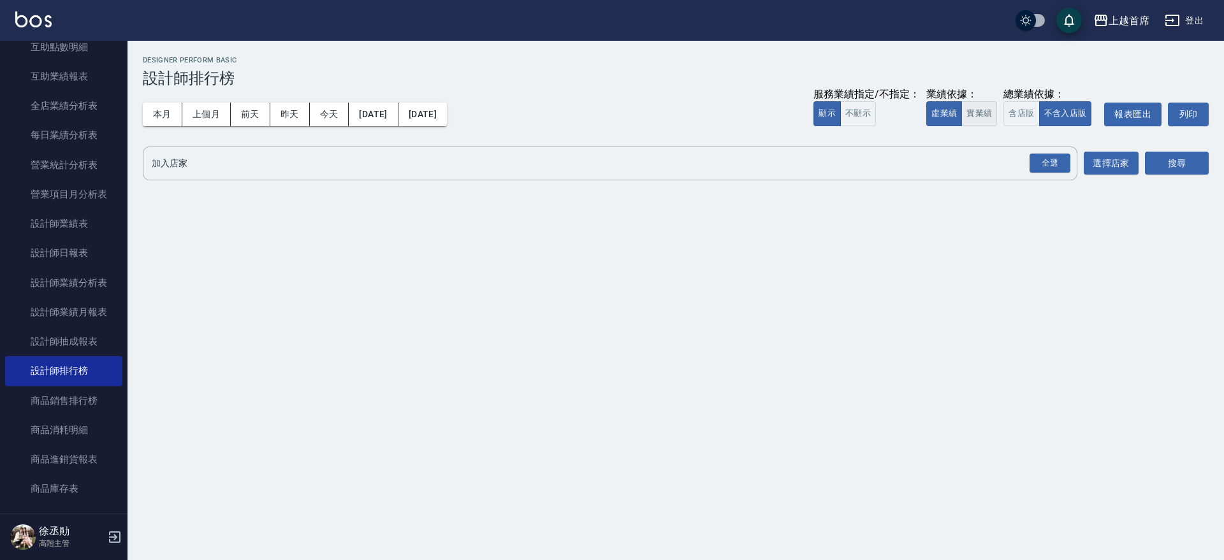
click at [980, 115] on button "實業績" at bounding box center [979, 113] width 36 height 25
drag, startPoint x: 1038, startPoint y: 154, endPoint x: 1165, endPoint y: 172, distance: 128.1
click at [1040, 155] on div "全選" at bounding box center [1049, 164] width 41 height 20
click at [1175, 168] on button "搜尋" at bounding box center [1177, 164] width 64 height 24
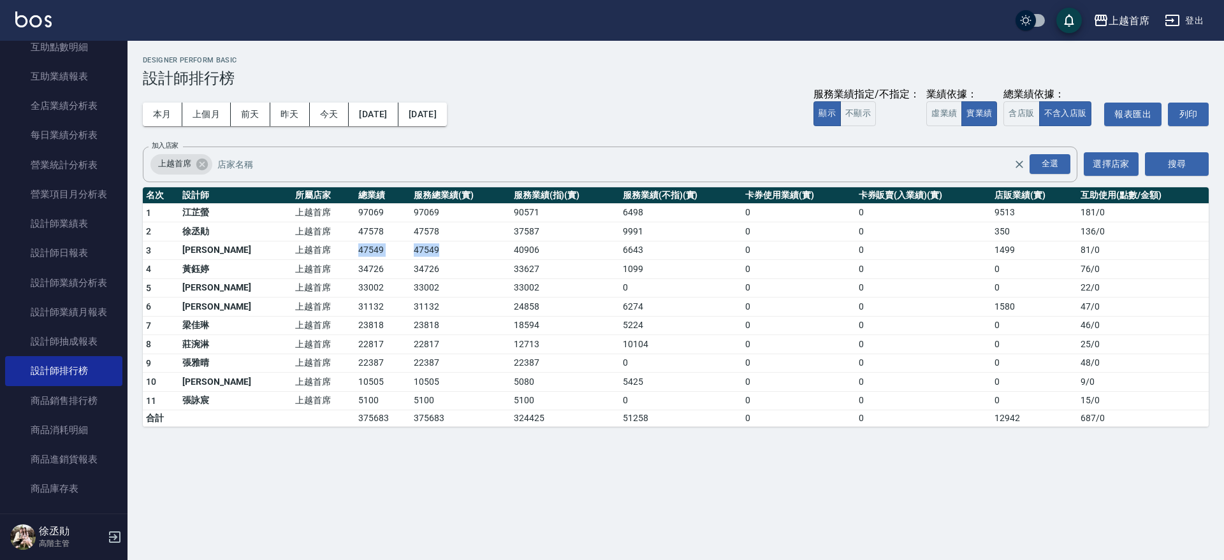
drag, startPoint x: 298, startPoint y: 245, endPoint x: 453, endPoint y: 254, distance: 155.1
click at [453, 254] on tr "3 [PERSON_NAME]首席 47549 47549 40906 6643 0 0 1499 81 / 0" at bounding box center [676, 250] width 1066 height 19
click at [454, 253] on td "47549" at bounding box center [459, 250] width 99 height 19
drag, startPoint x: 522, startPoint y: 259, endPoint x: 311, endPoint y: 248, distance: 211.3
click at [317, 250] on tbody "1 [PERSON_NAME]首席 97069 97069 90571 6498 0 0 9513 181 / 0 2 [PERSON_NAME]首席 475…" at bounding box center [676, 315] width 1066 height 224
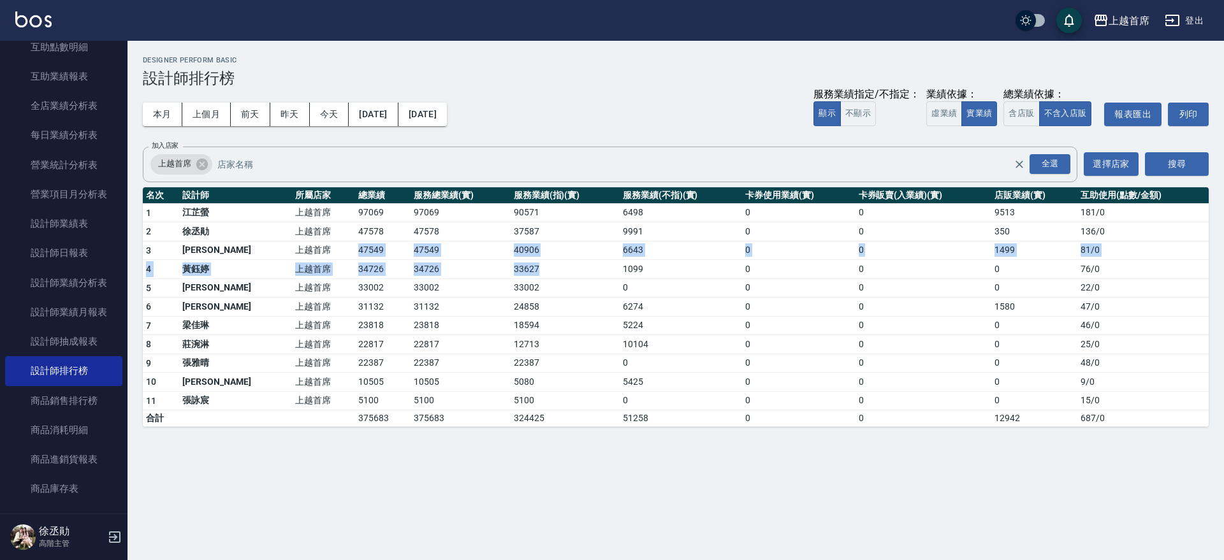
click at [311, 248] on td "上越首席" at bounding box center [323, 250] width 63 height 19
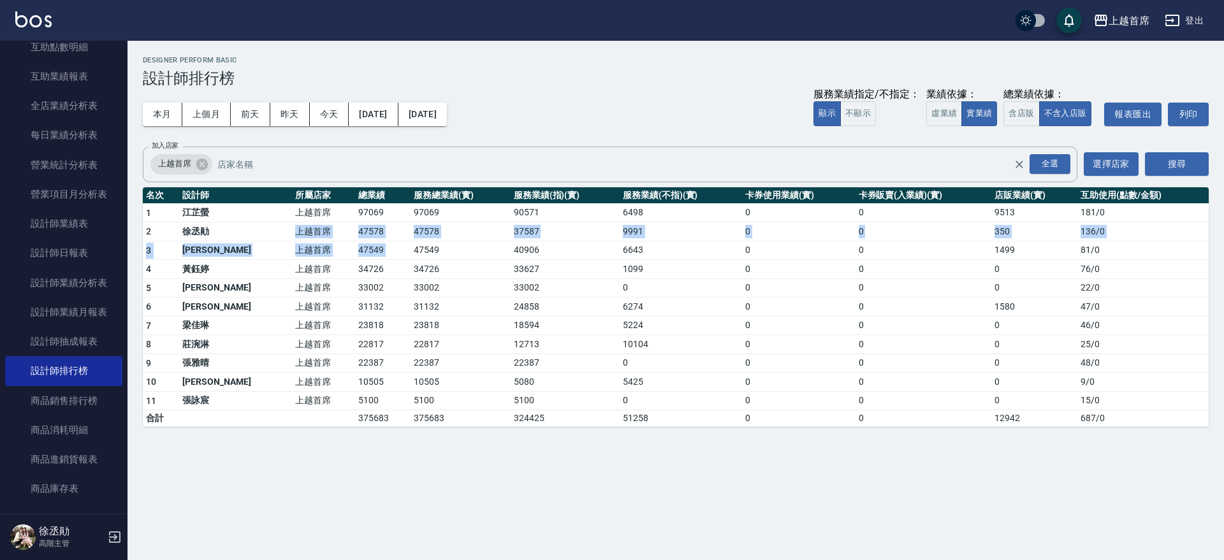
drag, startPoint x: 250, startPoint y: 239, endPoint x: 379, endPoint y: 252, distance: 129.4
click at [379, 252] on tbody "1 [PERSON_NAME]首席 97069 97069 90571 6498 0 0 9513 181 / 0 2 [PERSON_NAME]首席 475…" at bounding box center [676, 315] width 1066 height 224
click at [410, 250] on td "47549" at bounding box center [459, 250] width 99 height 19
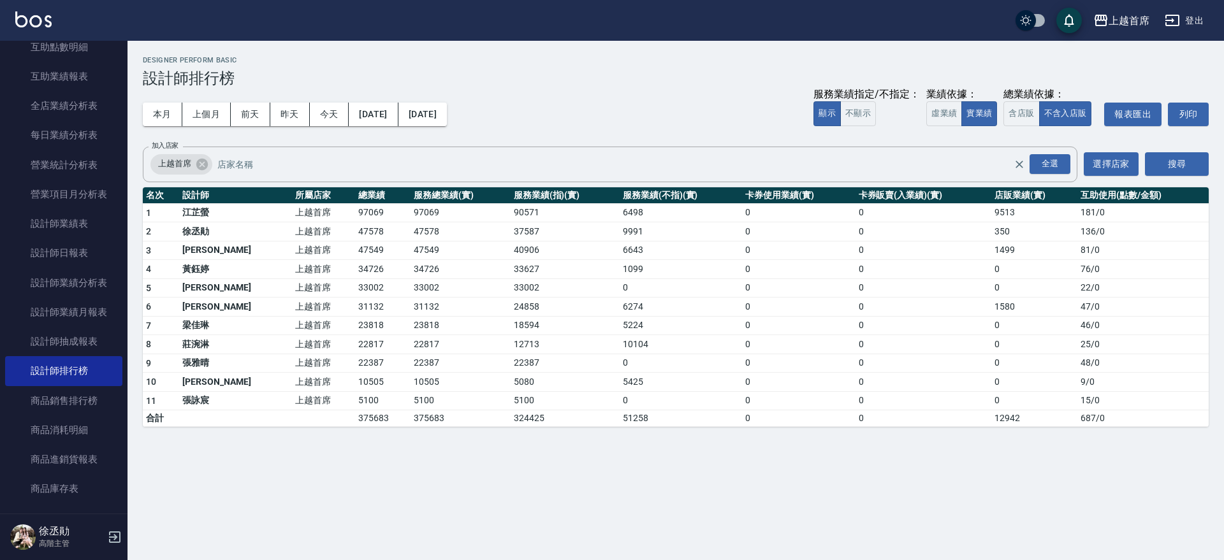
drag, startPoint x: 460, startPoint y: 250, endPoint x: 386, endPoint y: 243, distance: 75.0
click at [410, 245] on td "47549" at bounding box center [459, 250] width 99 height 19
click at [410, 243] on td "47549" at bounding box center [459, 250] width 99 height 19
drag, startPoint x: 440, startPoint y: 248, endPoint x: 393, endPoint y: 249, distance: 47.2
click at [410, 249] on td "47549" at bounding box center [459, 250] width 99 height 19
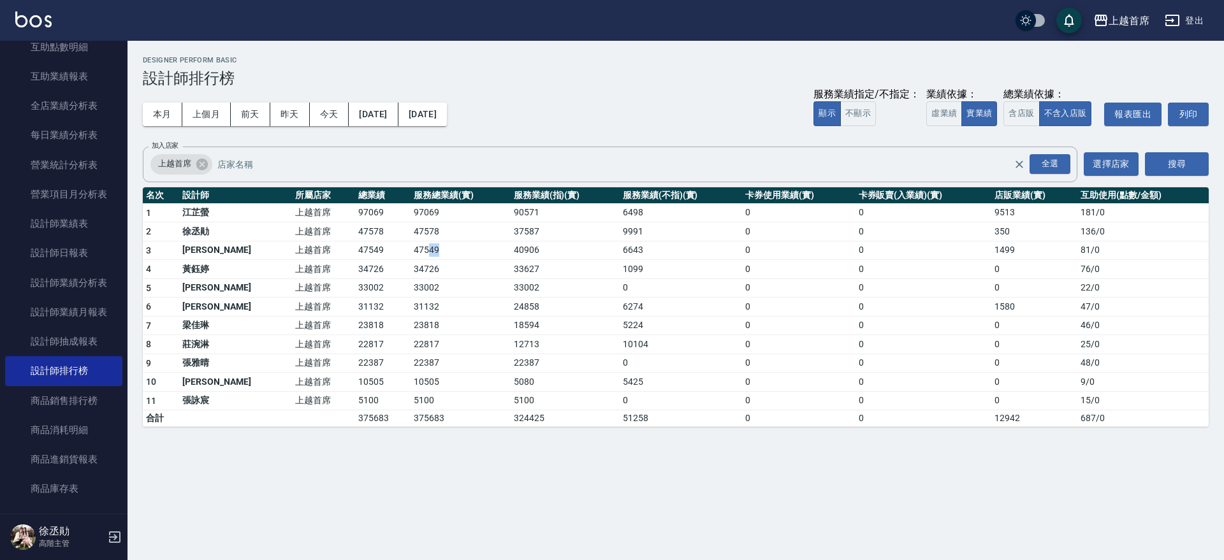
click at [410, 249] on td "47549" at bounding box center [459, 250] width 99 height 19
click at [166, 117] on button "本月" at bounding box center [163, 115] width 40 height 24
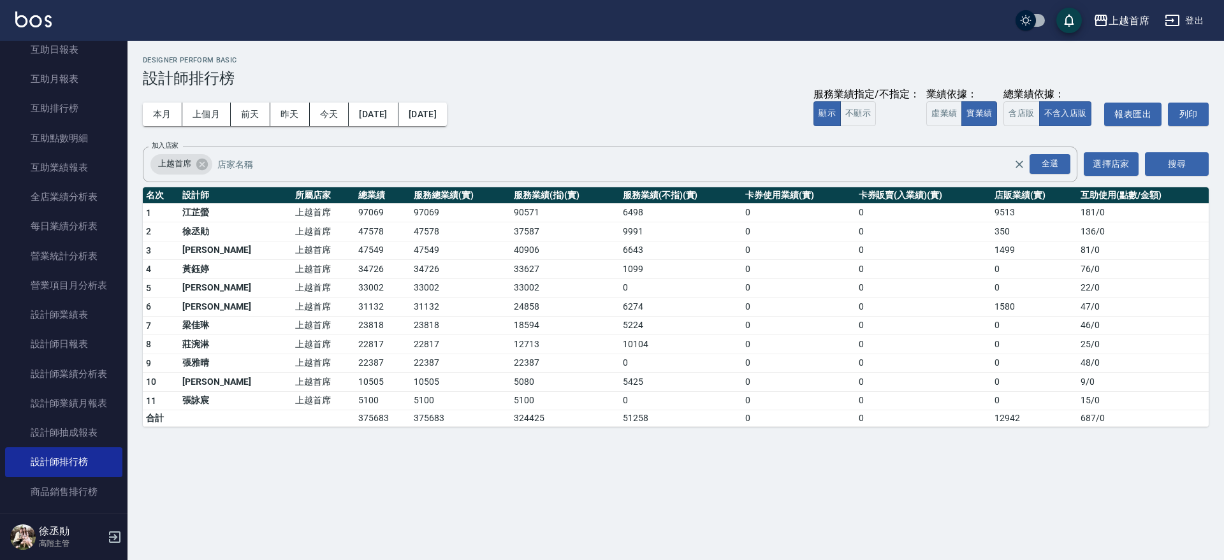
scroll to position [600, 0]
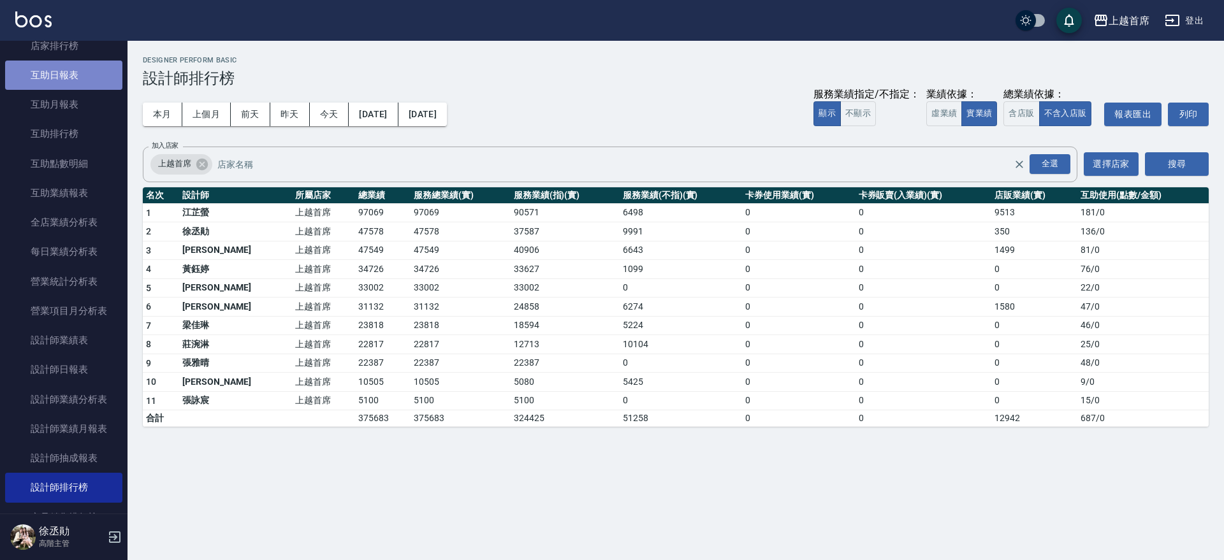
click at [82, 73] on link "互助日報表" at bounding box center [63, 75] width 117 height 29
click at [340, 115] on button "今天" at bounding box center [330, 115] width 40 height 24
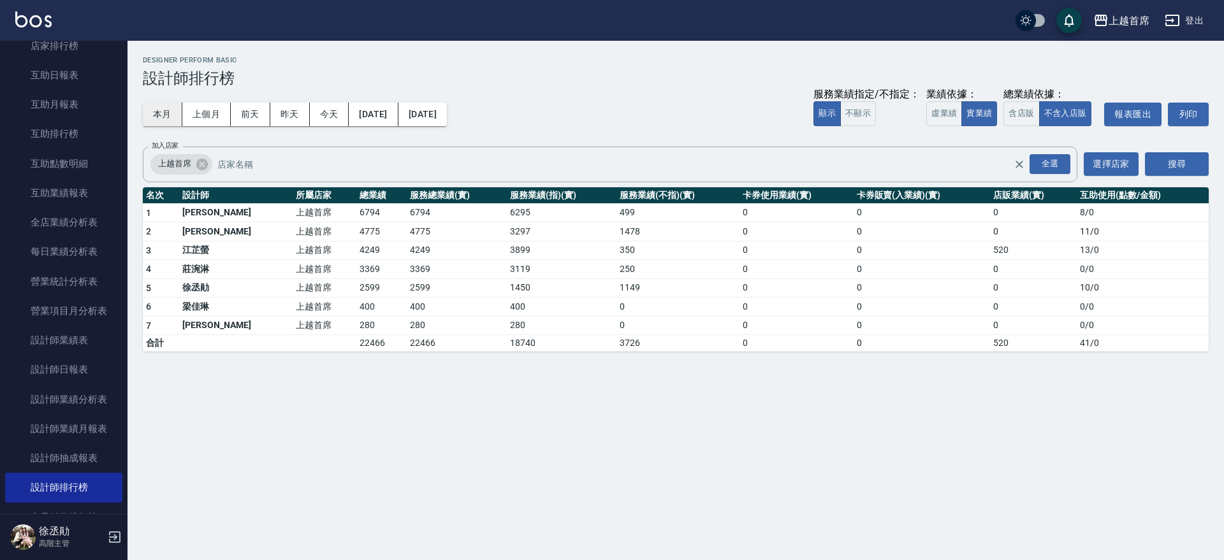
click at [163, 122] on button "本月" at bounding box center [163, 115] width 40 height 24
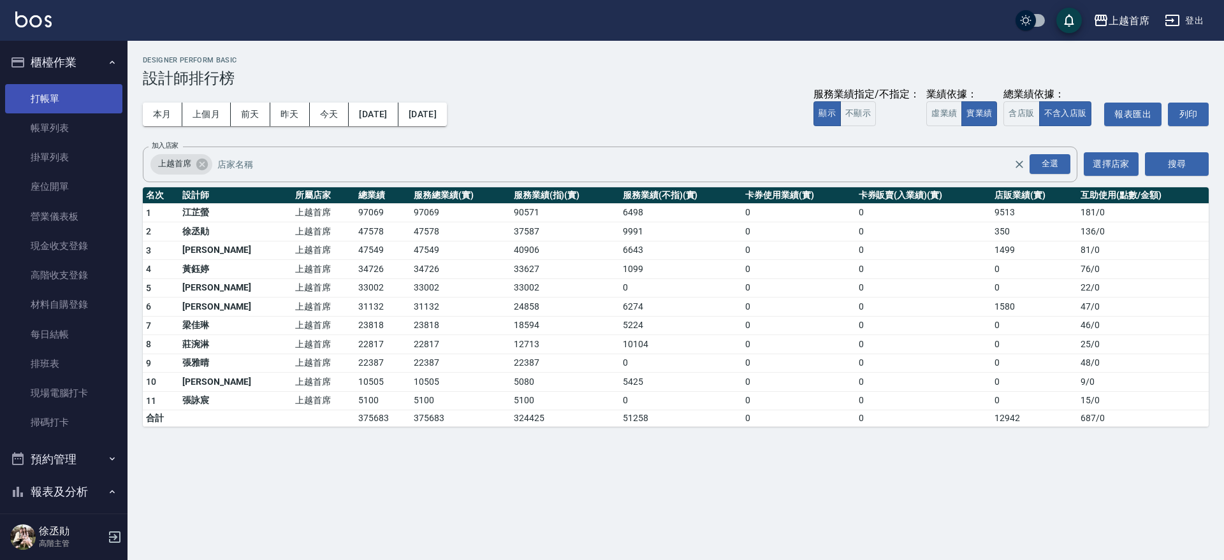
click at [90, 94] on link "打帳單" at bounding box center [63, 98] width 117 height 29
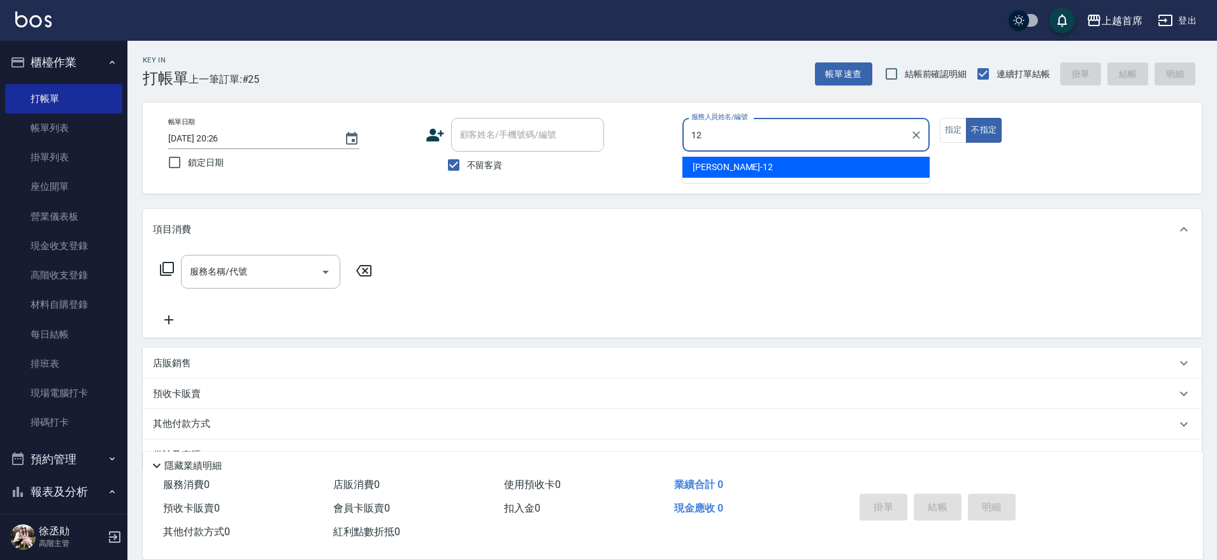
type input "[PERSON_NAME]-12"
type button "false"
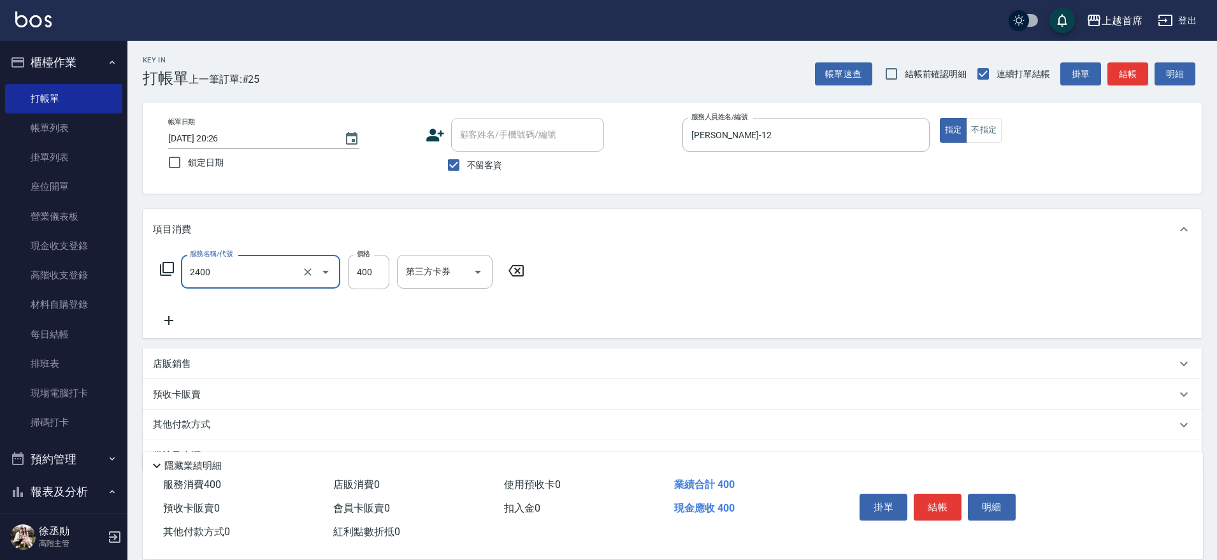
type input "指定一般洗剪400(2400)"
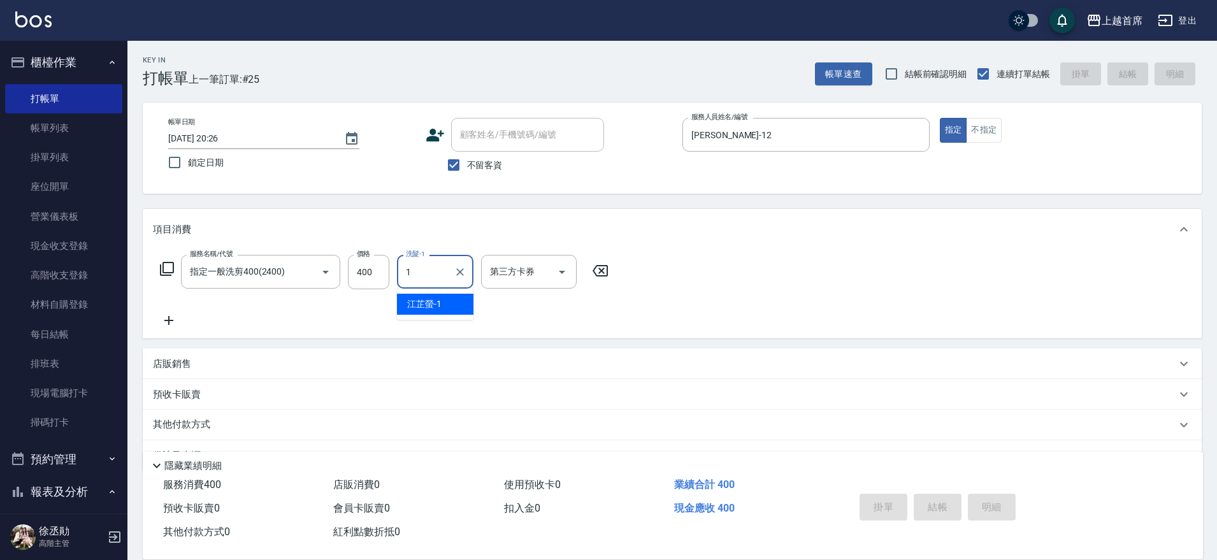
type input "18"
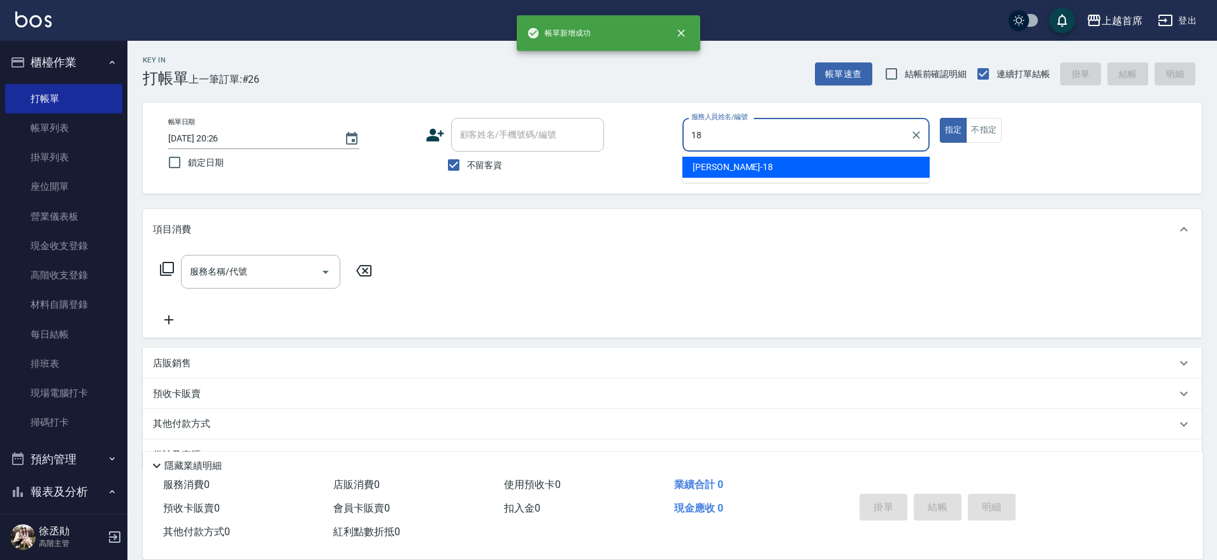
type input "Linda-18"
type button "true"
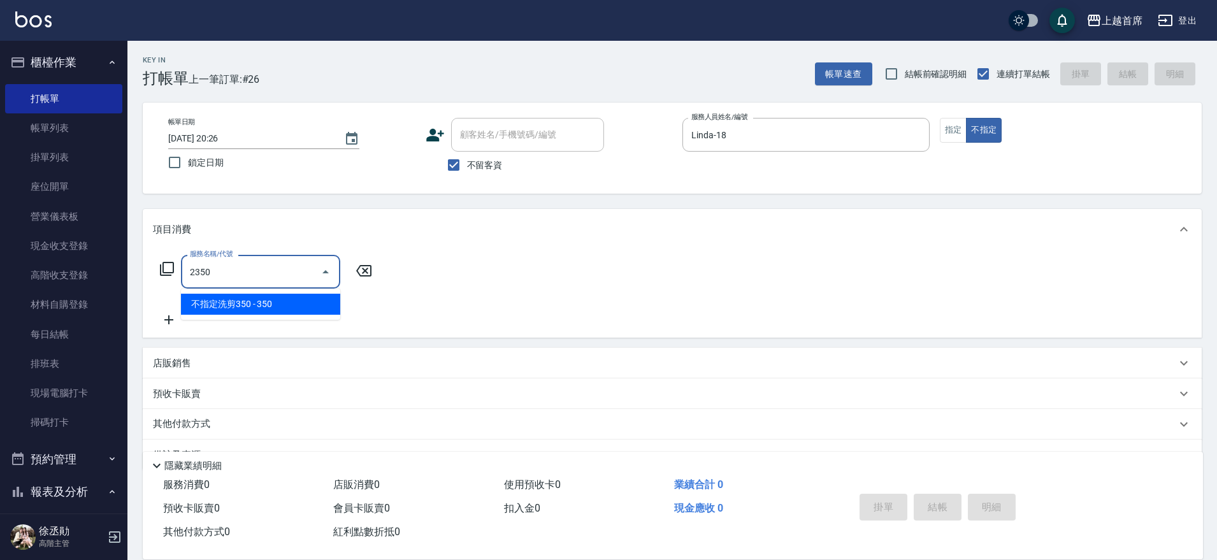
type input "不指定洗剪350(2350)"
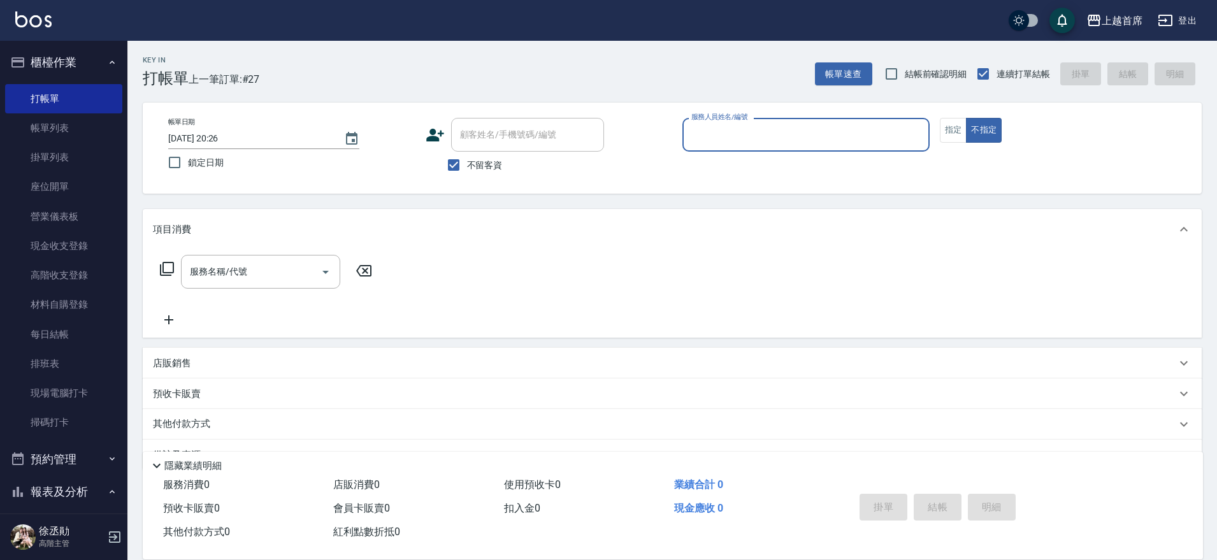
click at [70, 60] on button "櫃檯作業" at bounding box center [63, 62] width 117 height 33
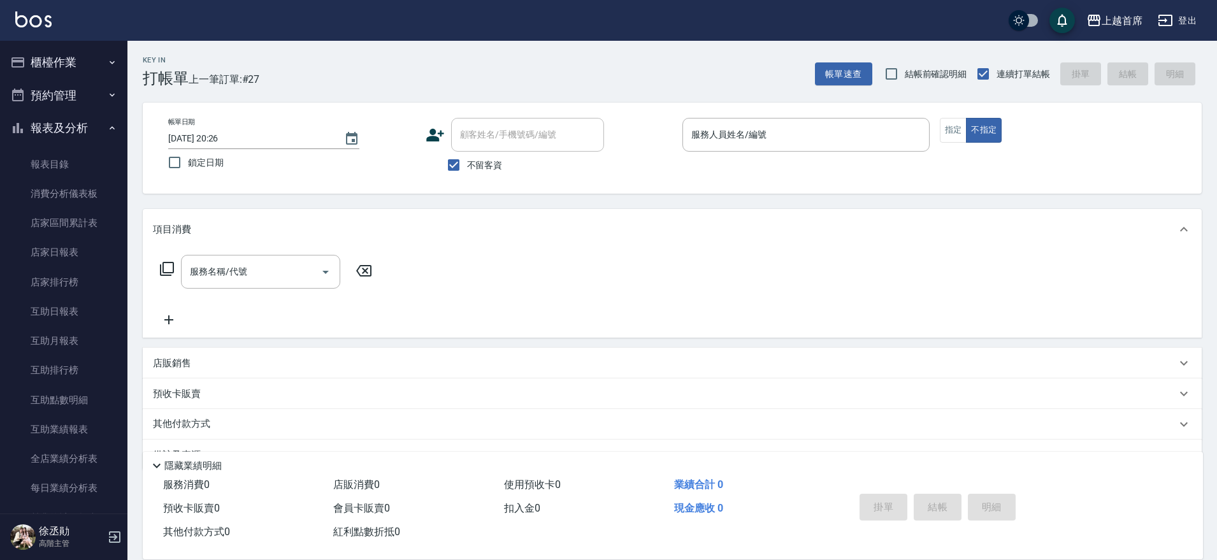
click at [90, 61] on button "櫃檯作業" at bounding box center [63, 62] width 117 height 33
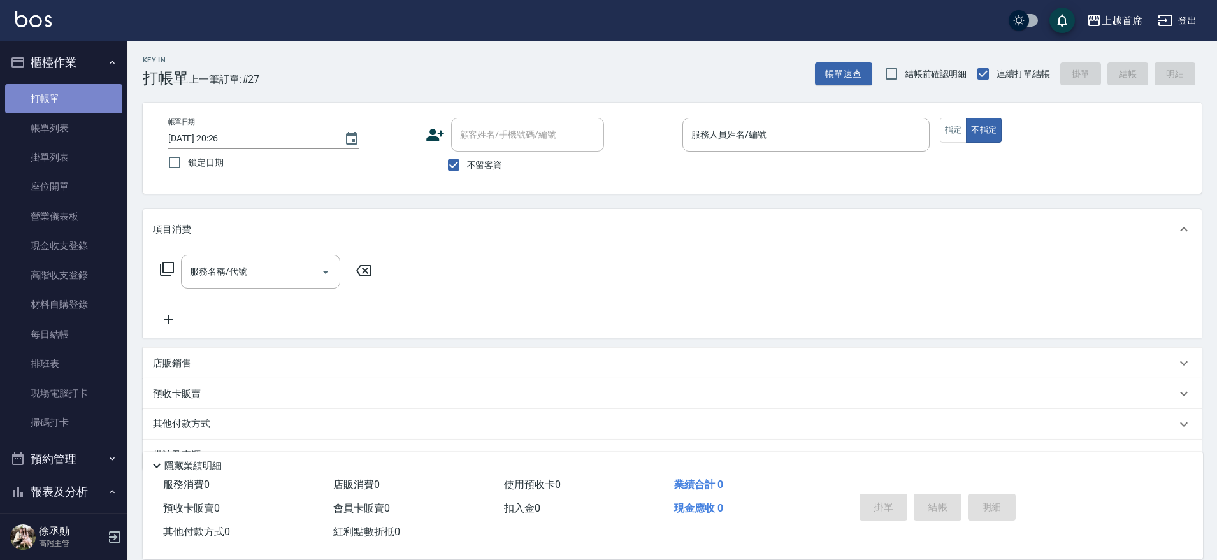
click at [66, 88] on link "打帳單" at bounding box center [63, 98] width 117 height 29
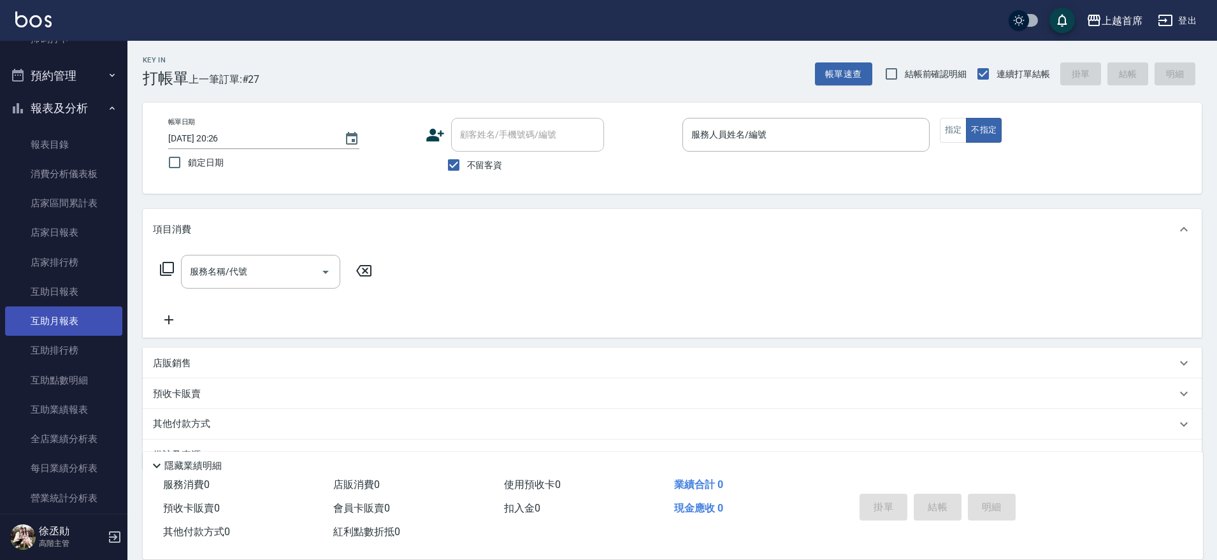
scroll to position [398, 0]
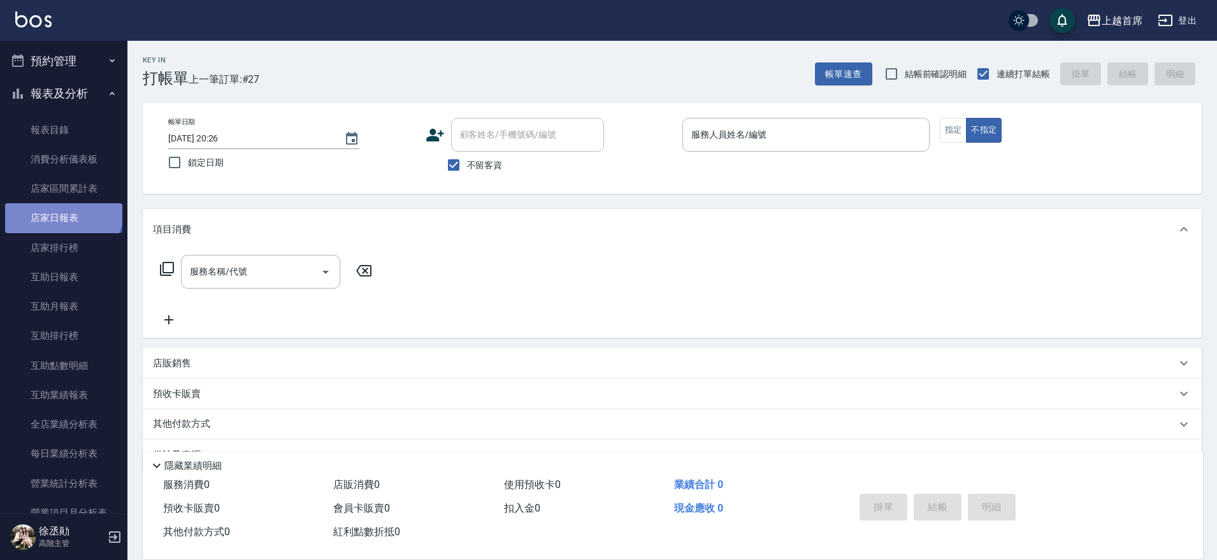
click at [62, 206] on link "店家日報表" at bounding box center [63, 217] width 117 height 29
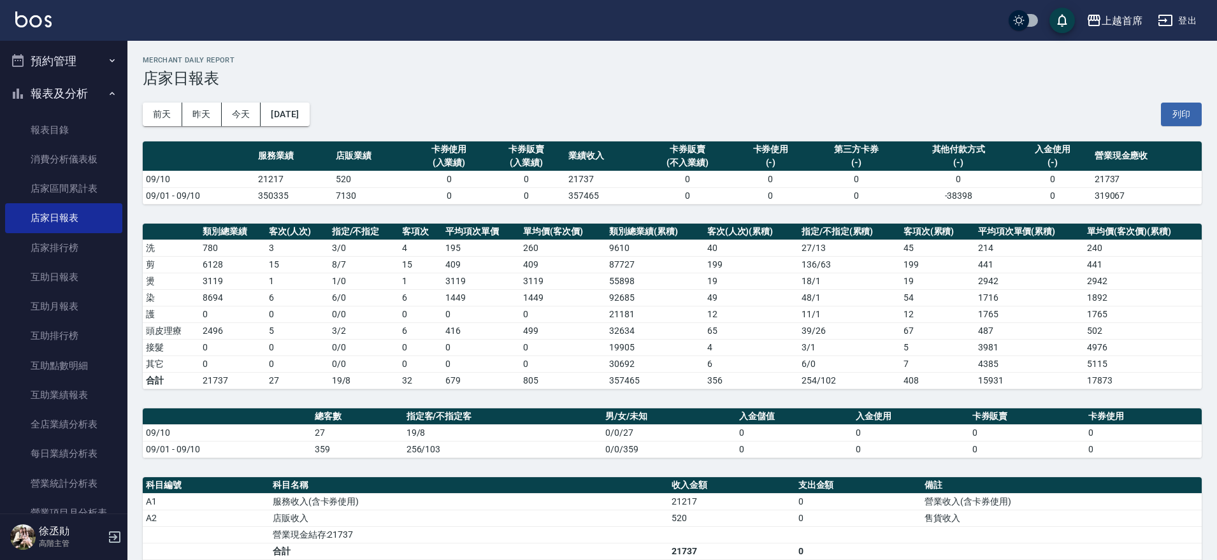
scroll to position [249, 0]
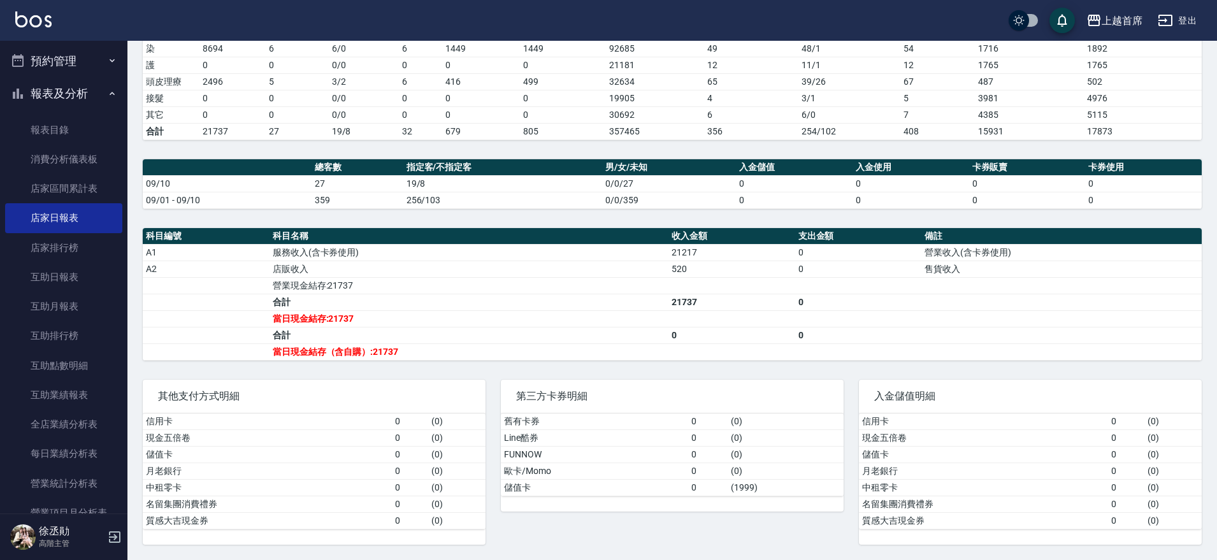
click at [68, 52] on button "預約管理" at bounding box center [63, 61] width 117 height 33
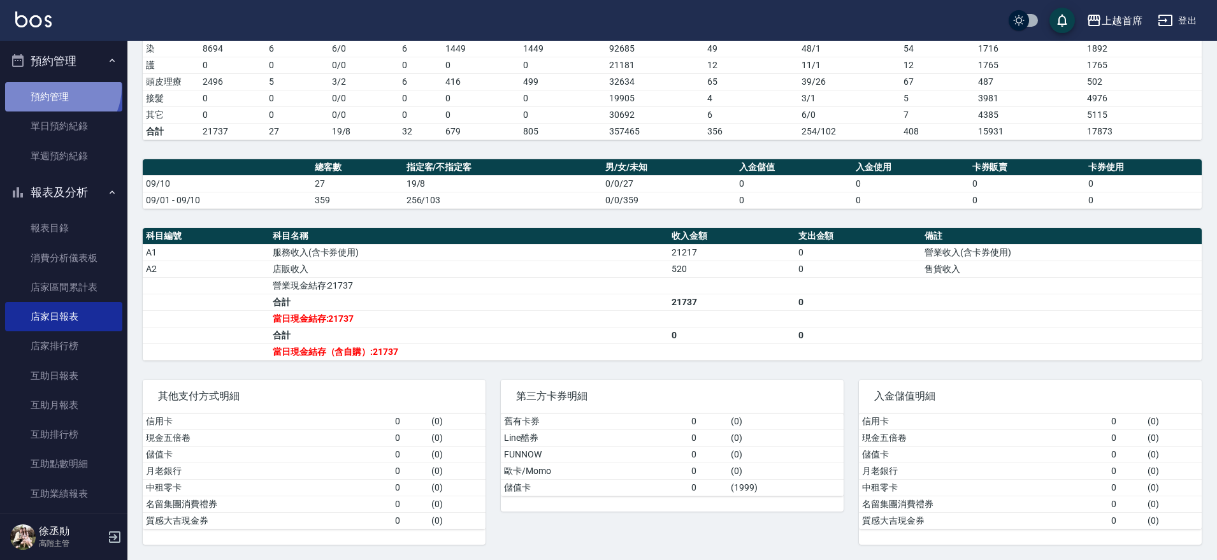
click at [61, 88] on link "預約管理" at bounding box center [63, 96] width 117 height 29
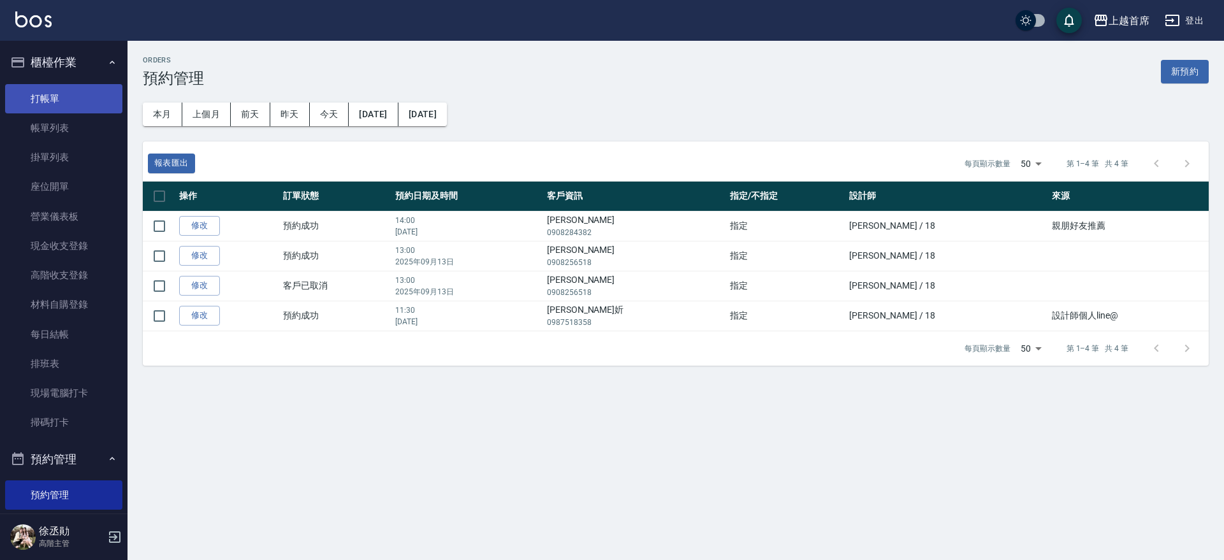
click at [40, 102] on link "打帳單" at bounding box center [63, 98] width 117 height 29
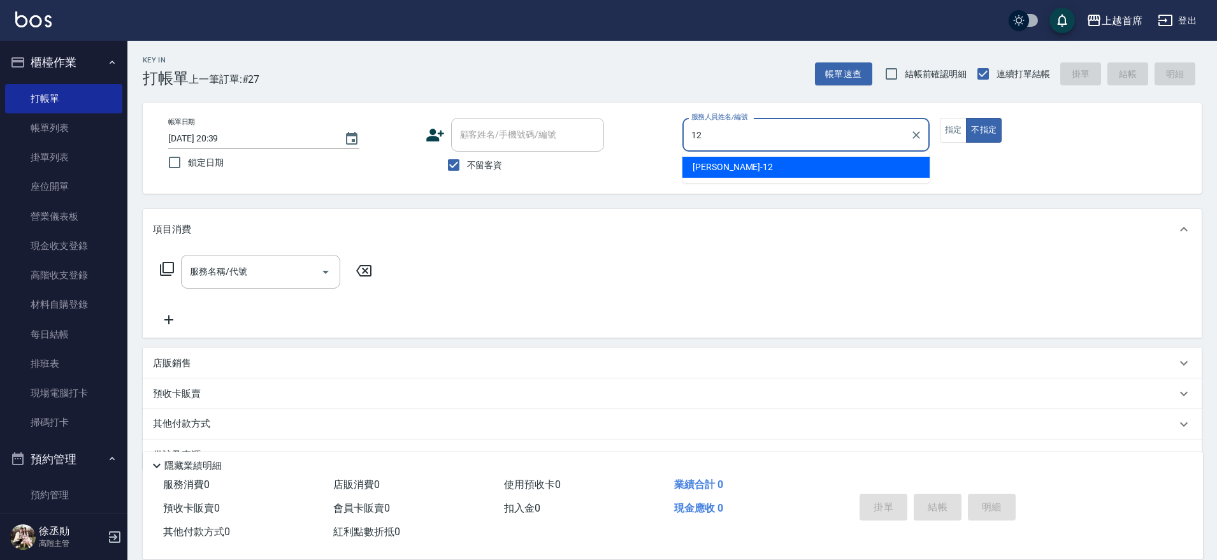
type input "[PERSON_NAME]-12"
type button "false"
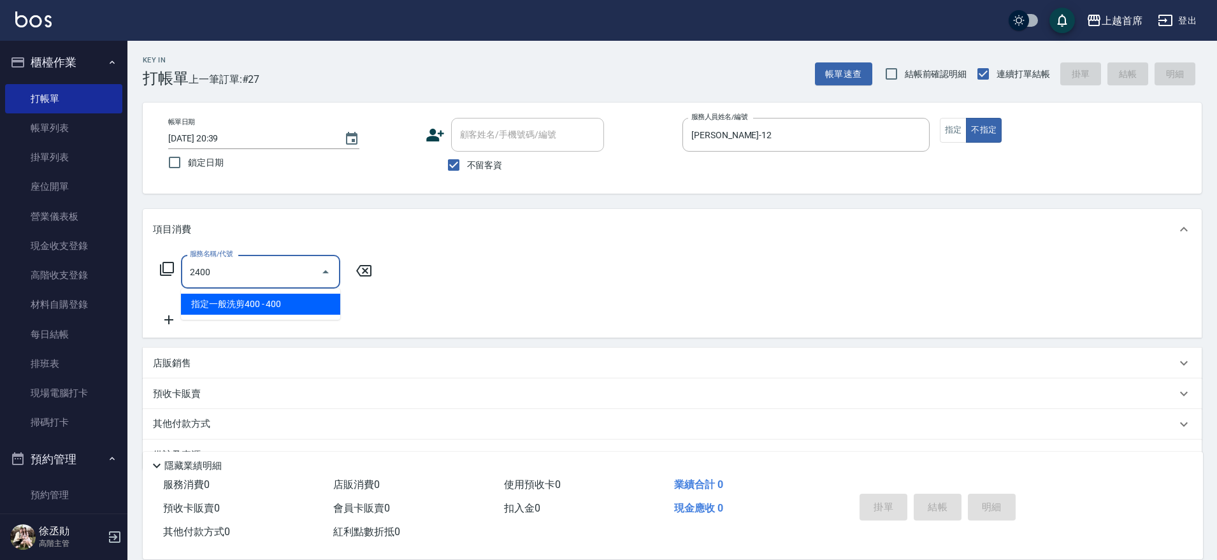
type input "指定一般洗剪400(2400)"
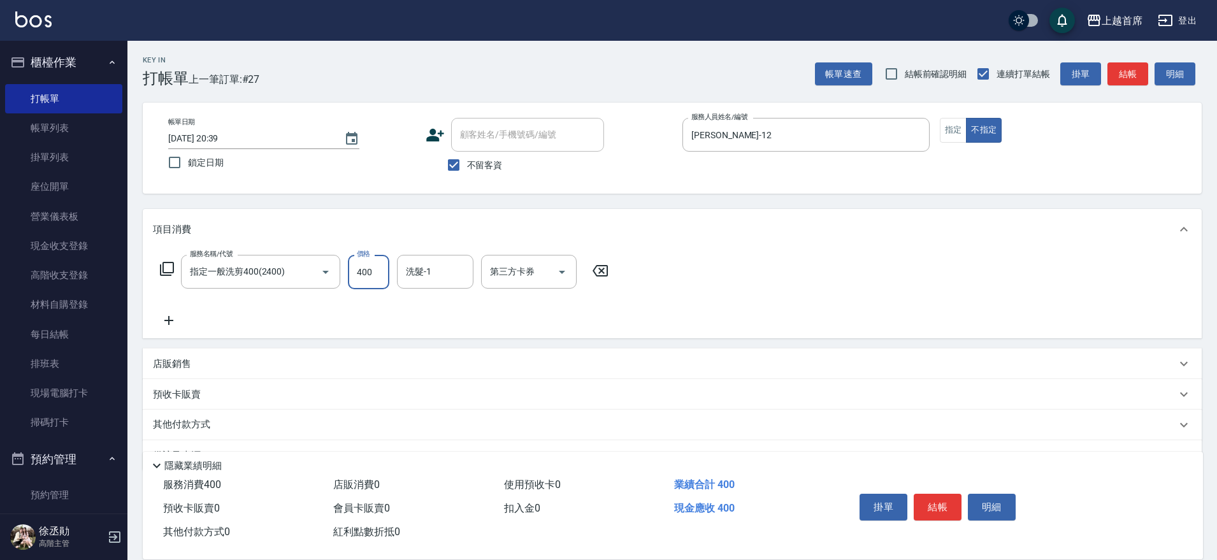
drag, startPoint x: 951, startPoint y: 135, endPoint x: 946, endPoint y: 167, distance: 32.3
click at [953, 133] on button "指定" at bounding box center [953, 130] width 27 height 25
click at [923, 498] on button "結帳" at bounding box center [938, 507] width 48 height 27
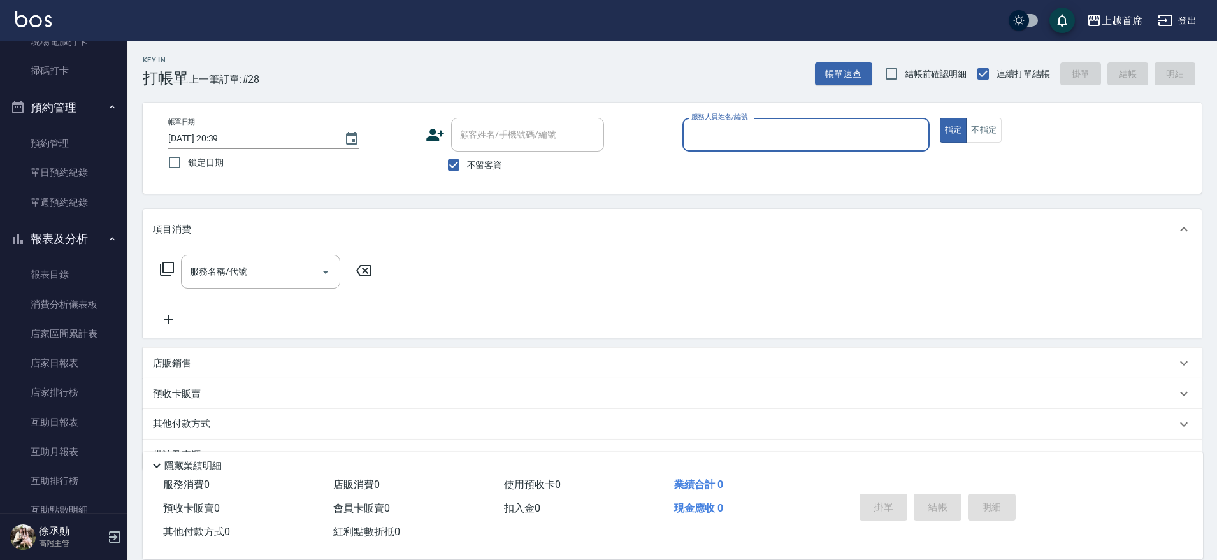
scroll to position [360, 0]
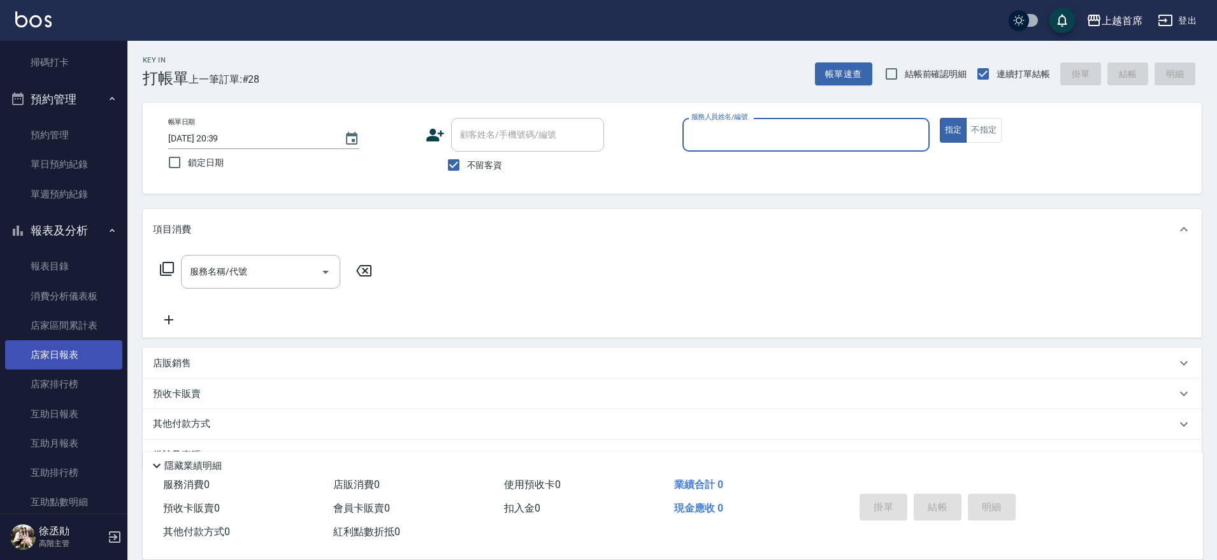
click at [70, 357] on link "店家日報表" at bounding box center [63, 354] width 117 height 29
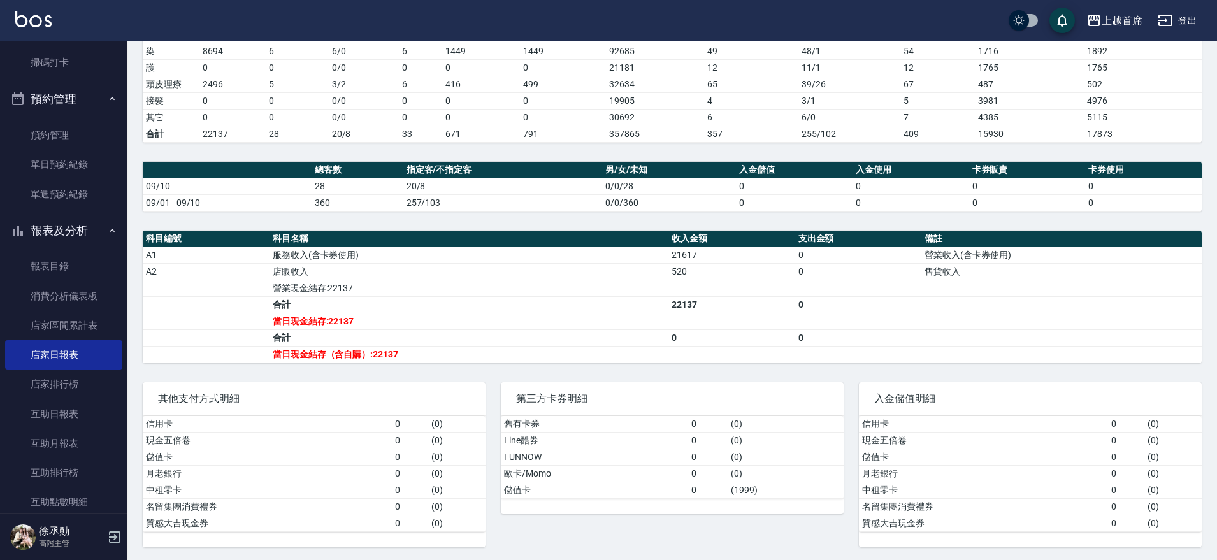
scroll to position [249, 0]
